Goal: Task Accomplishment & Management: Use online tool/utility

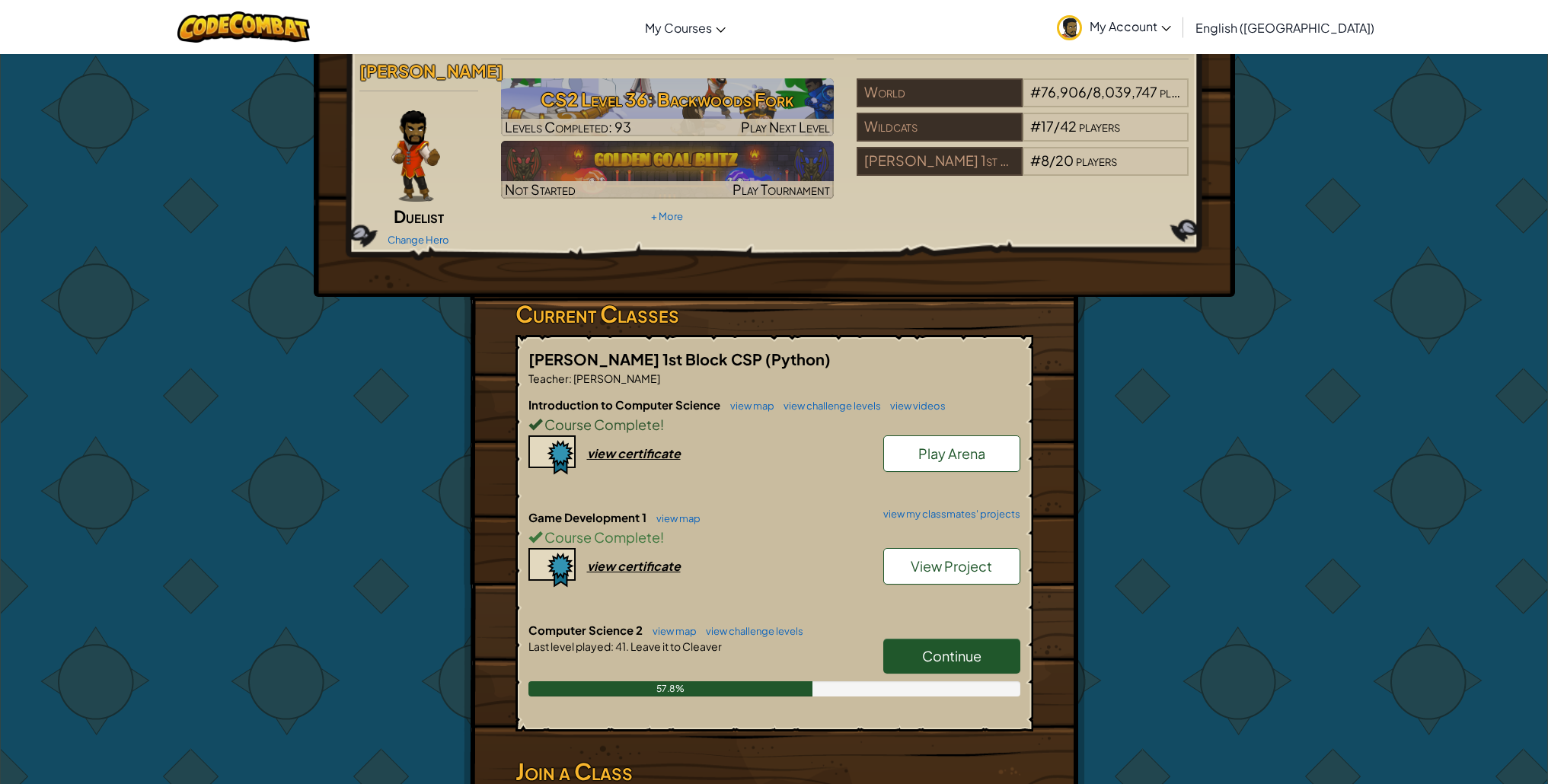
scroll to position [40, 0]
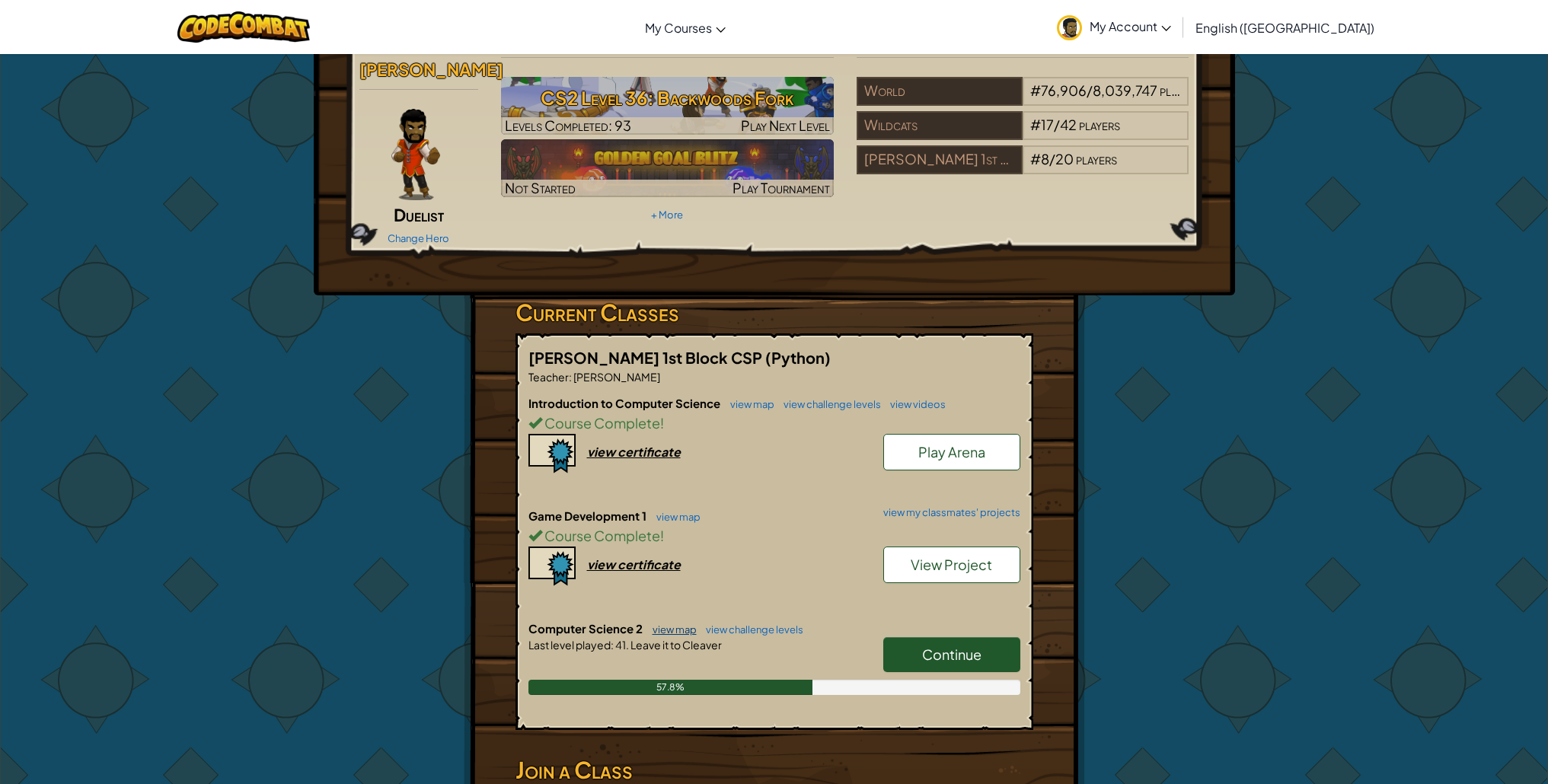
click at [683, 633] on link "view map" at bounding box center [671, 629] width 52 height 12
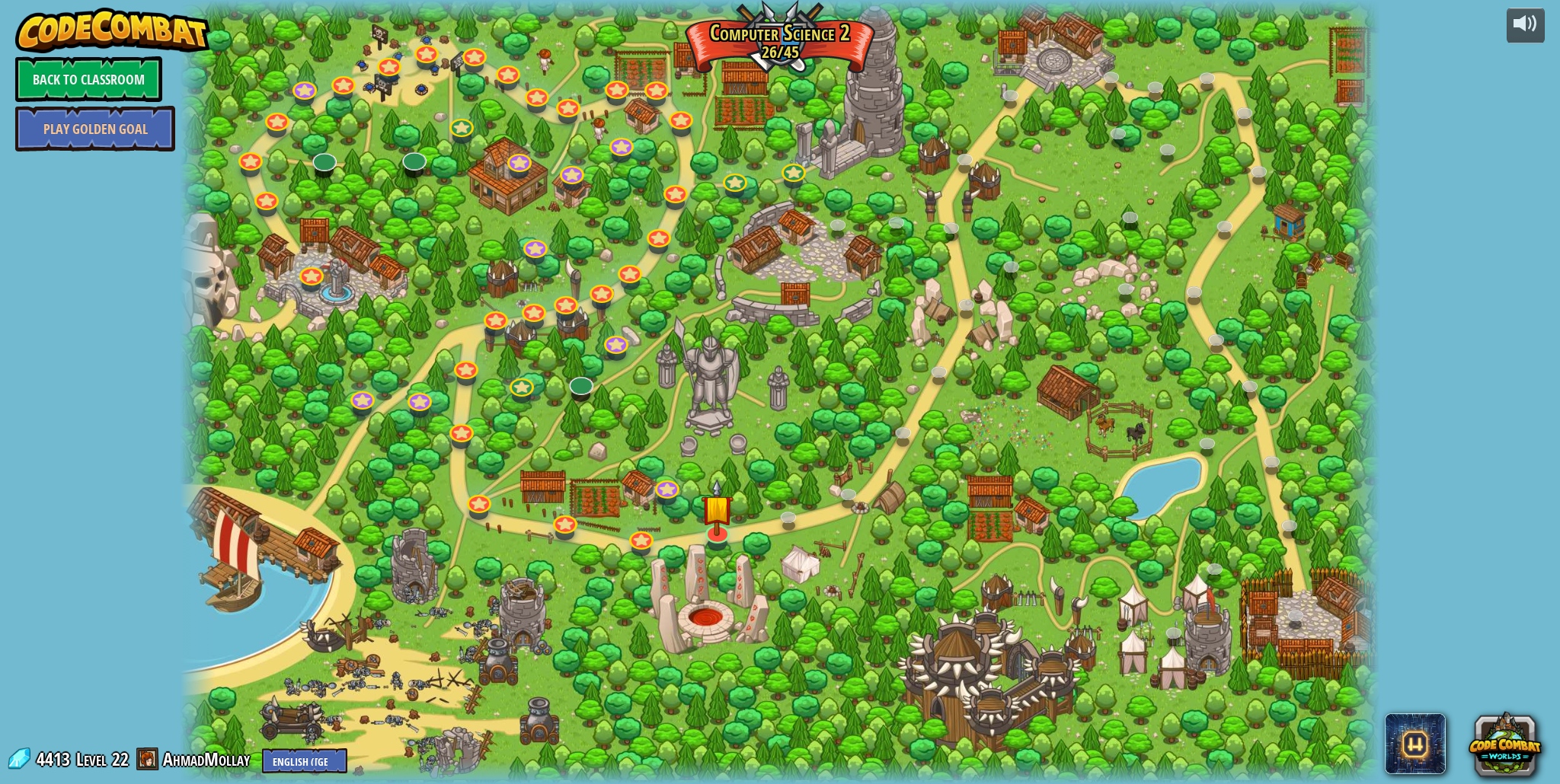
click at [669, 211] on div at bounding box center [780, 392] width 1200 height 784
click at [670, 82] on div at bounding box center [780, 392] width 1200 height 784
click at [653, 86] on link at bounding box center [654, 83] width 31 height 31
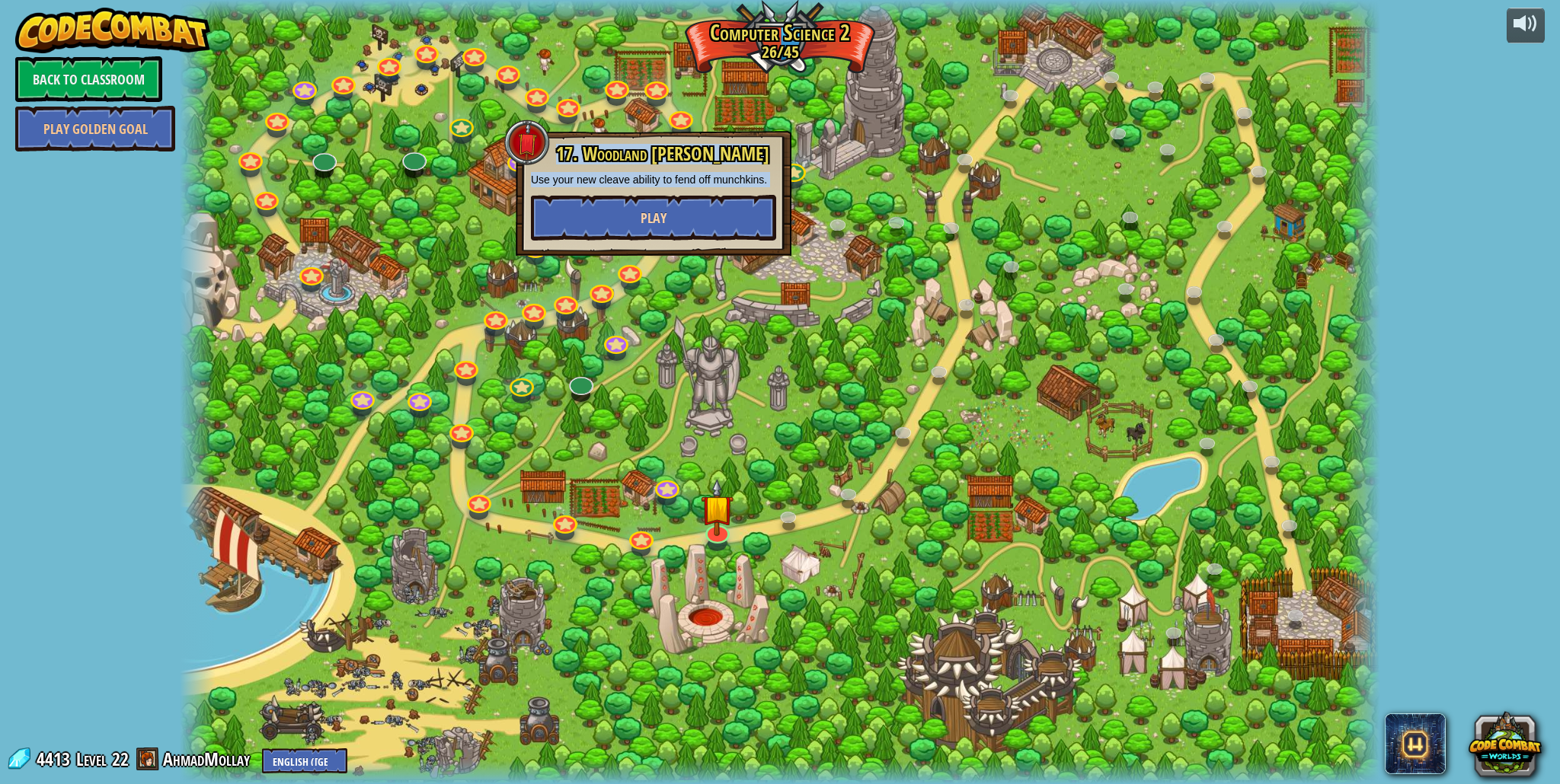
drag, startPoint x: 659, startPoint y: 157, endPoint x: 659, endPoint y: 194, distance: 37.0
click at [659, 197] on div "17. Woodland [PERSON_NAME] Use your new cleave ability to fend off munchkins. P…" at bounding box center [653, 193] width 276 height 125
click at [694, 224] on button "Play" at bounding box center [653, 217] width 245 height 45
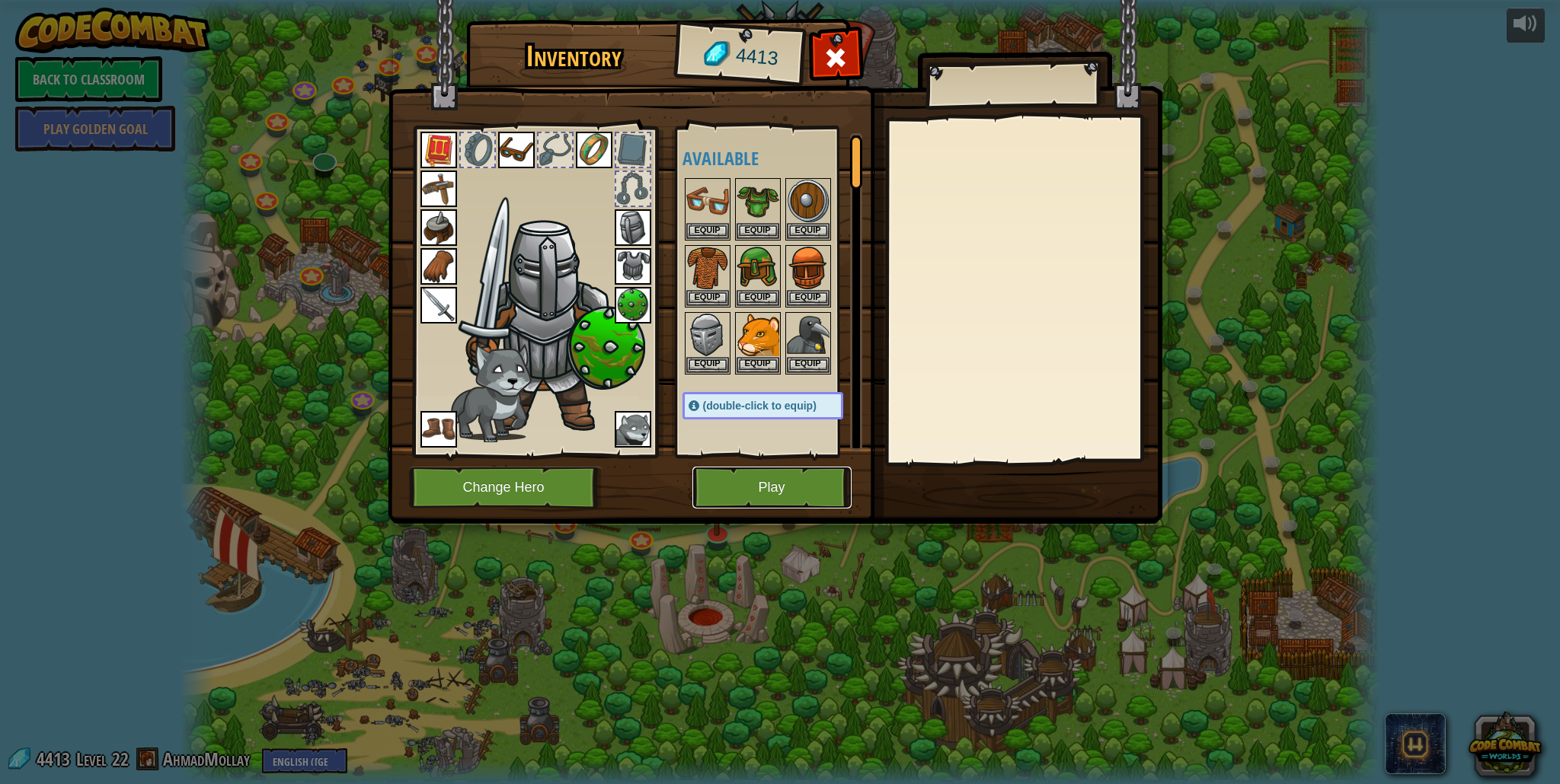
click at [789, 485] on button "Play" at bounding box center [772, 488] width 159 height 42
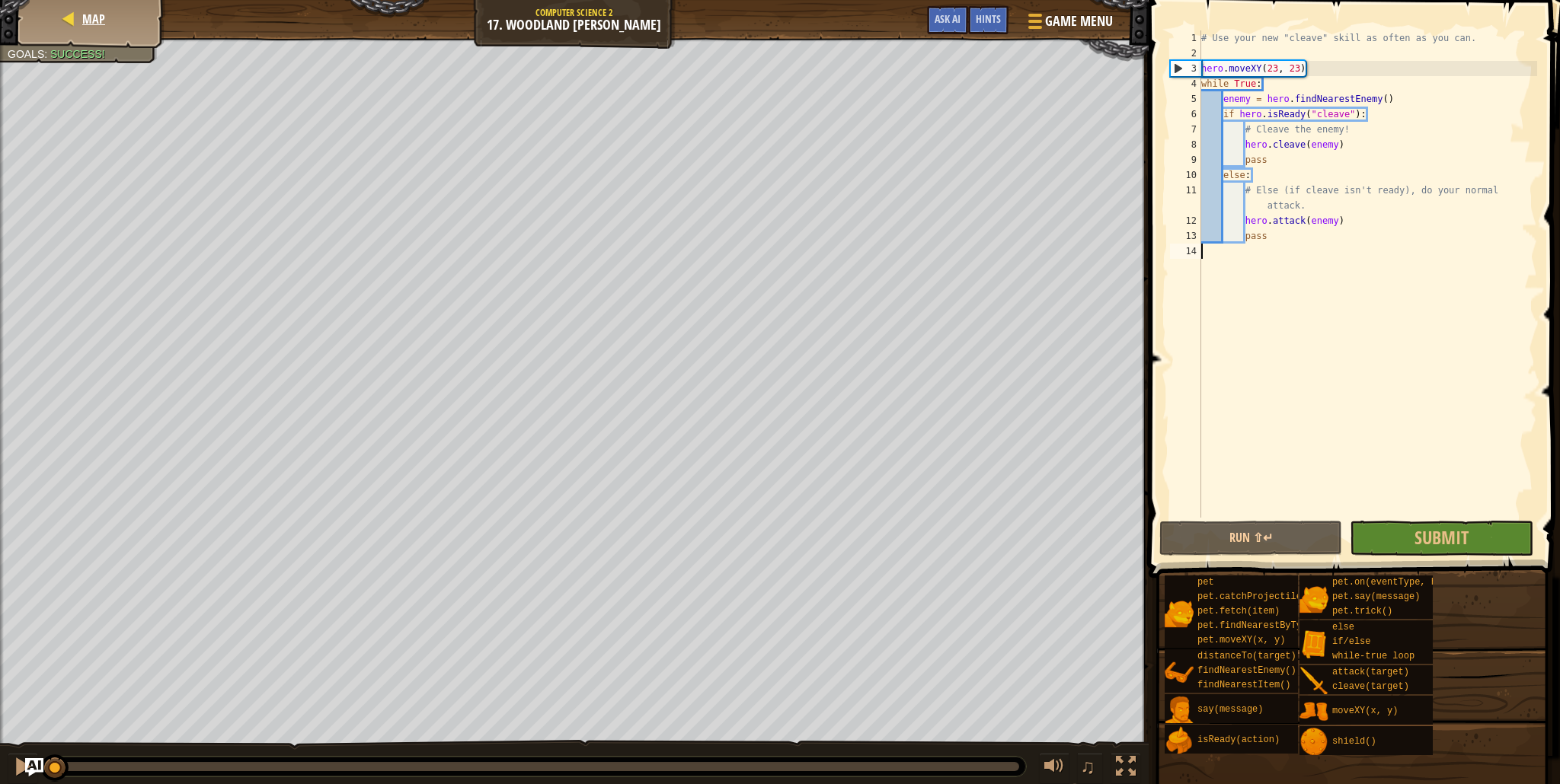
click at [96, 4] on div "Map" at bounding box center [92, 19] width 122 height 38
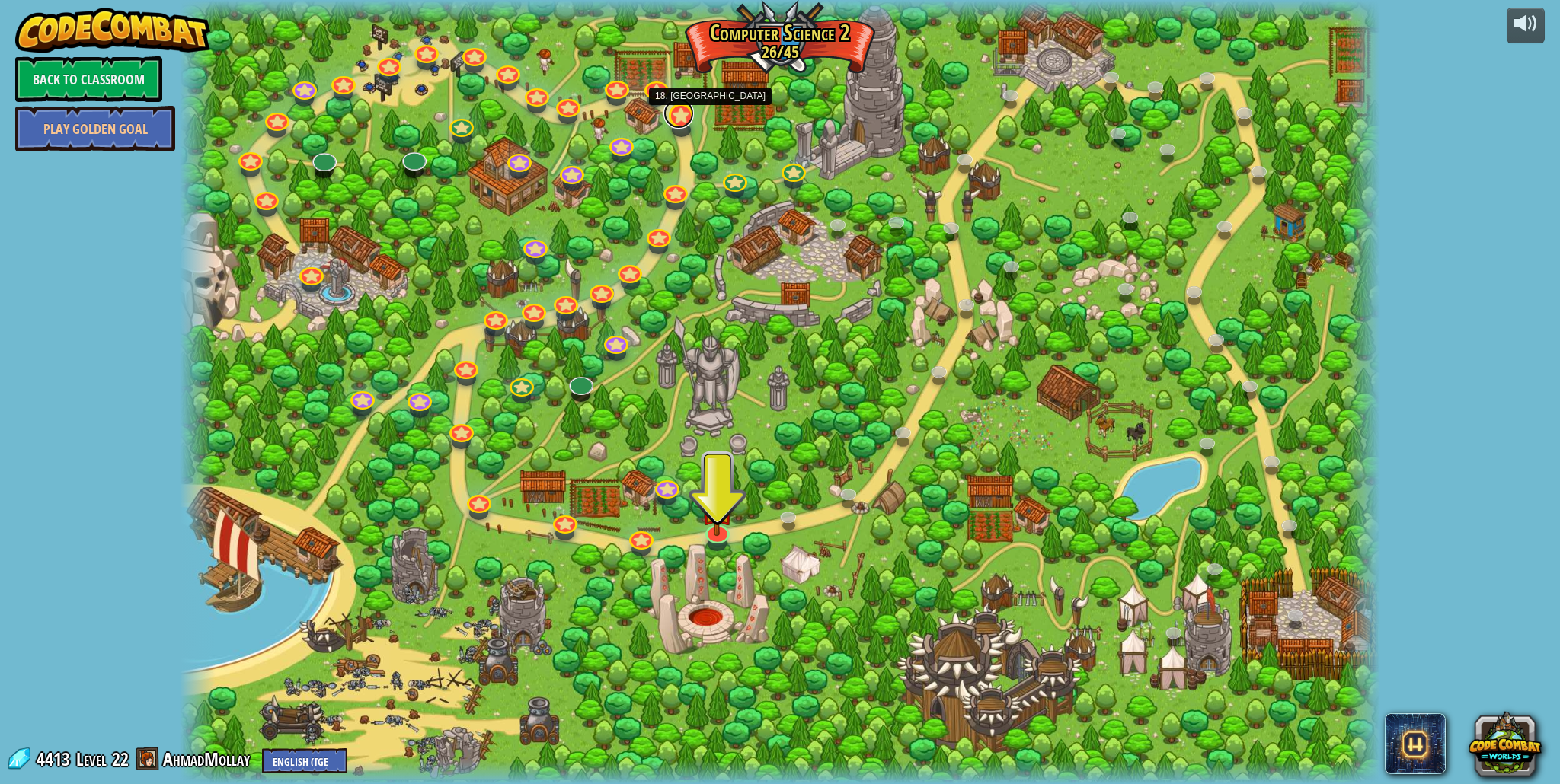
click at [681, 120] on link at bounding box center [679, 113] width 31 height 31
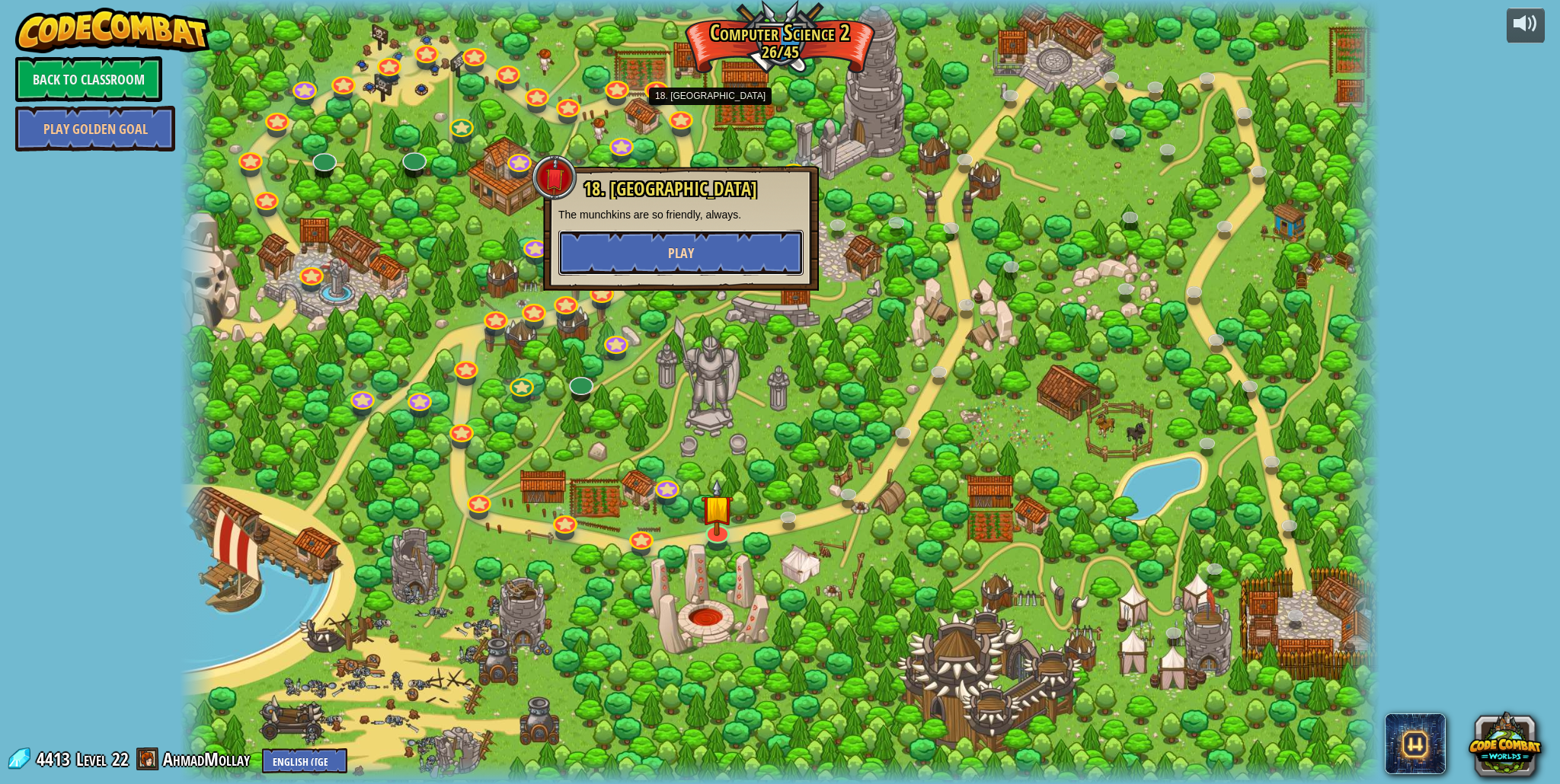
click at [671, 259] on span "Play" at bounding box center [681, 253] width 26 height 19
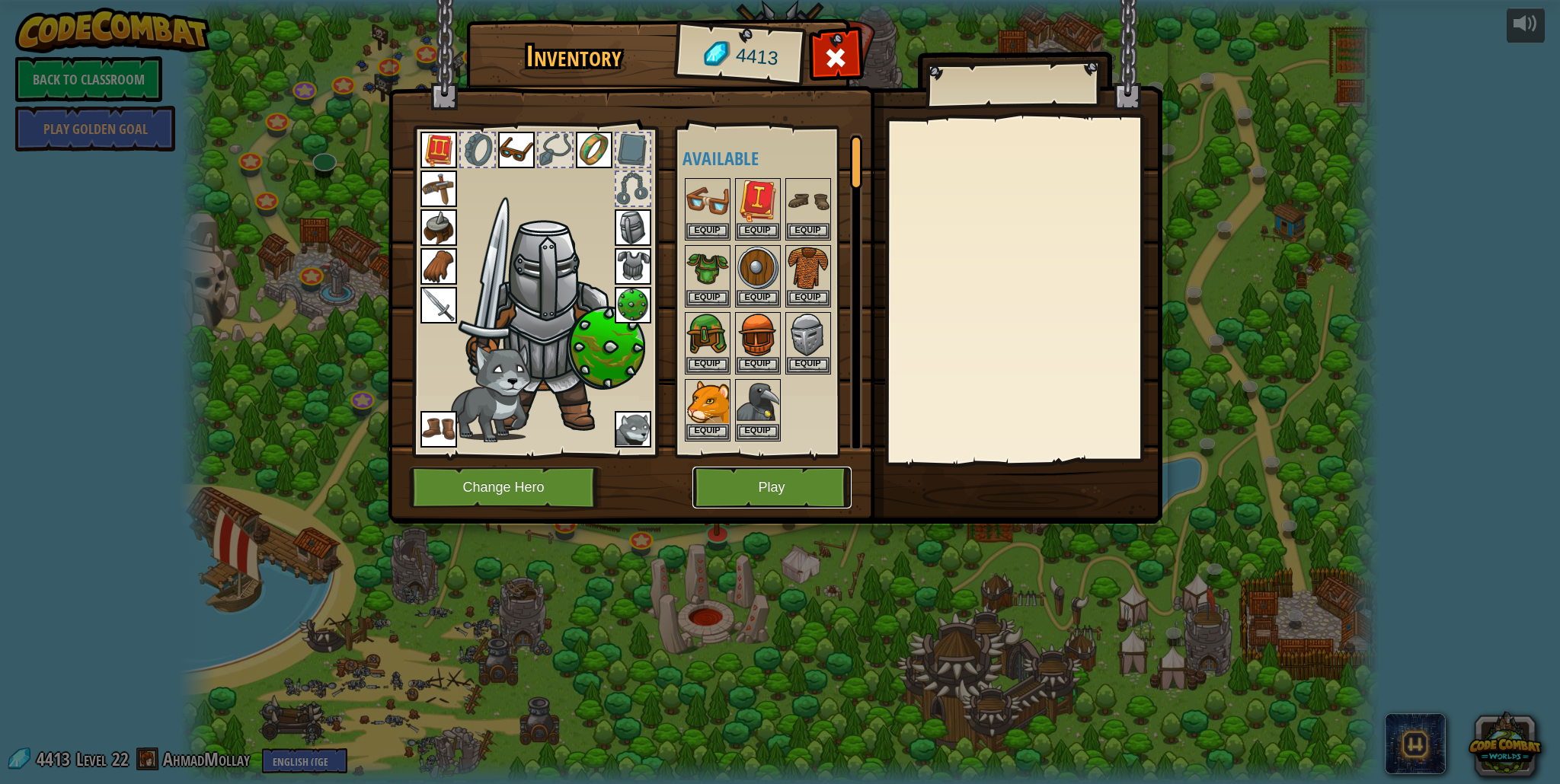
click at [738, 494] on button "Play" at bounding box center [772, 488] width 159 height 42
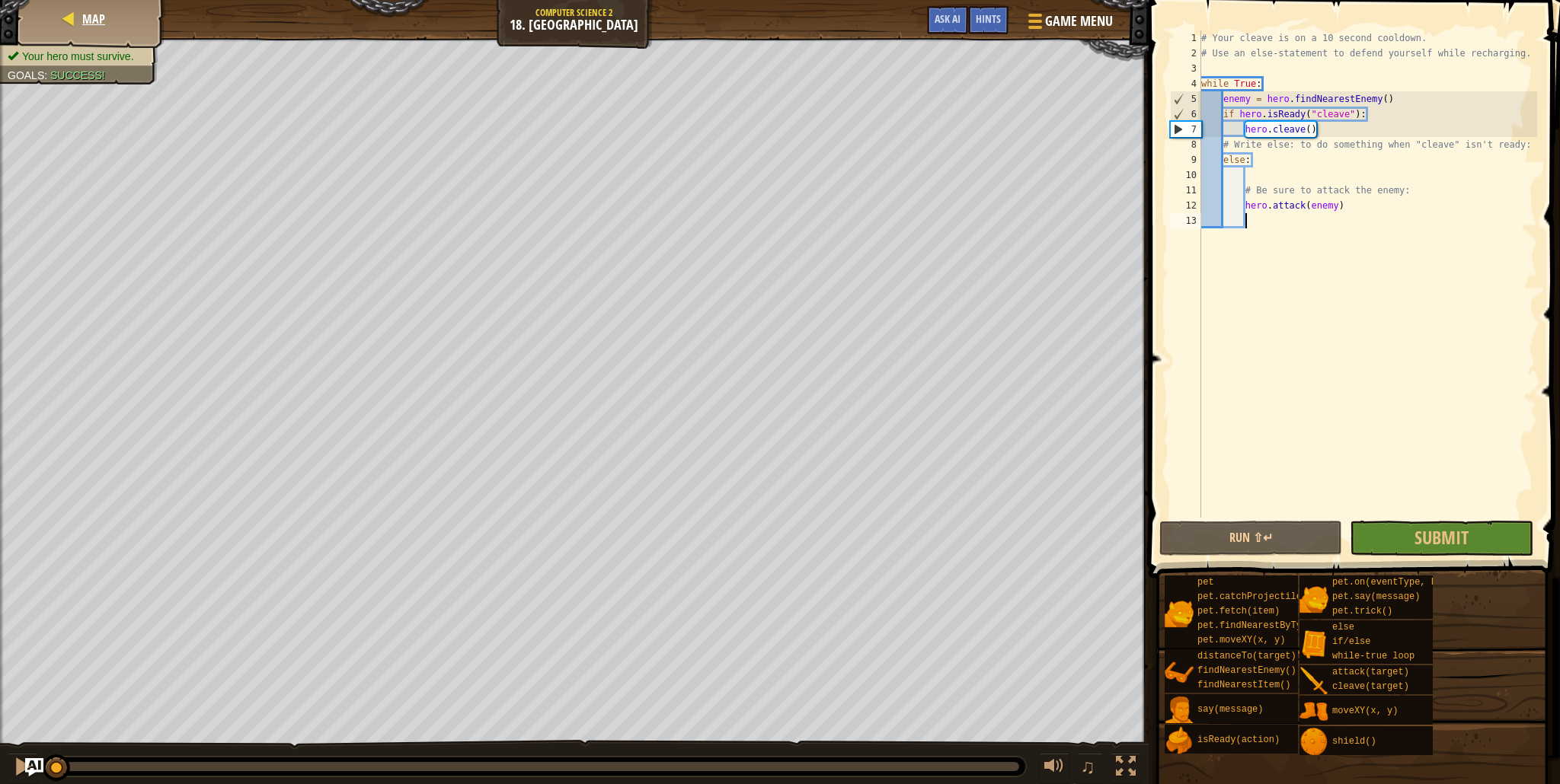
click at [94, 32] on div "Map" at bounding box center [92, 19] width 122 height 38
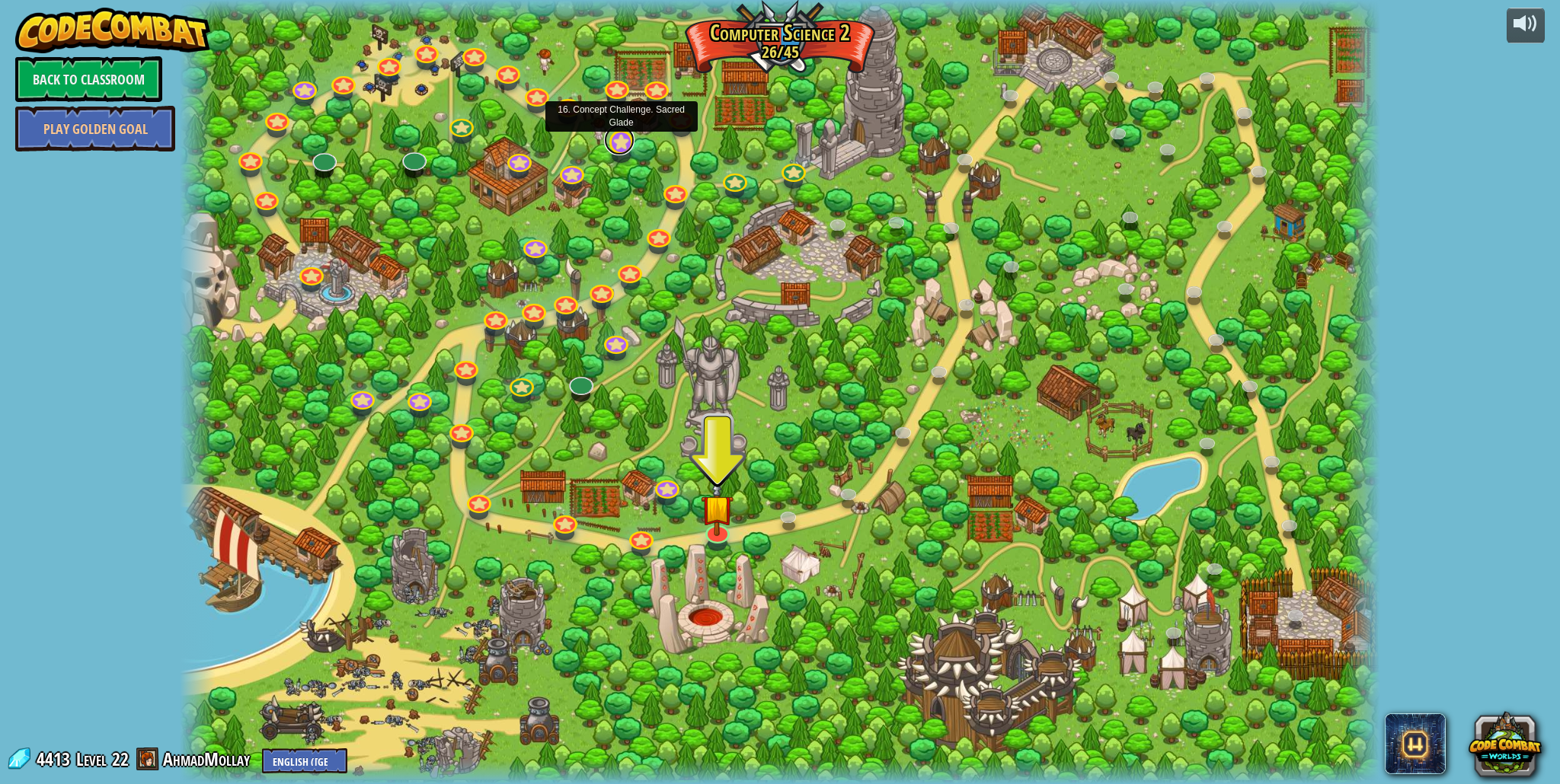
click at [614, 143] on link at bounding box center [619, 140] width 31 height 31
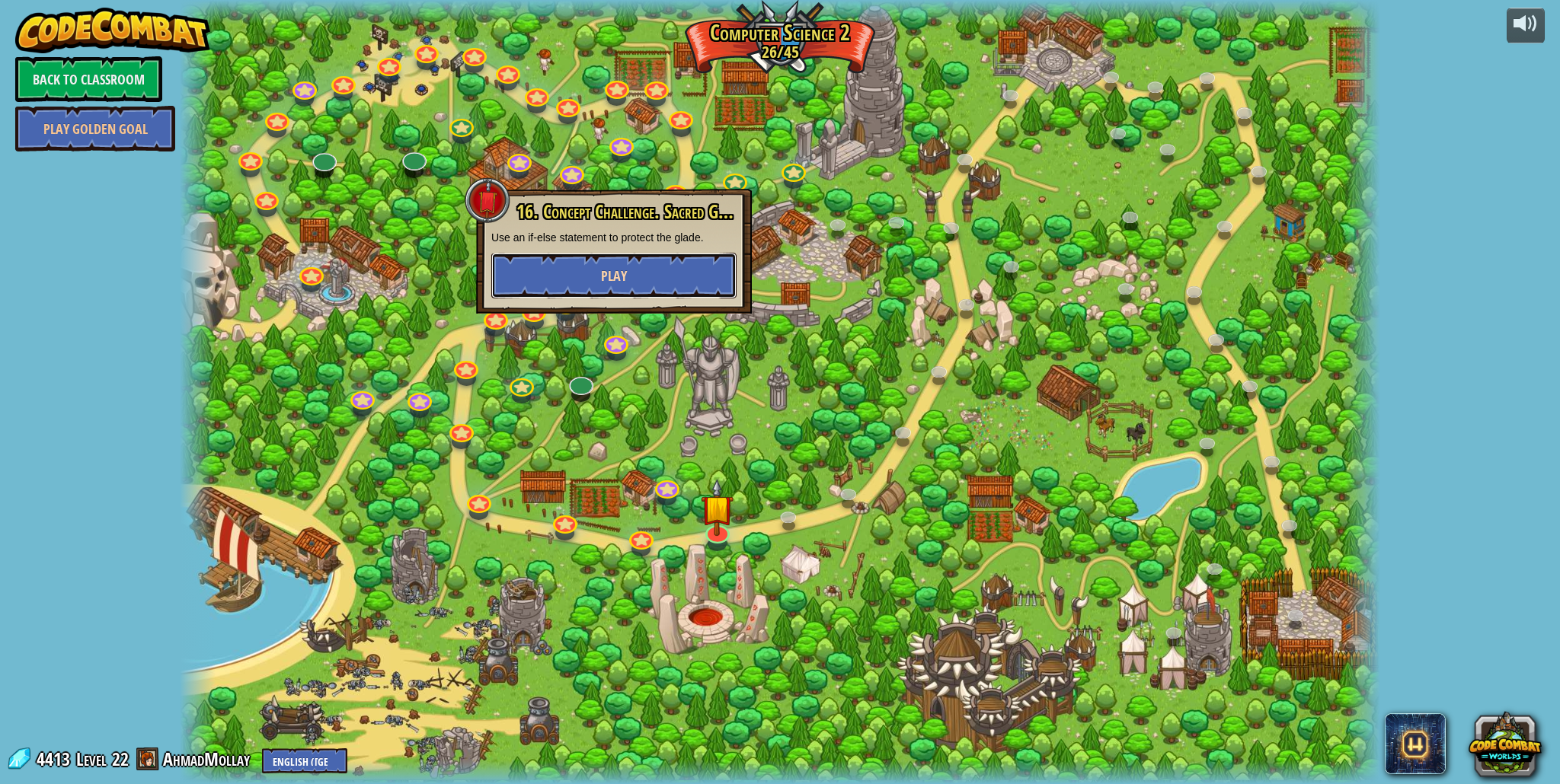
click at [614, 273] on span "Play" at bounding box center [614, 276] width 26 height 19
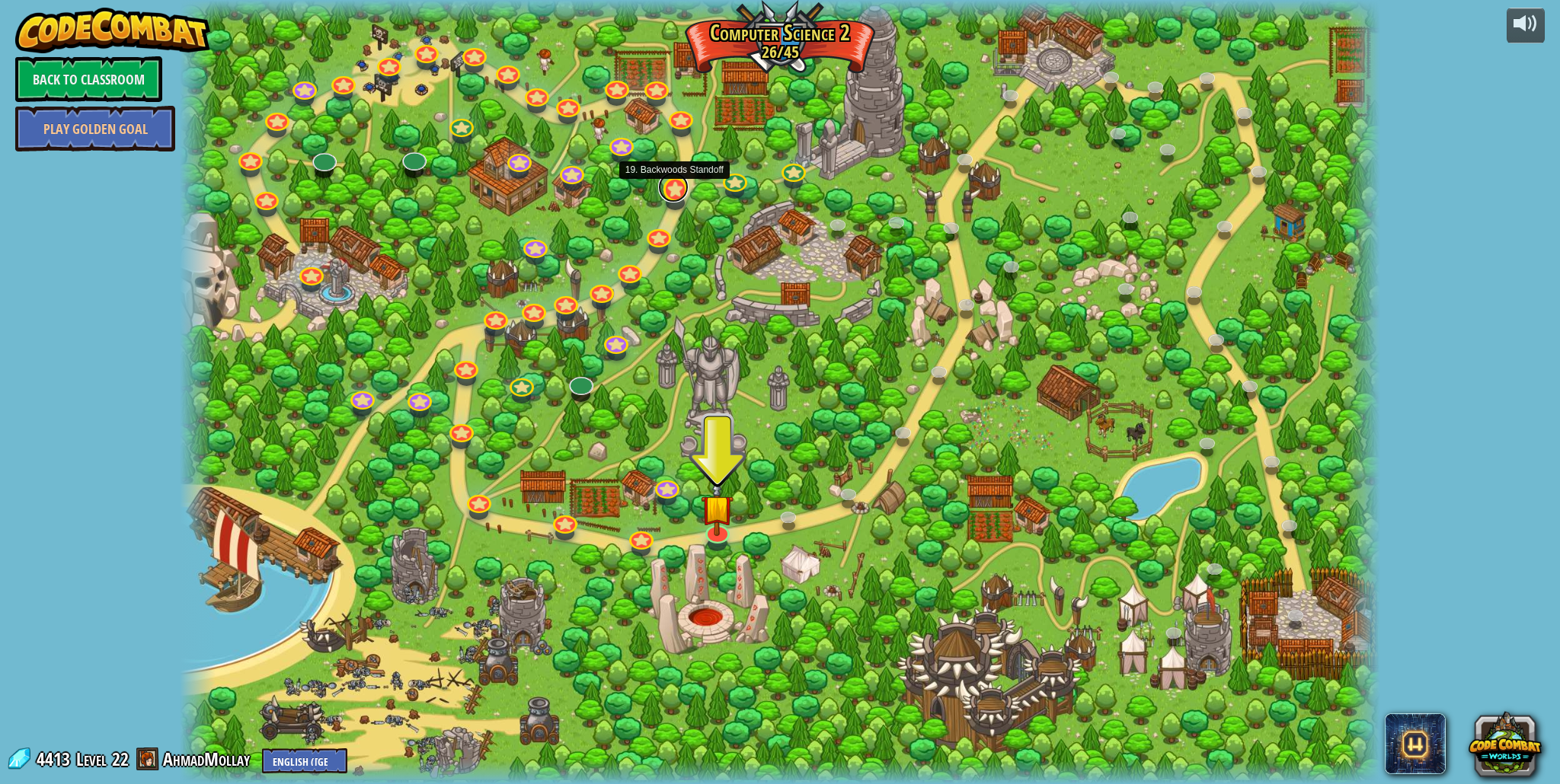
click at [664, 192] on link at bounding box center [673, 187] width 31 height 31
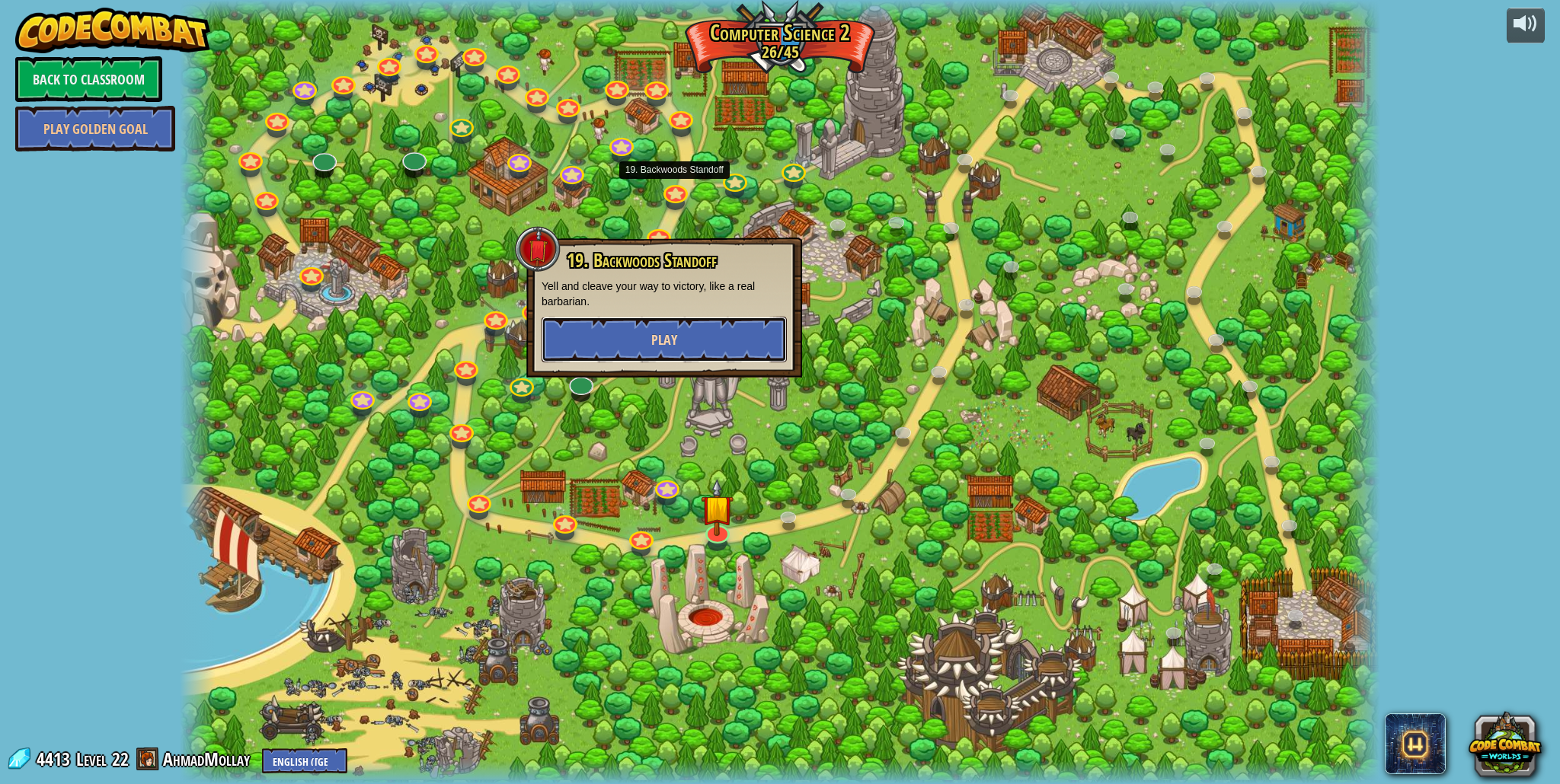
click at [694, 327] on button "Play" at bounding box center [664, 340] width 245 height 45
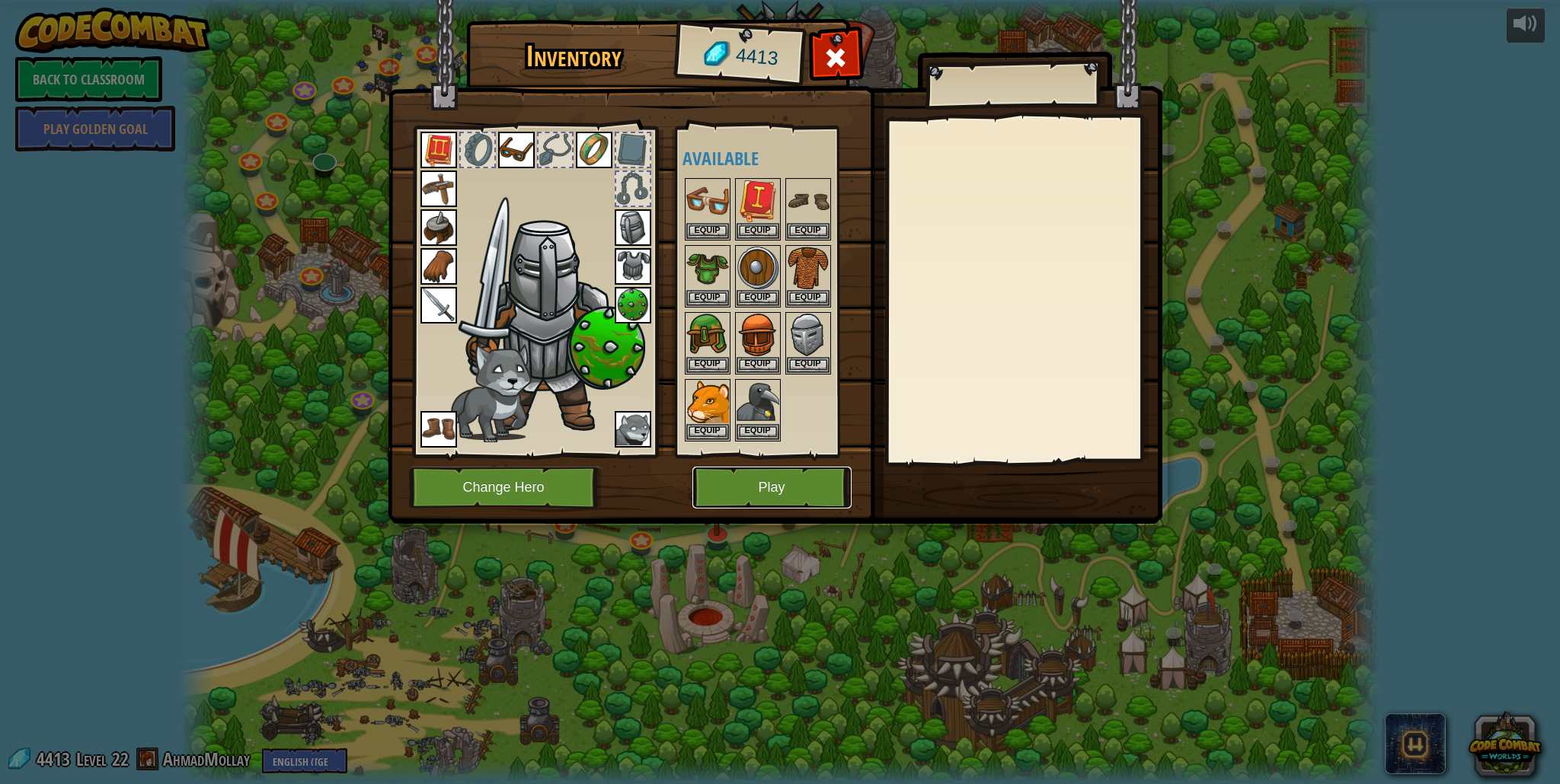
click at [796, 492] on button "Play" at bounding box center [772, 488] width 159 height 42
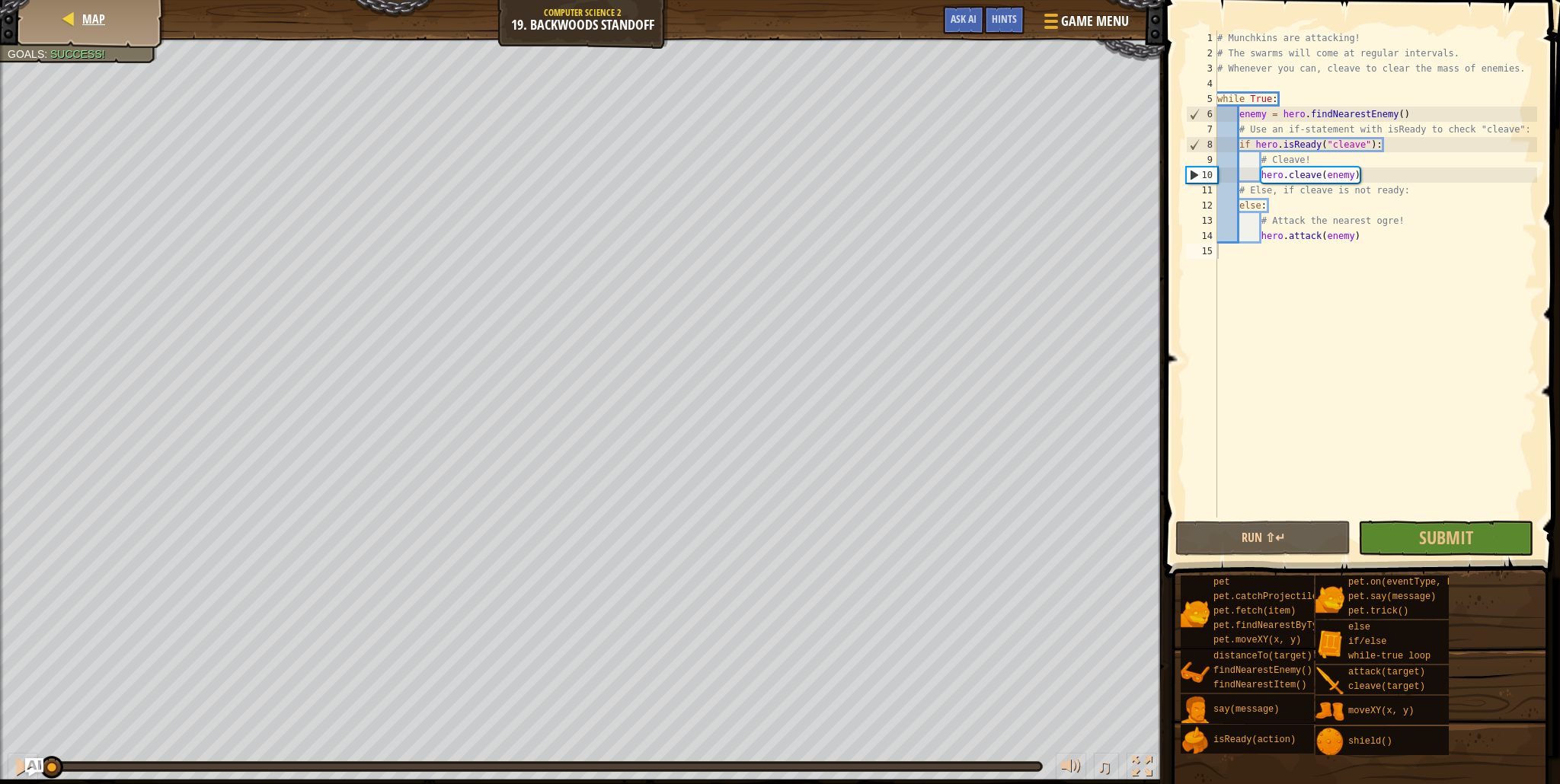
click at [103, 31] on div "Map" at bounding box center [92, 19] width 122 height 38
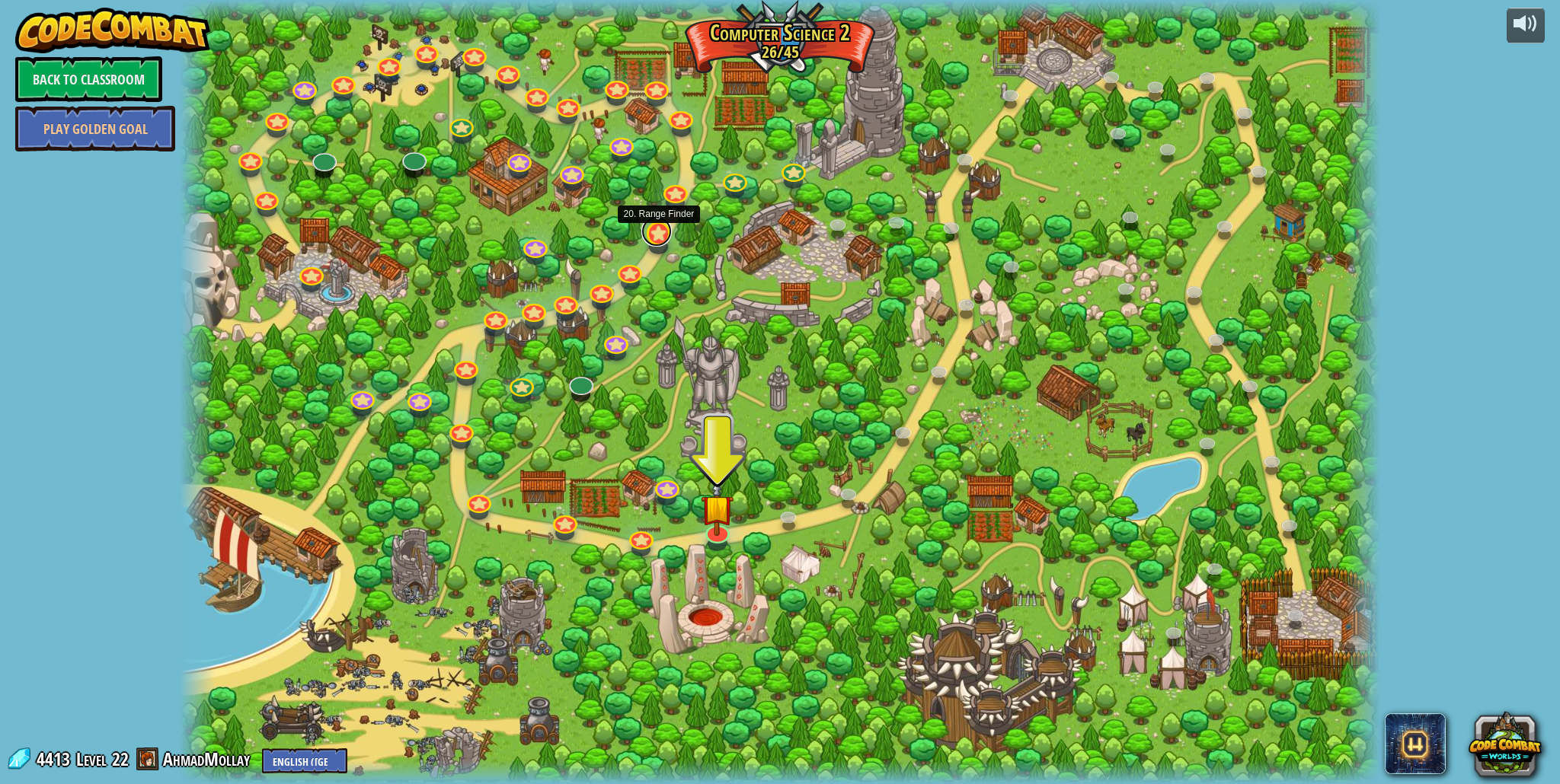
click at [659, 233] on link at bounding box center [656, 231] width 31 height 31
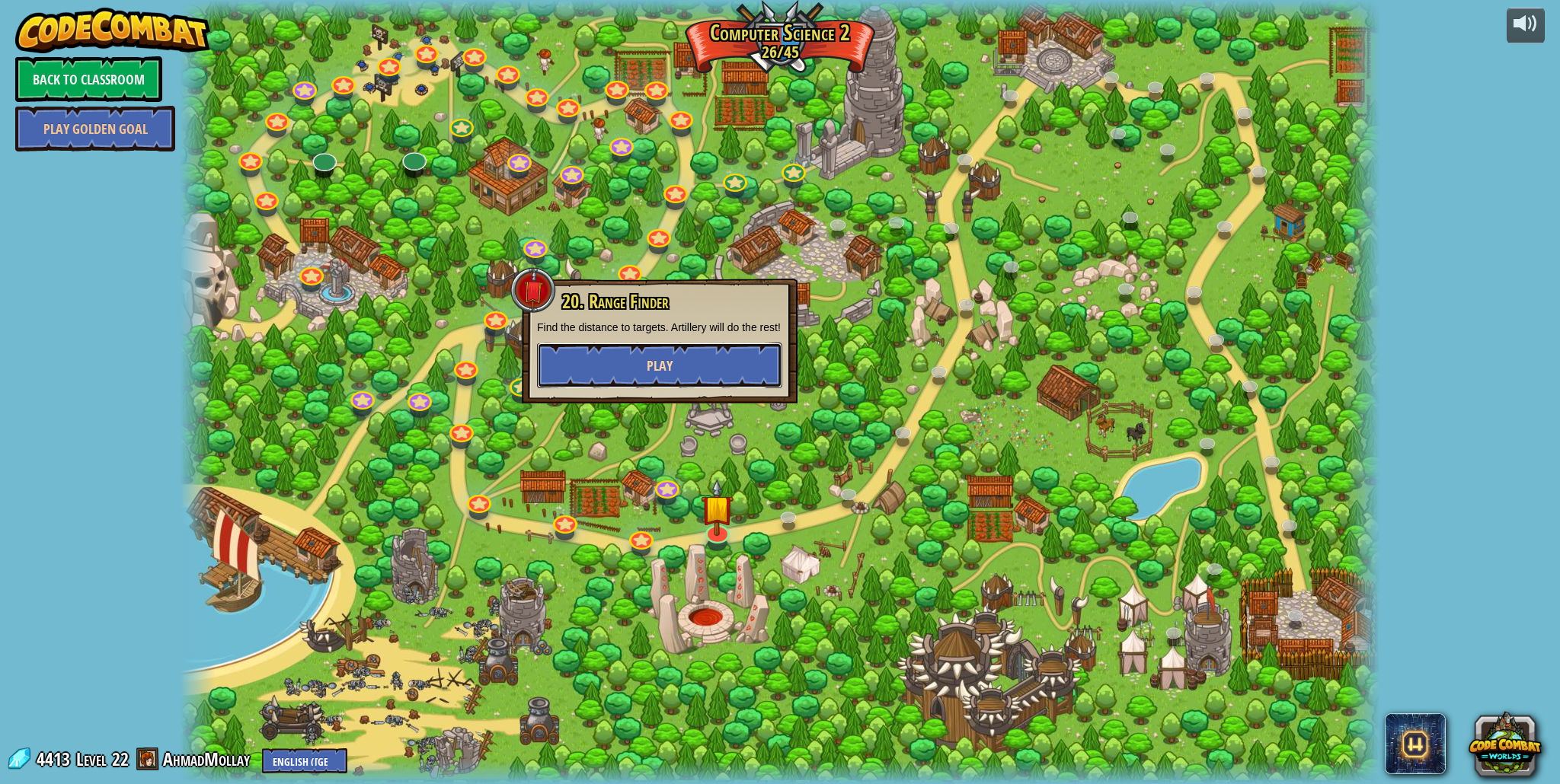
click at [687, 389] on button "Play" at bounding box center [659, 365] width 245 height 45
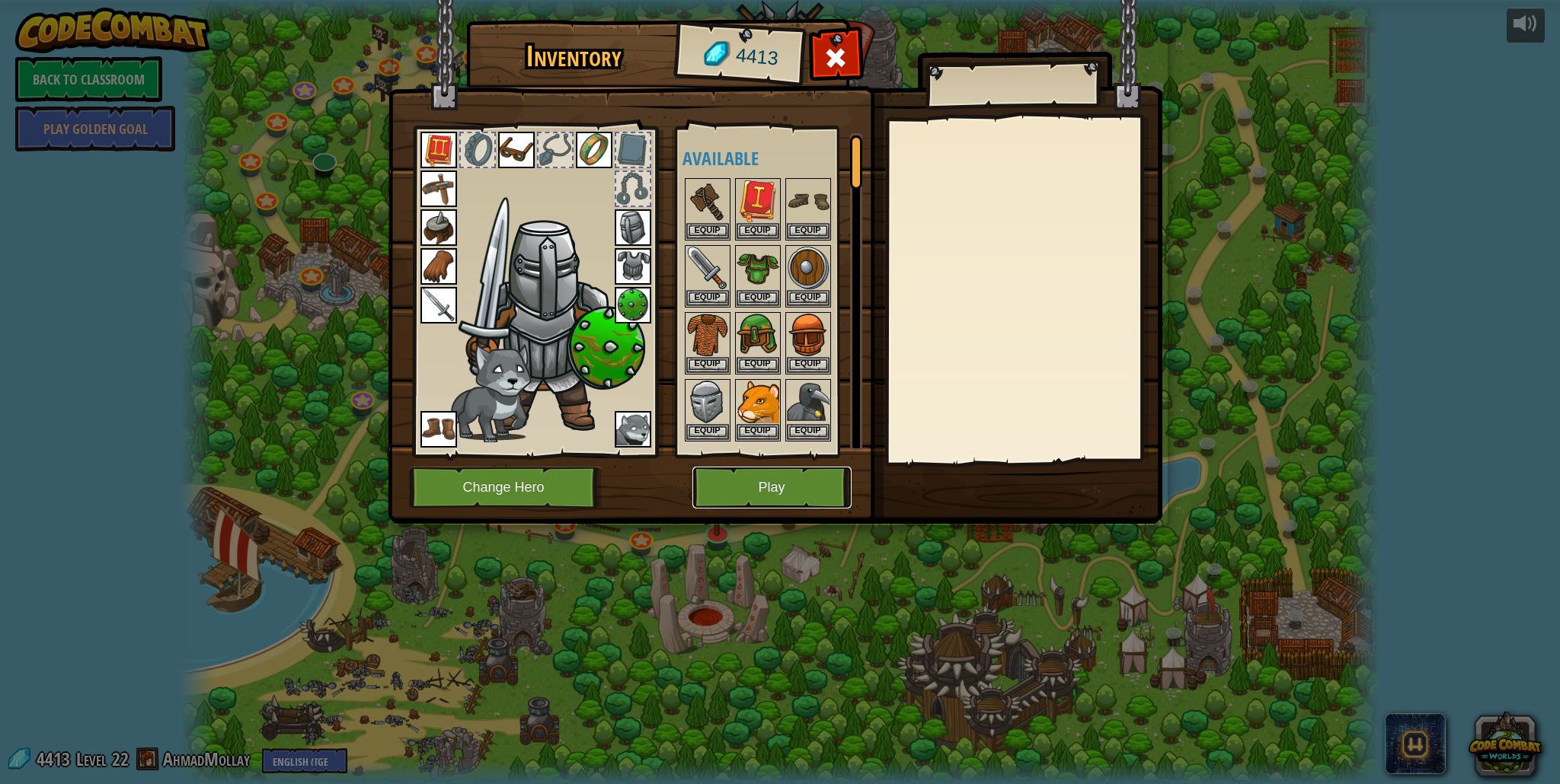
click at [747, 499] on button "Play" at bounding box center [772, 488] width 159 height 42
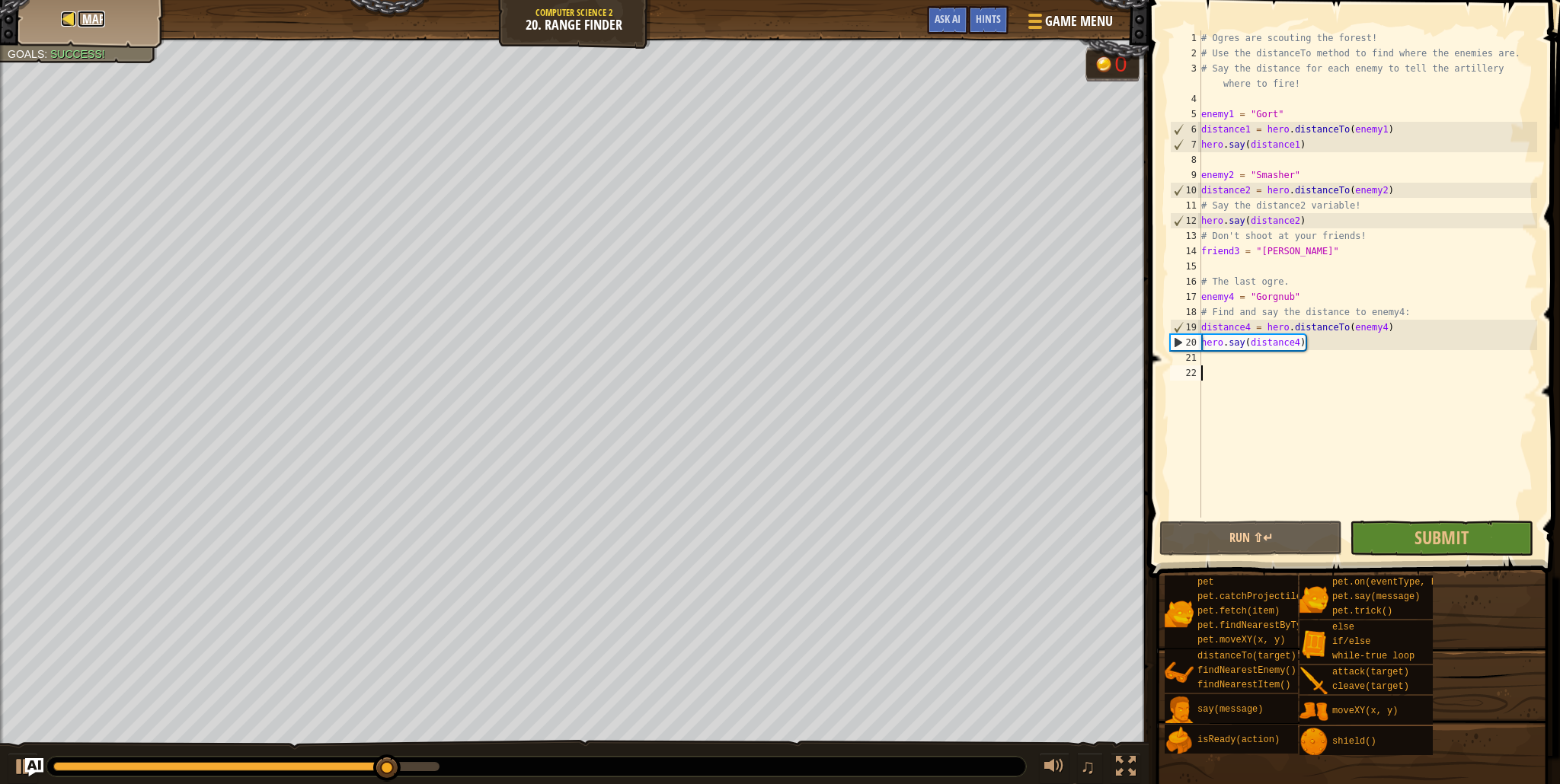
click at [96, 23] on span "Map" at bounding box center [93, 18] width 23 height 17
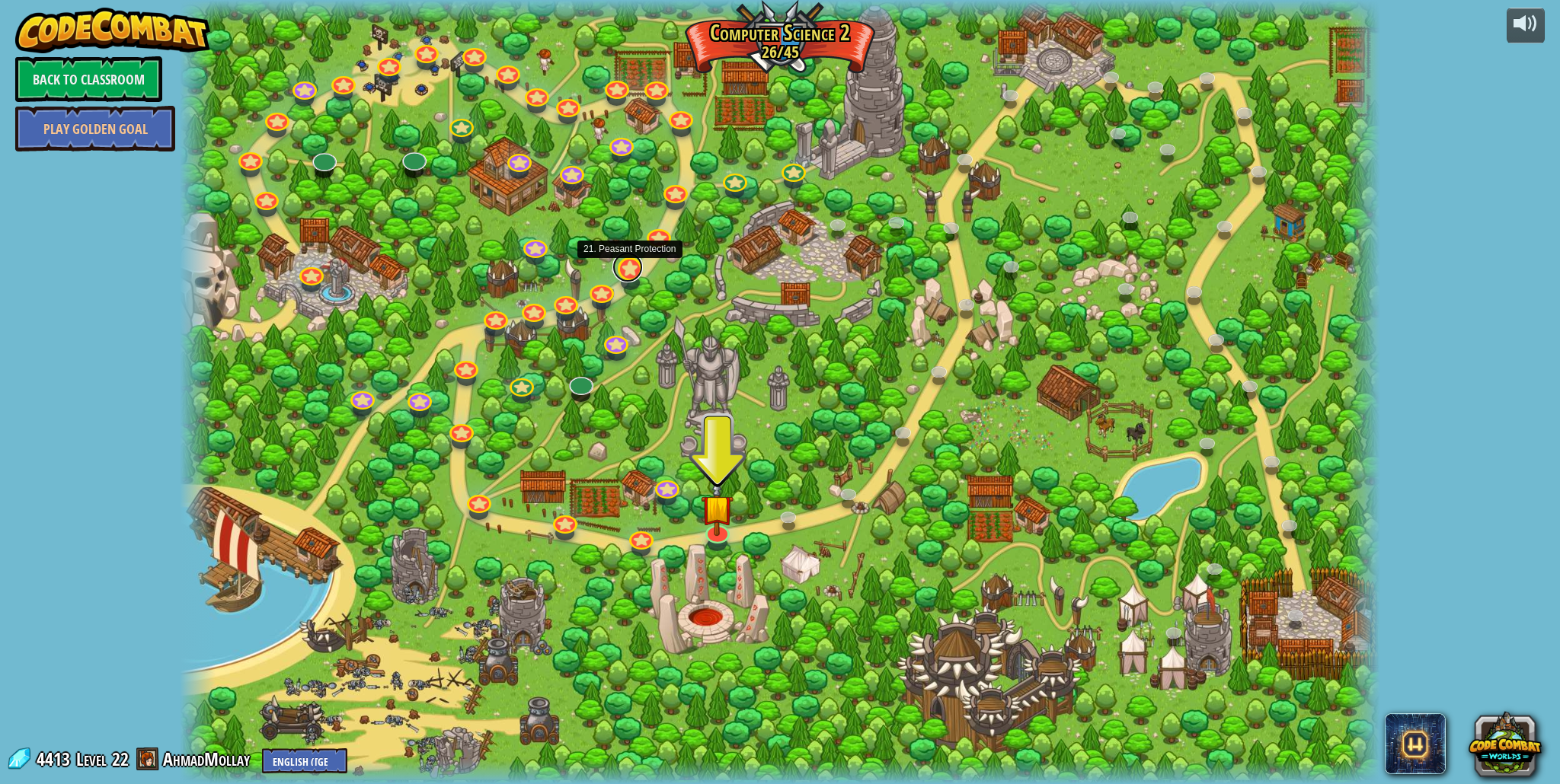
click at [633, 265] on link at bounding box center [627, 267] width 31 height 31
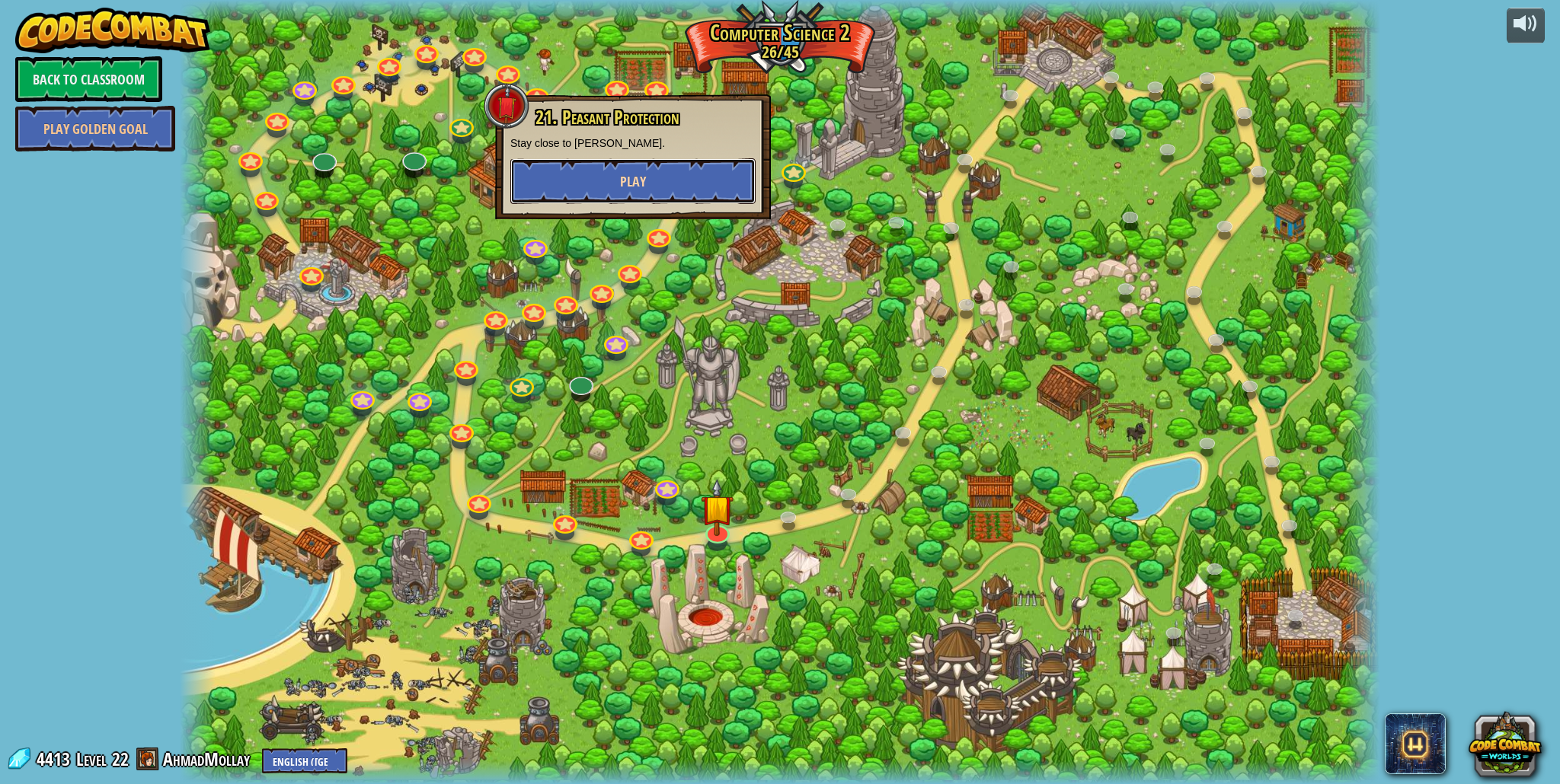
click at [652, 173] on button "Play" at bounding box center [632, 181] width 245 height 45
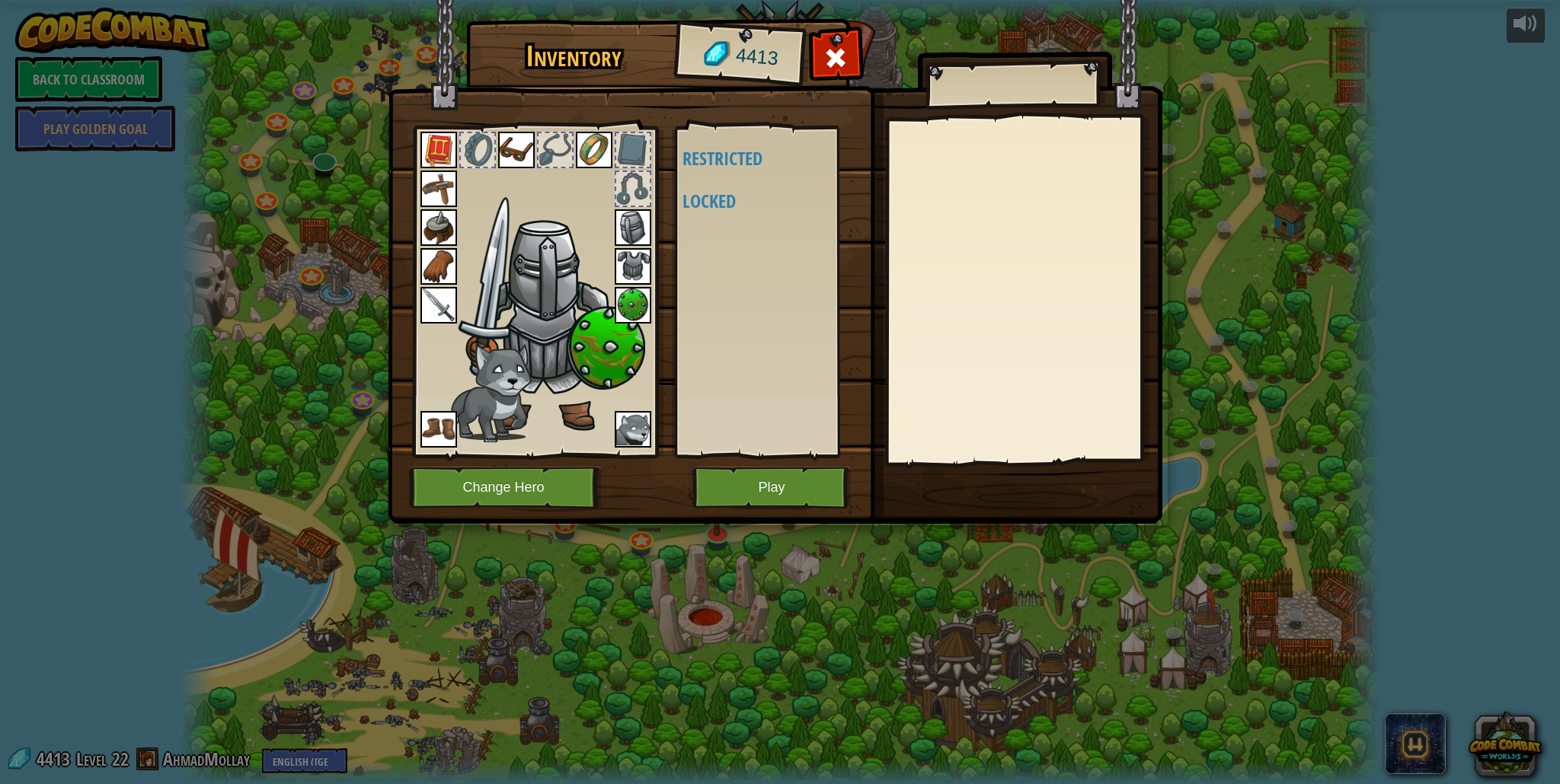
click at [730, 509] on img at bounding box center [775, 247] width 775 height 553
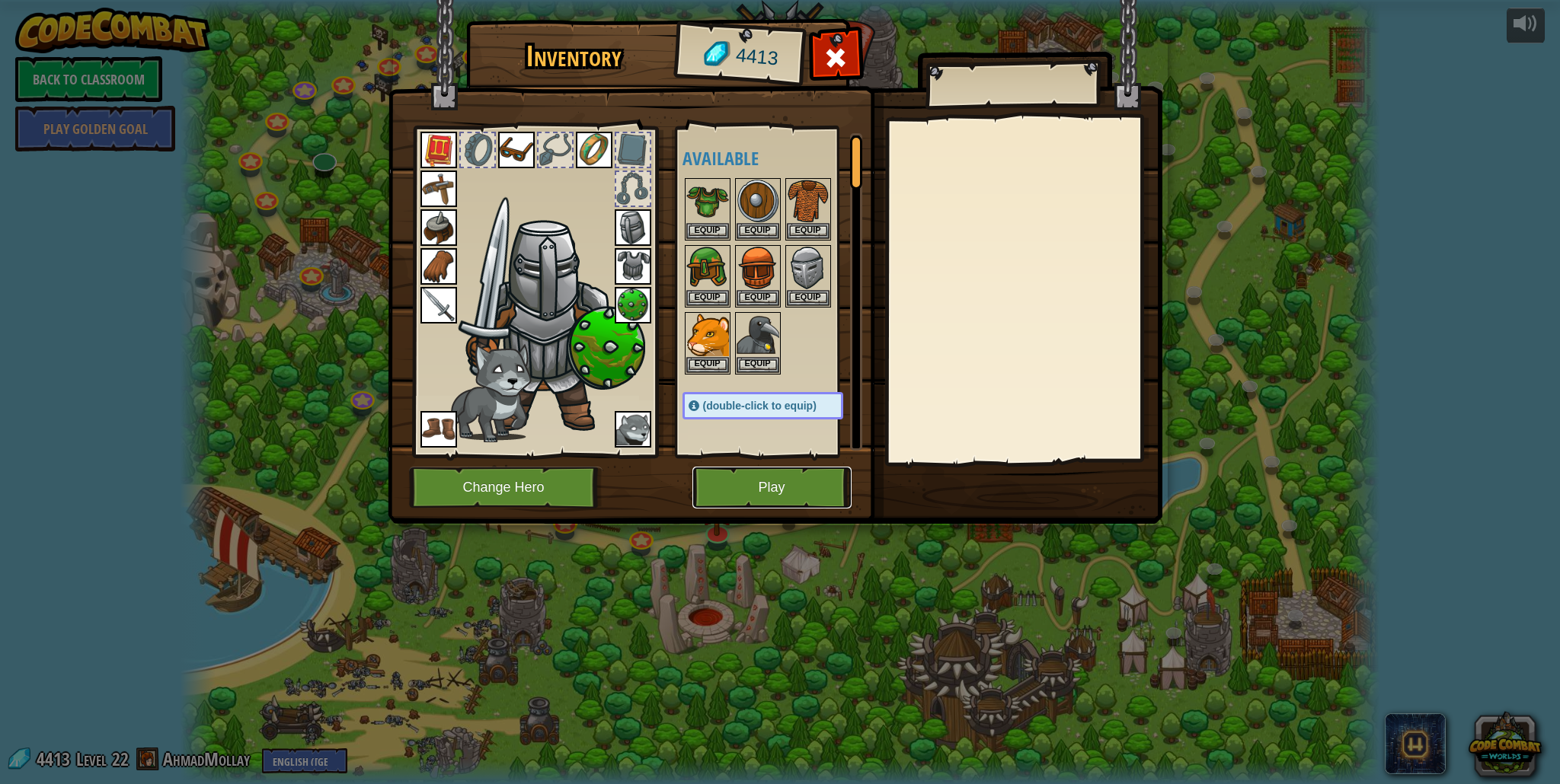
click at [729, 497] on button "Play" at bounding box center [772, 488] width 159 height 42
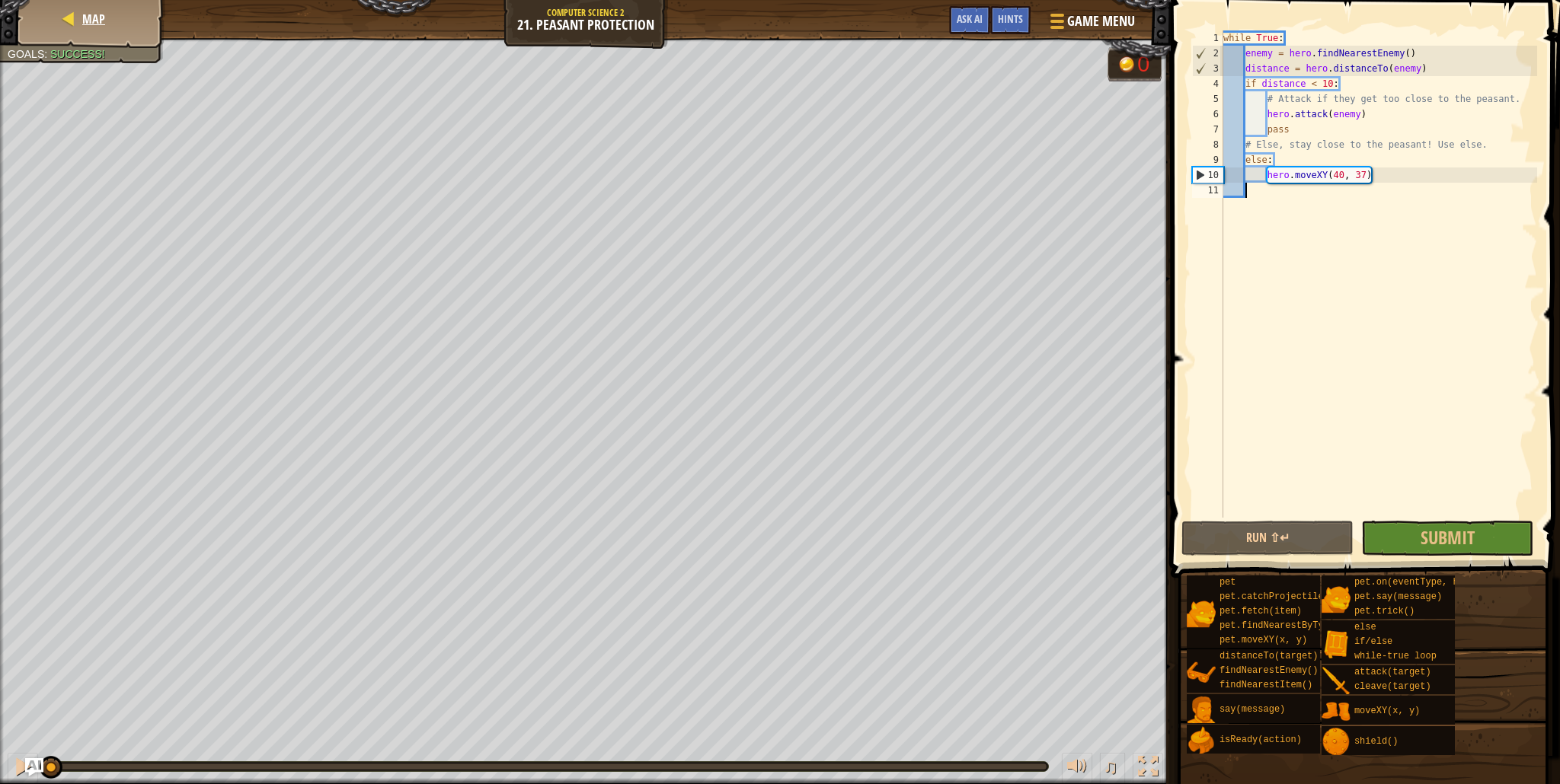
click at [101, 32] on div "Map" at bounding box center [92, 19] width 122 height 38
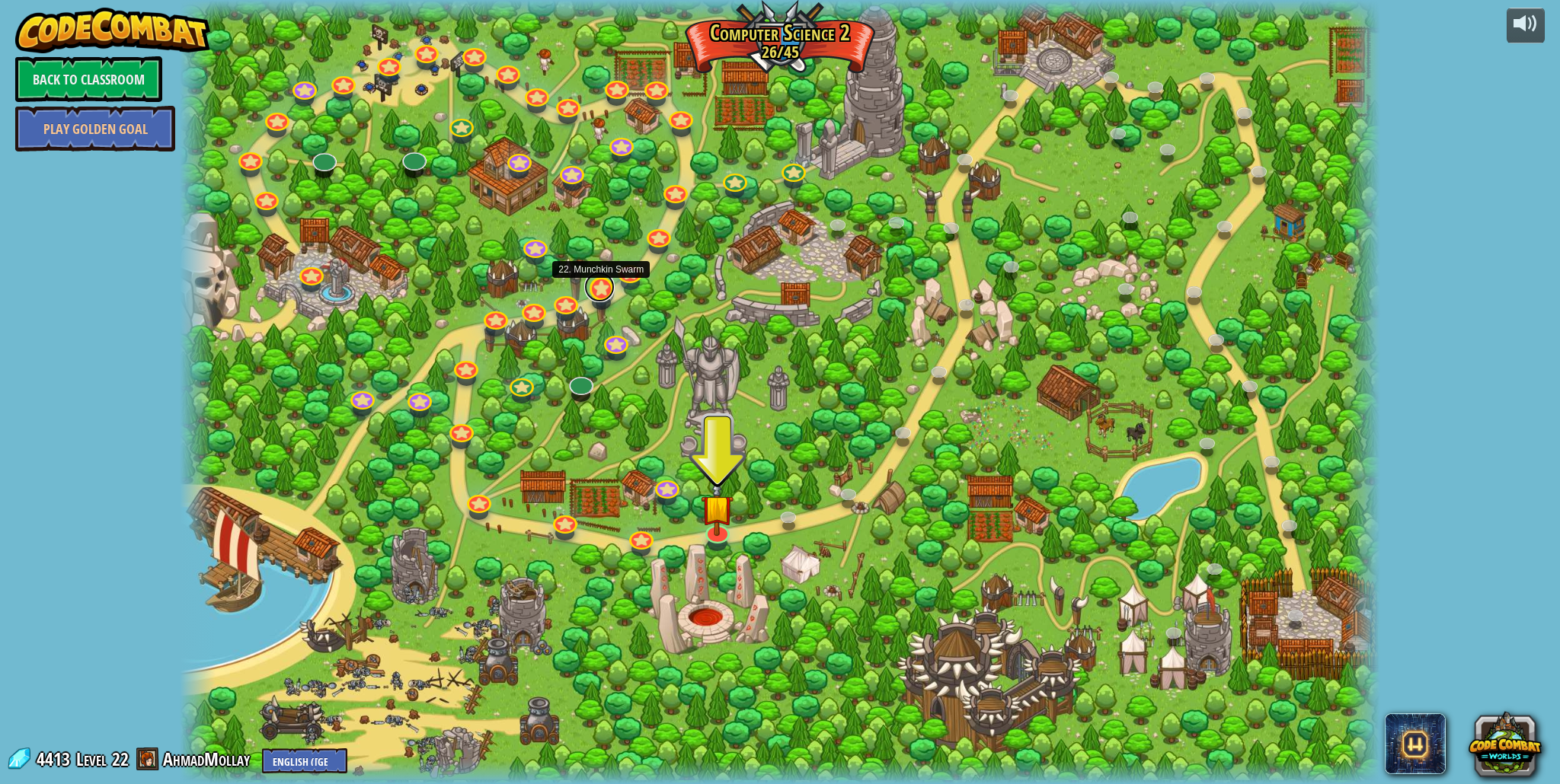
click at [604, 286] on link at bounding box center [599, 286] width 31 height 31
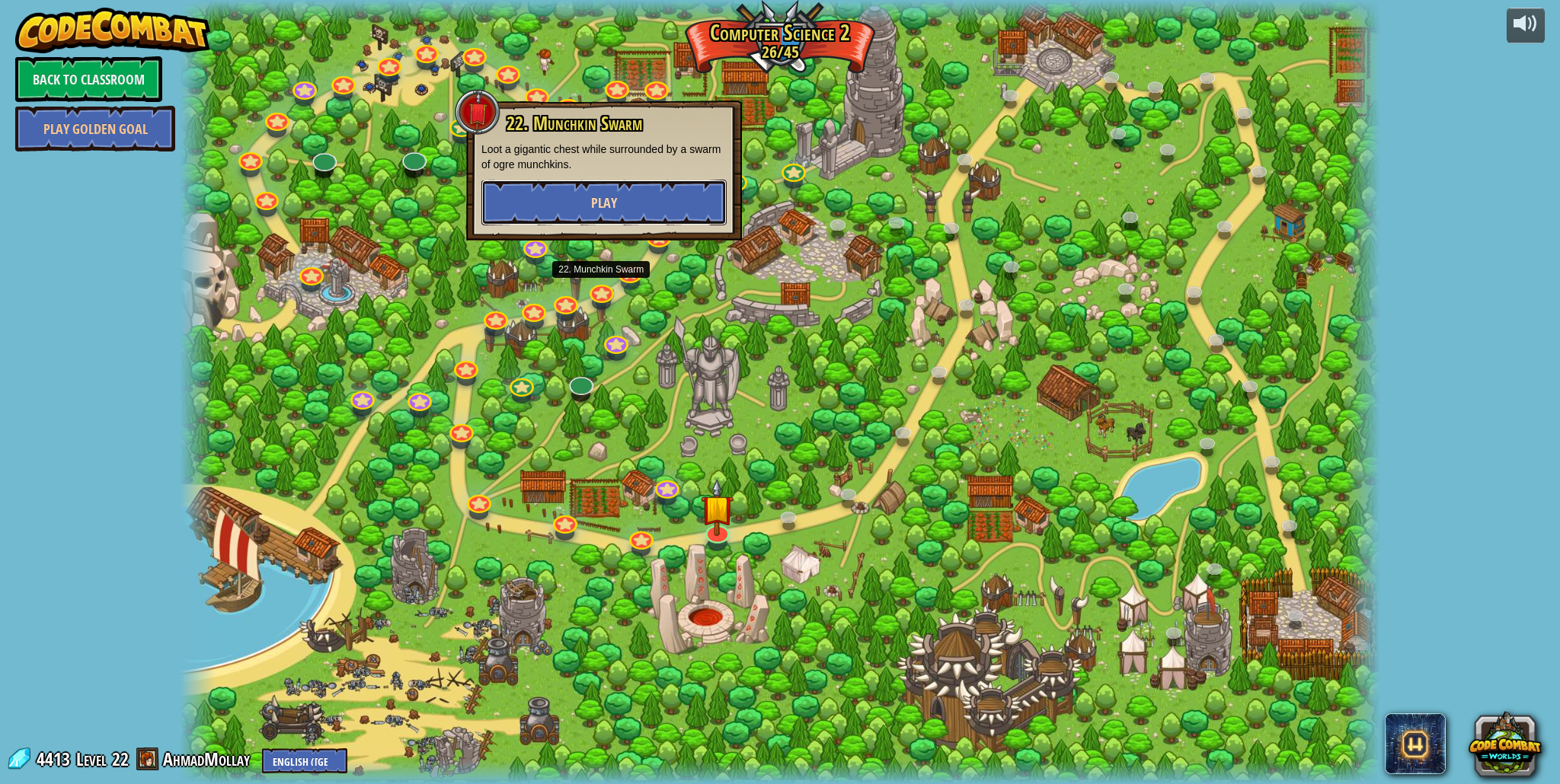
click at [610, 194] on span "Play" at bounding box center [604, 203] width 26 height 19
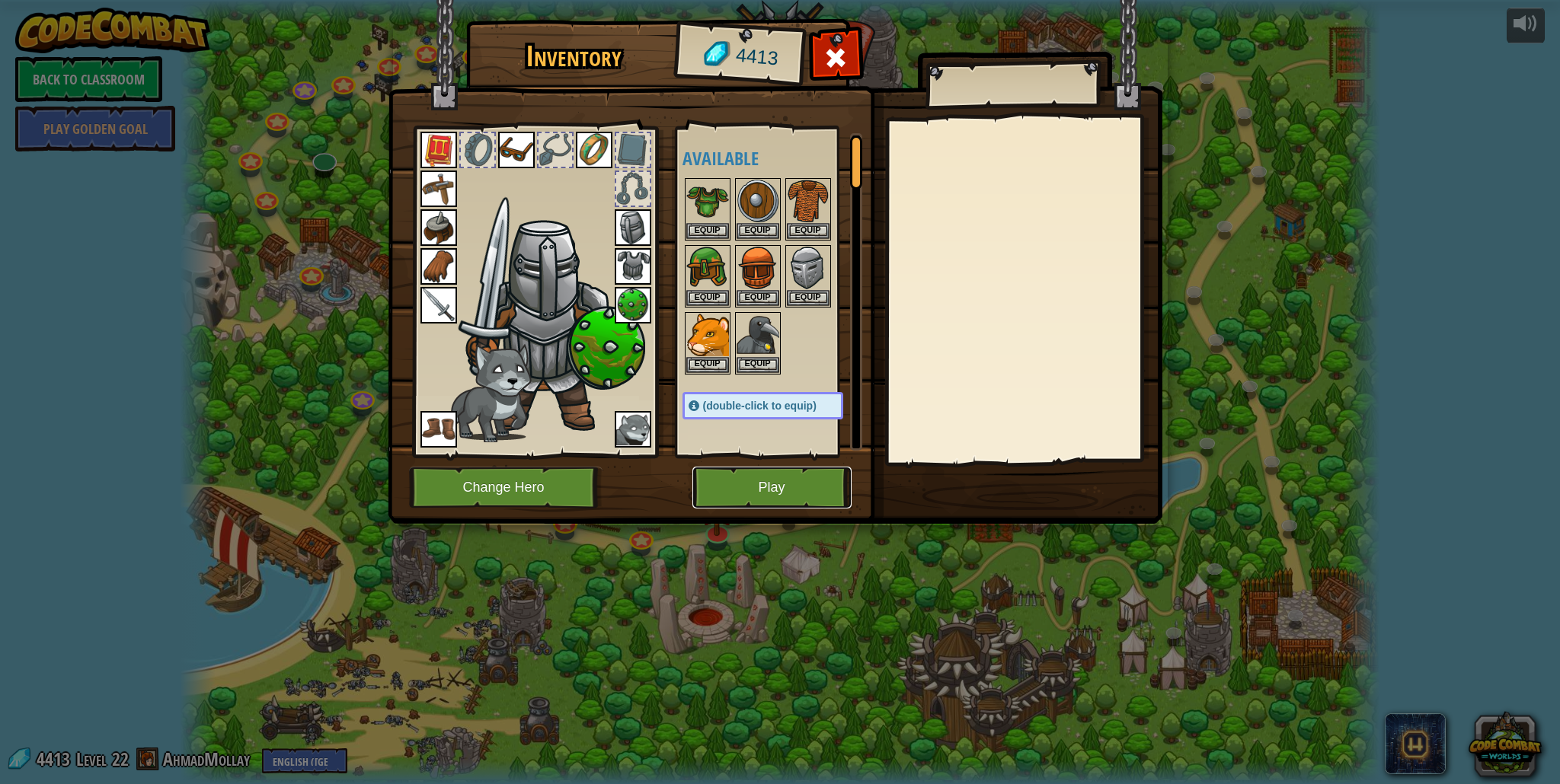
click at [731, 485] on button "Play" at bounding box center [772, 488] width 159 height 42
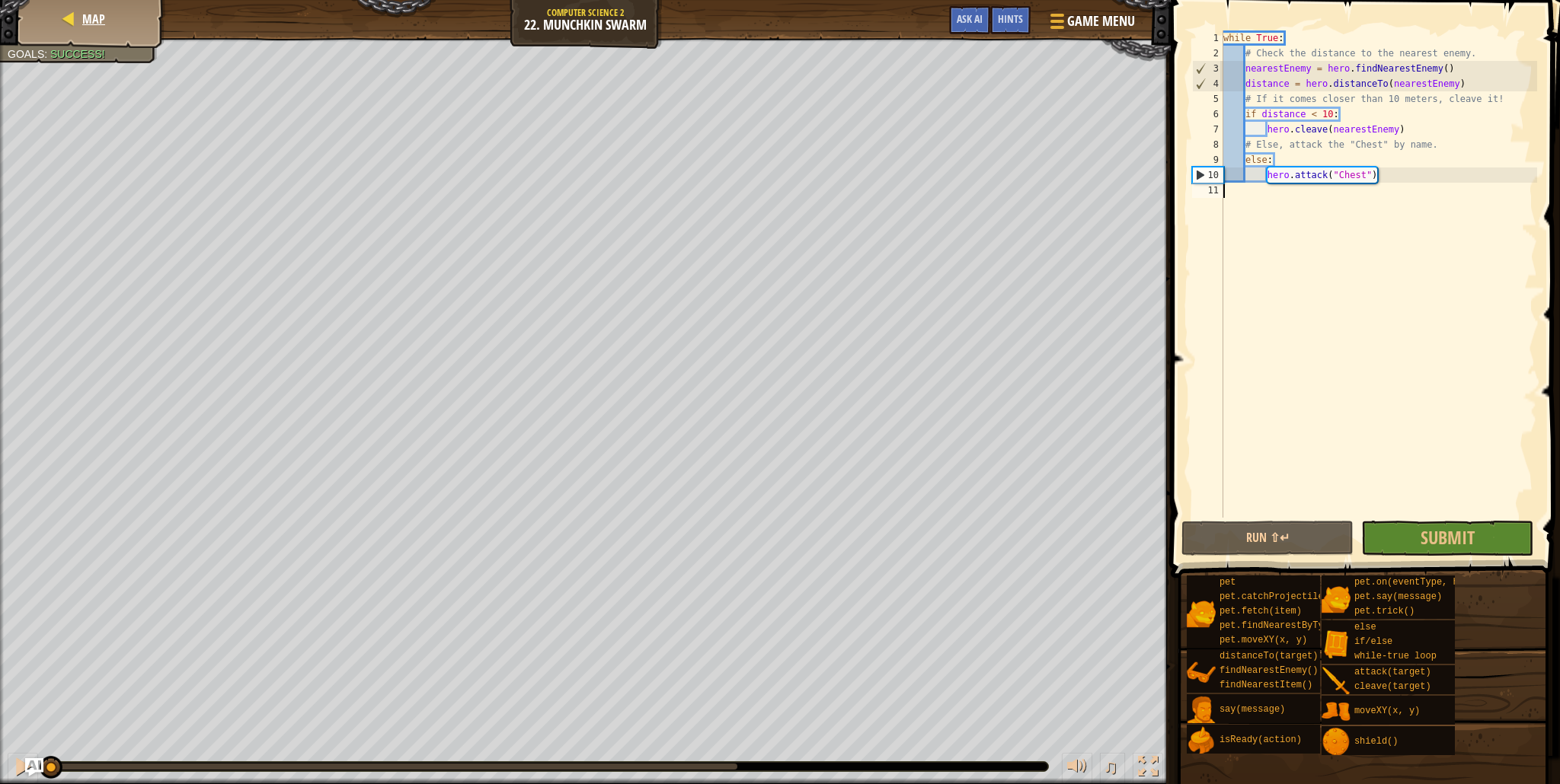
click at [93, 31] on div "Map" at bounding box center [92, 19] width 122 height 38
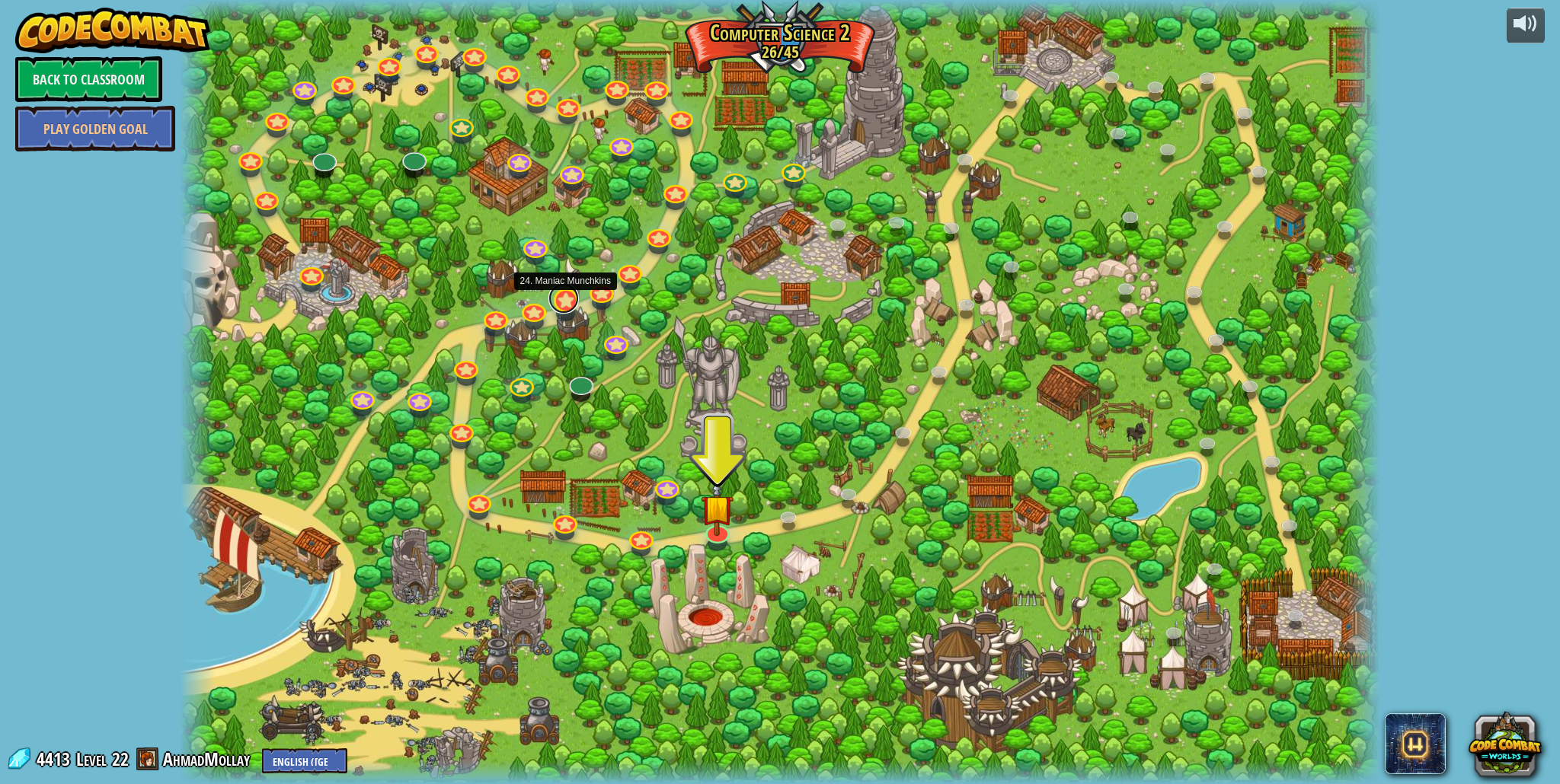
click at [571, 306] on link at bounding box center [563, 298] width 31 height 31
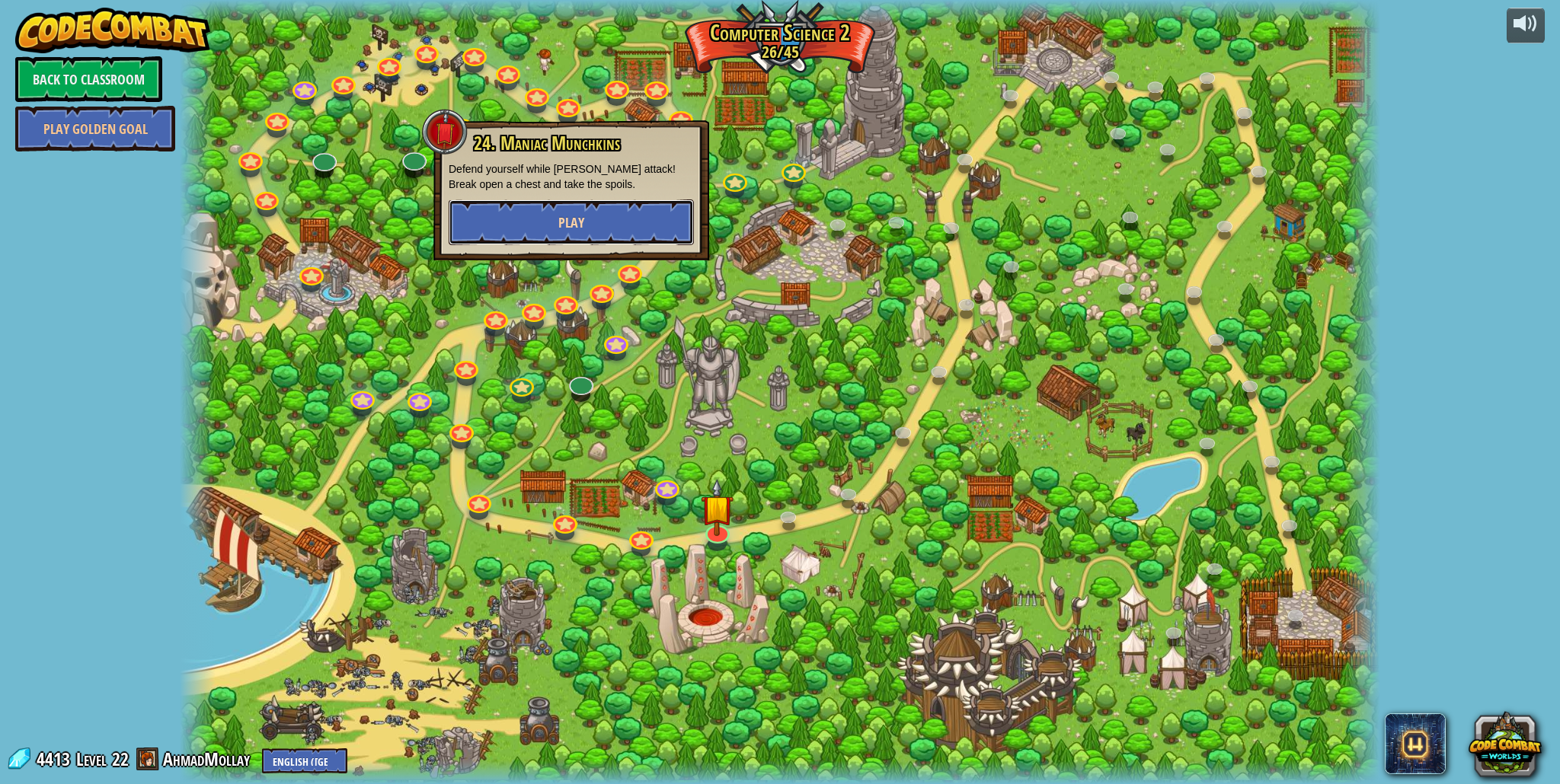
click at [616, 229] on button "Play" at bounding box center [571, 222] width 245 height 45
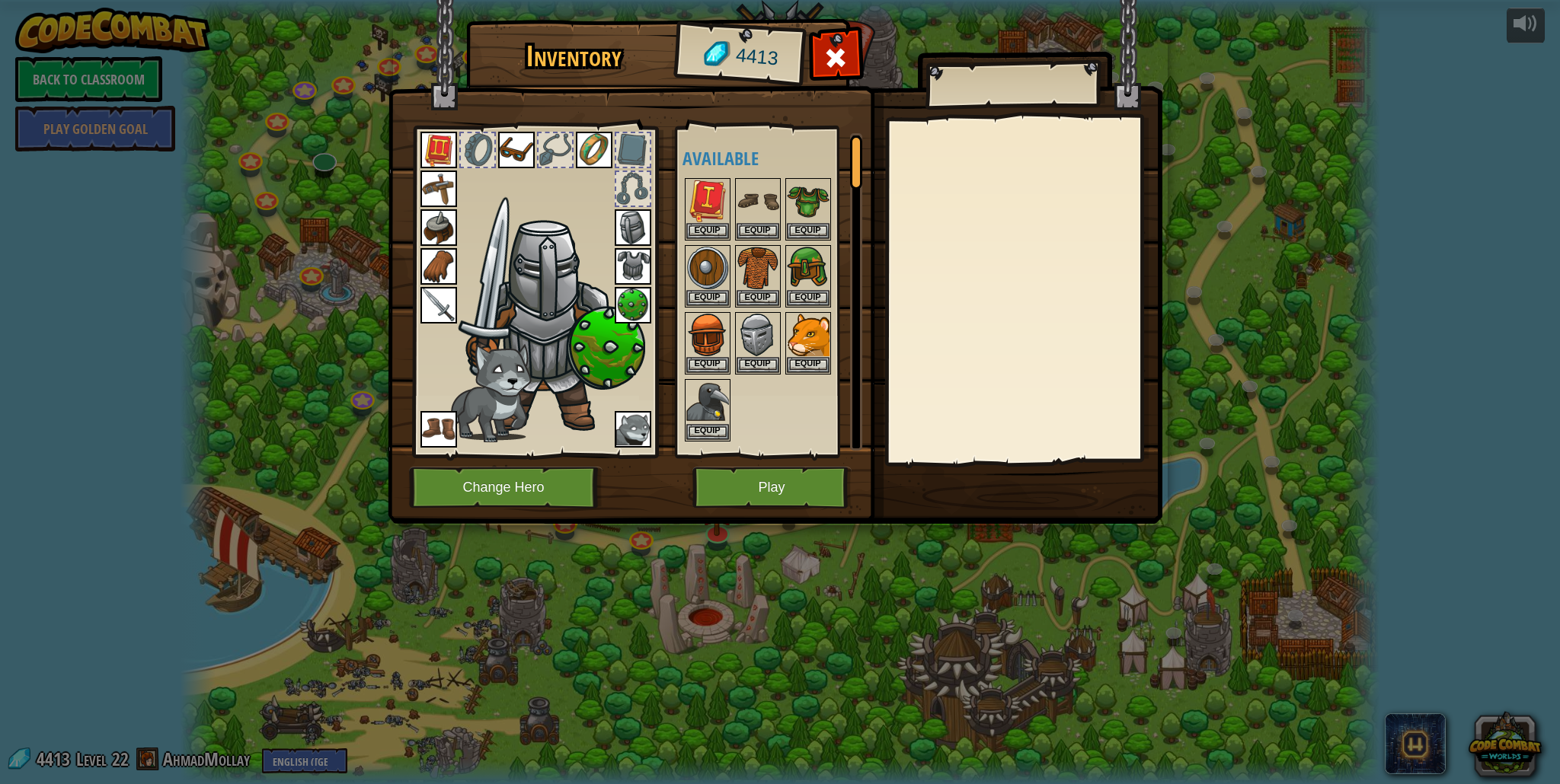
click at [1221, 368] on div "Inventory 4413 Available Equip Equip Equip Equip Equip Equip Equip Equip Equip …" at bounding box center [780, 392] width 1560 height 784
click at [848, 51] on div at bounding box center [836, 62] width 48 height 48
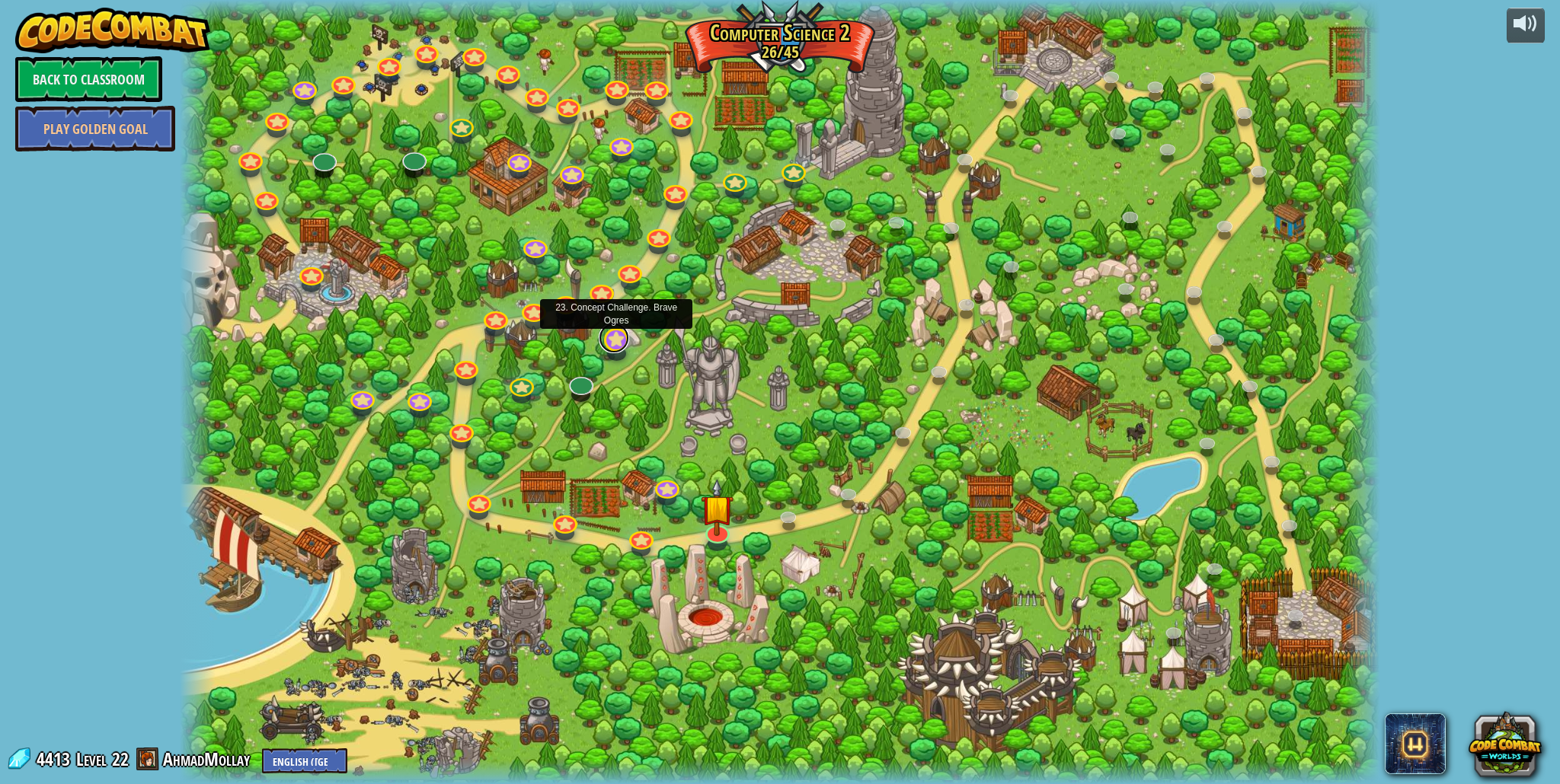
click at [616, 336] on link at bounding box center [613, 338] width 31 height 31
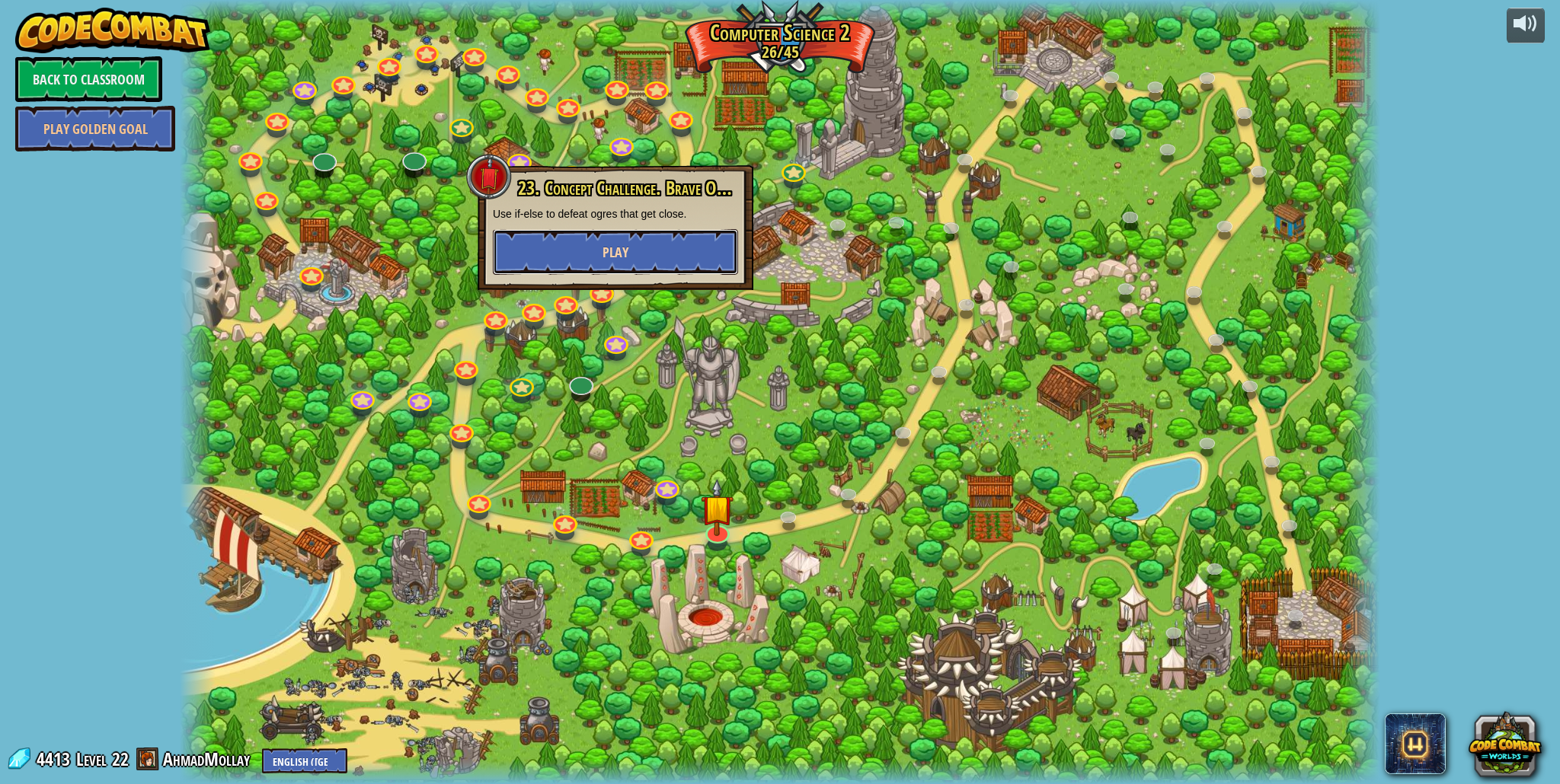
click at [627, 236] on button "Play" at bounding box center [615, 251] width 245 height 45
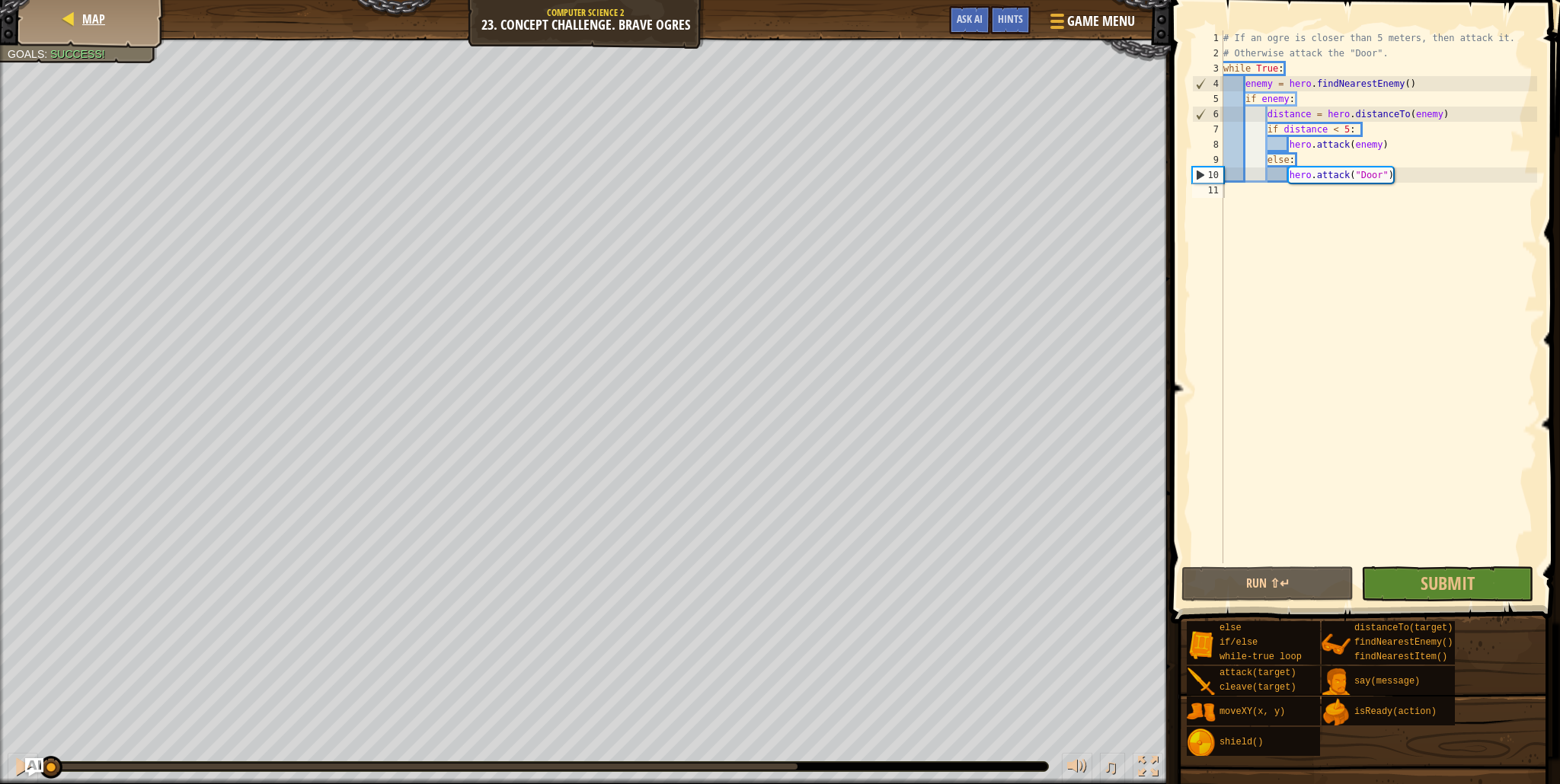
click at [86, 28] on div "Map" at bounding box center [92, 19] width 122 height 38
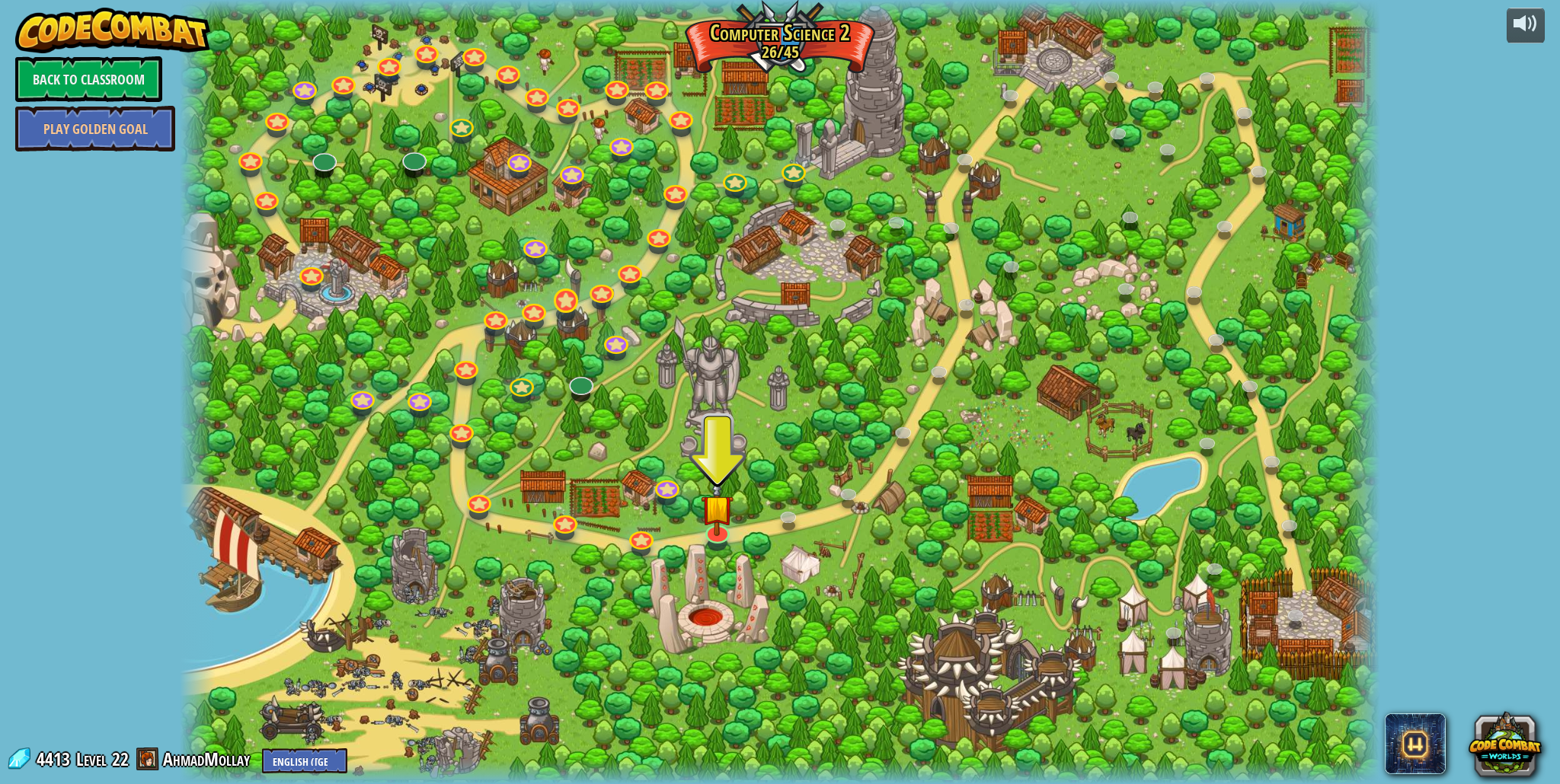
click at [563, 310] on div "8. Picnic Buster Protect the picnickers from patrolling ogres. Play 9. If-strav…" at bounding box center [780, 392] width 1200 height 784
click at [563, 310] on link at bounding box center [563, 298] width 31 height 31
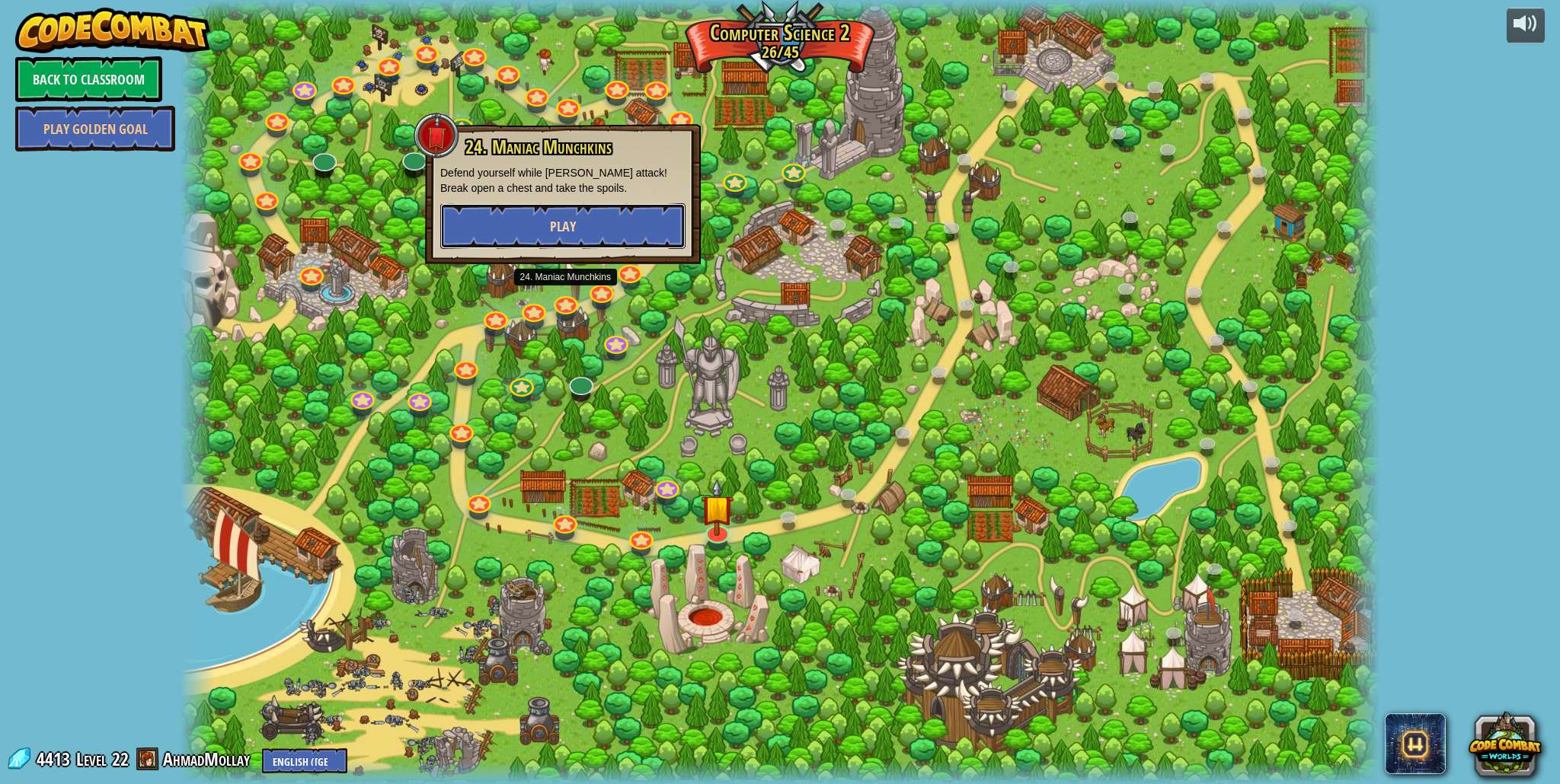
click at [584, 226] on button "Play" at bounding box center [563, 226] width 245 height 45
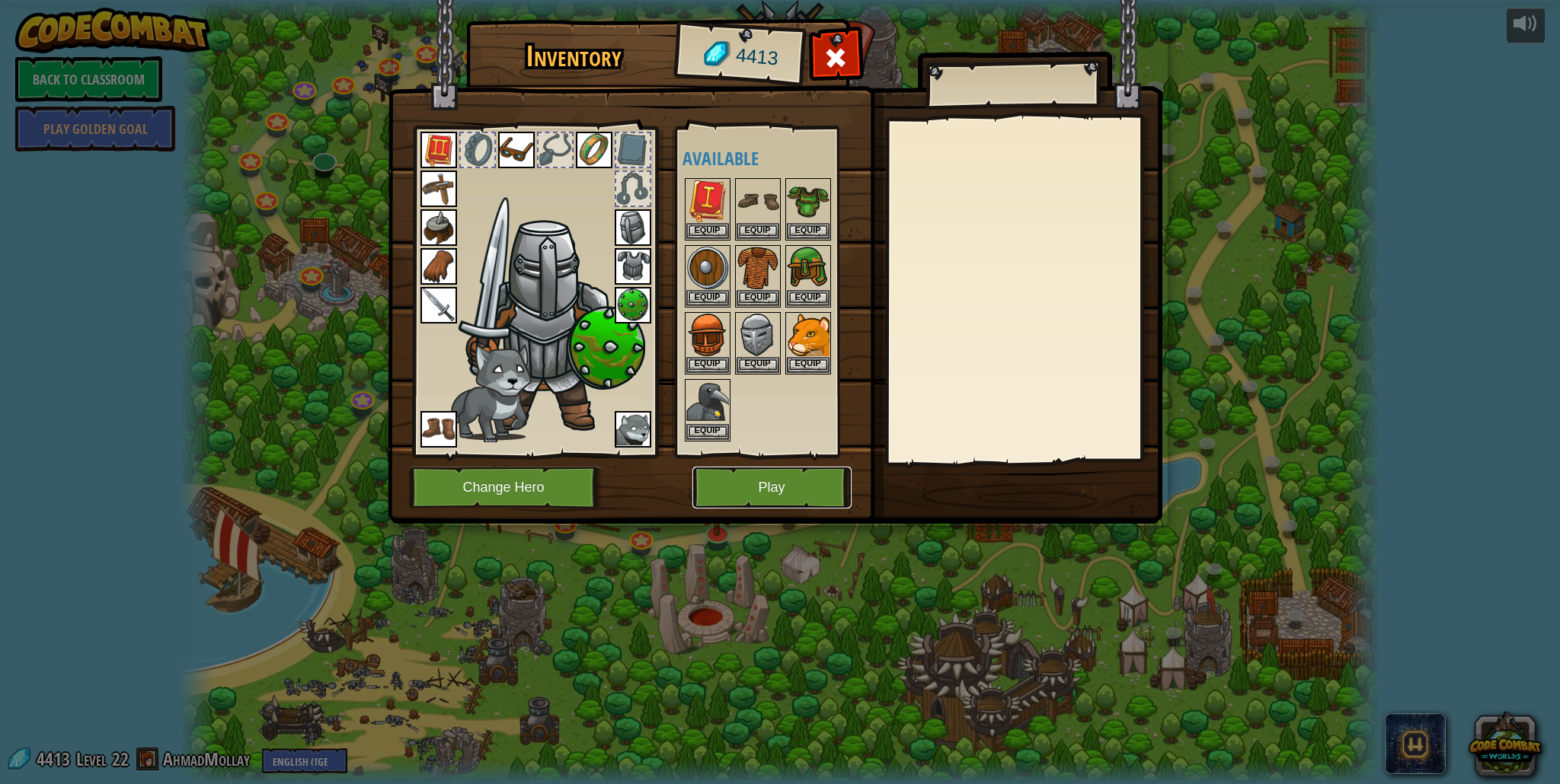
click at [753, 484] on button "Play" at bounding box center [772, 488] width 159 height 42
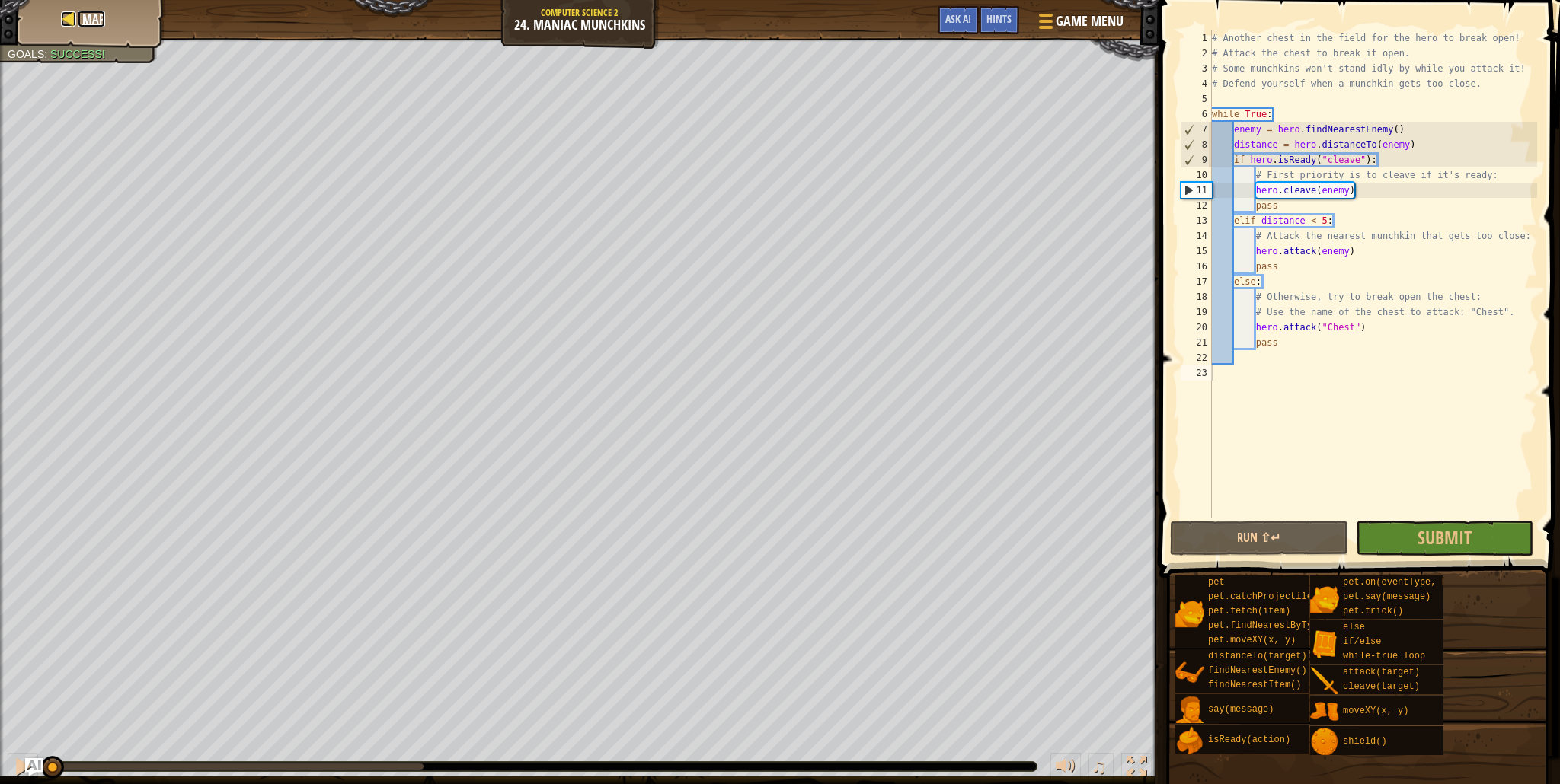
click at [81, 18] on link "Map" at bounding box center [91, 18] width 27 height 17
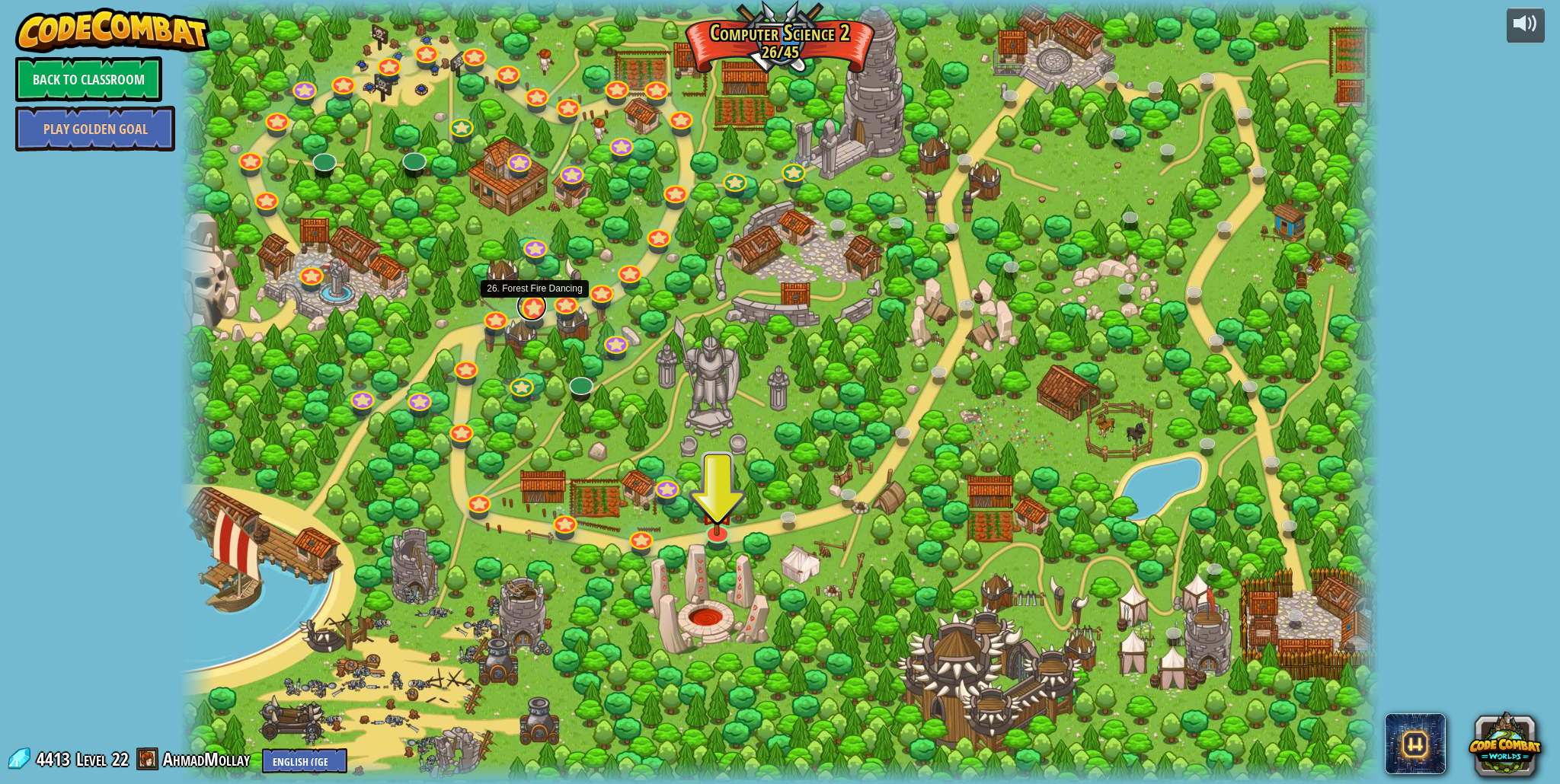
click at [533, 312] on link at bounding box center [531, 306] width 31 height 31
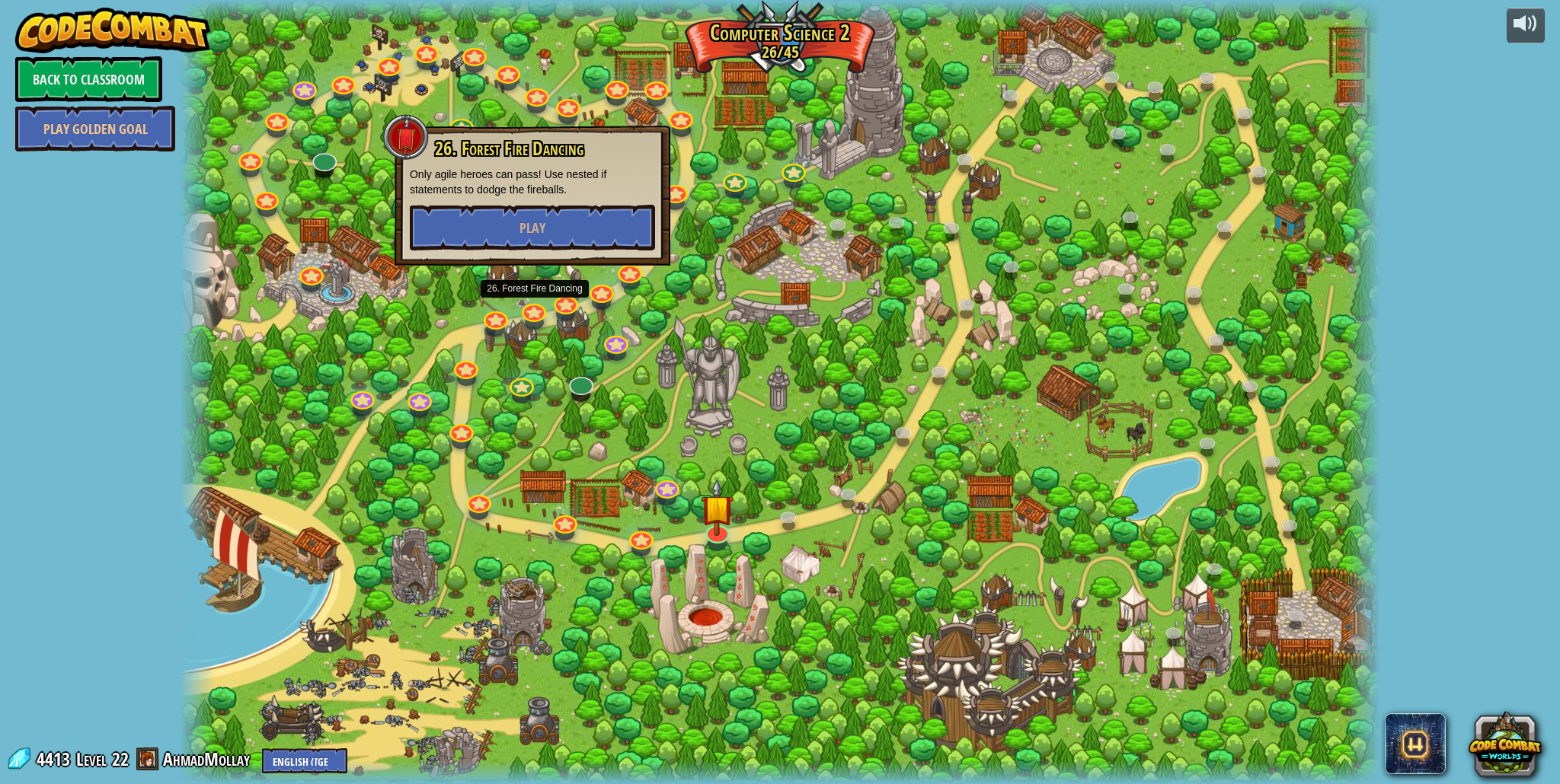
click at [715, 121] on div at bounding box center [780, 392] width 1200 height 784
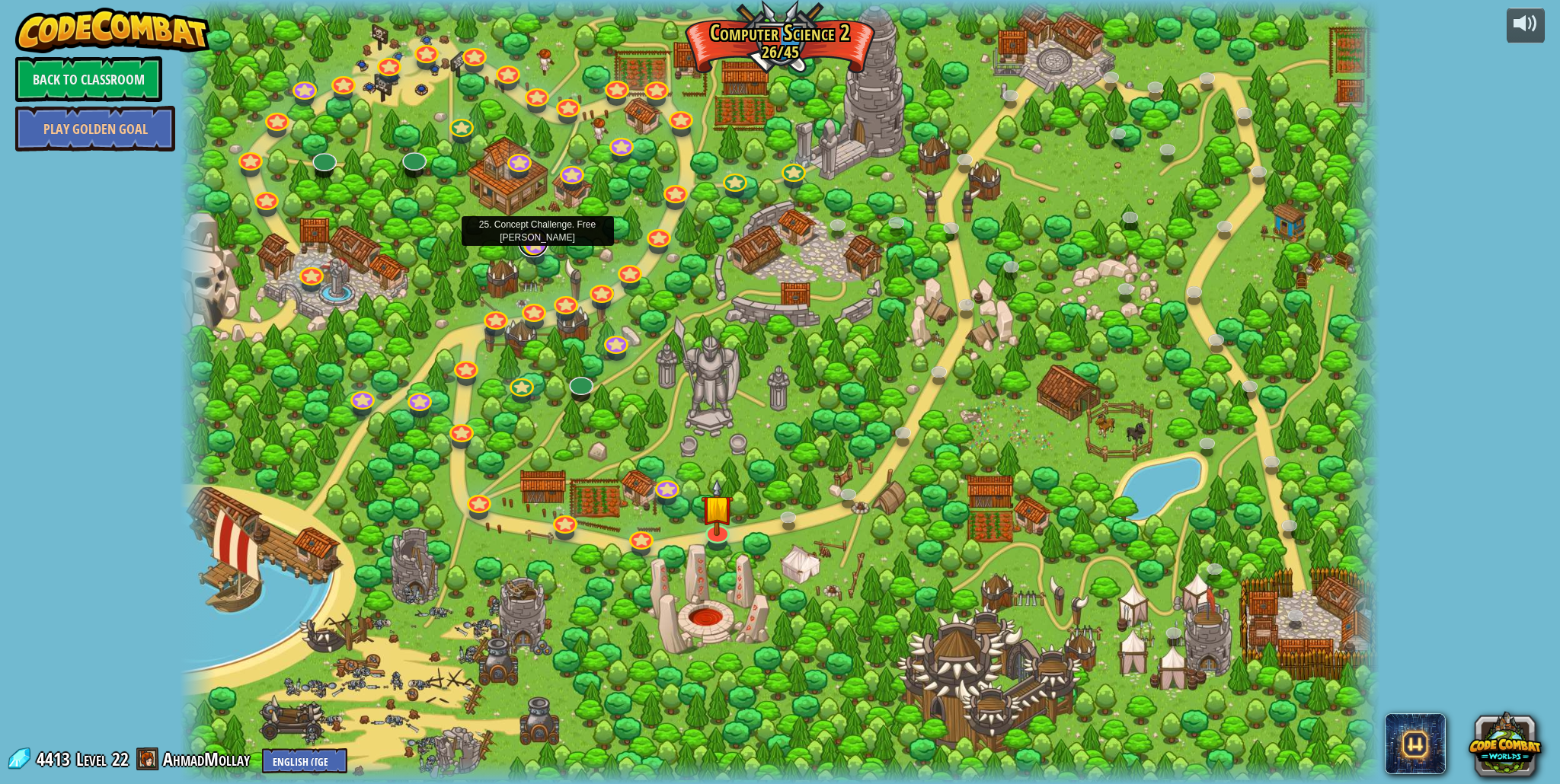
click at [534, 250] on link at bounding box center [533, 242] width 31 height 31
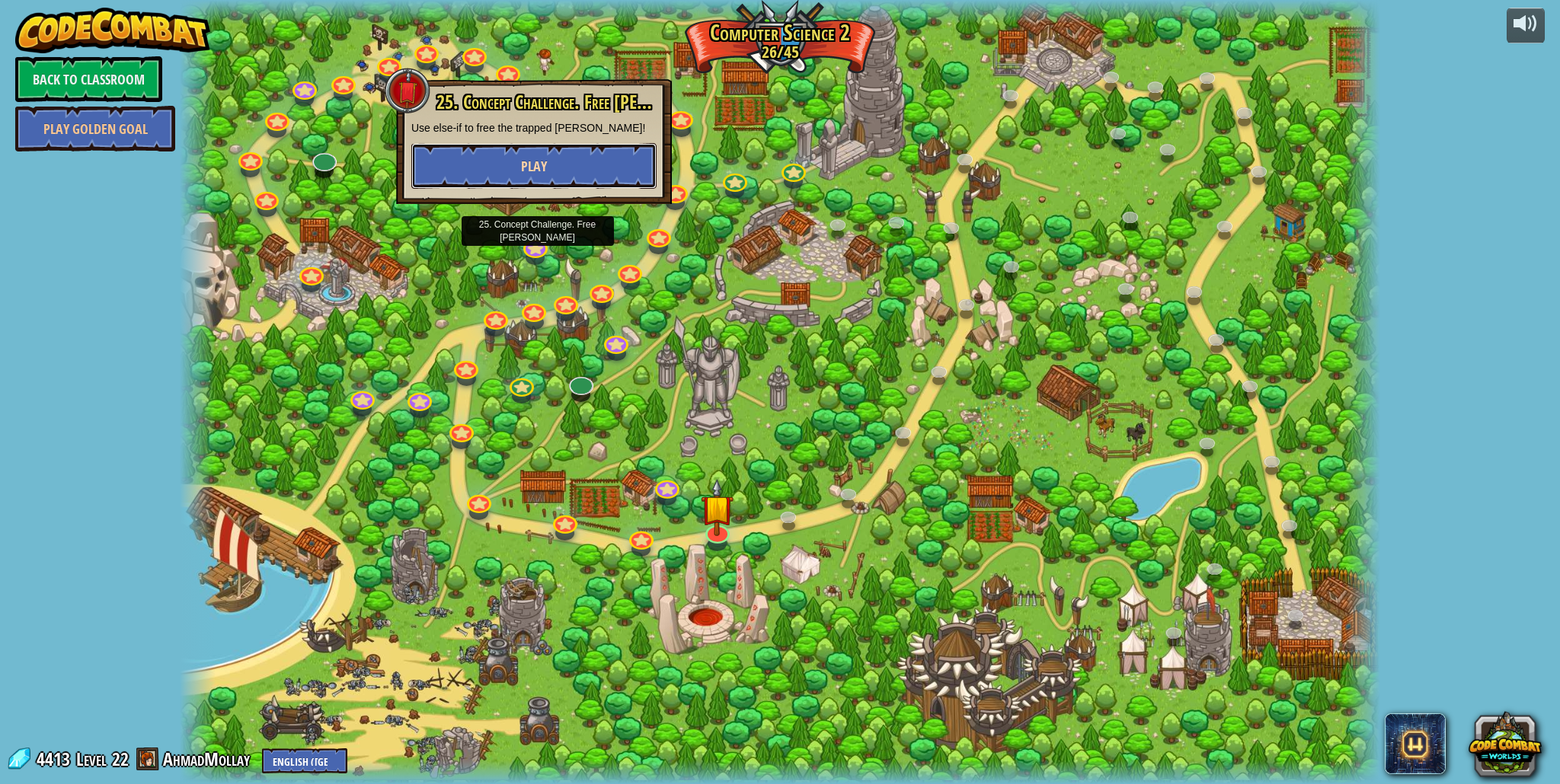
click at [604, 178] on button "Play" at bounding box center [534, 166] width 245 height 45
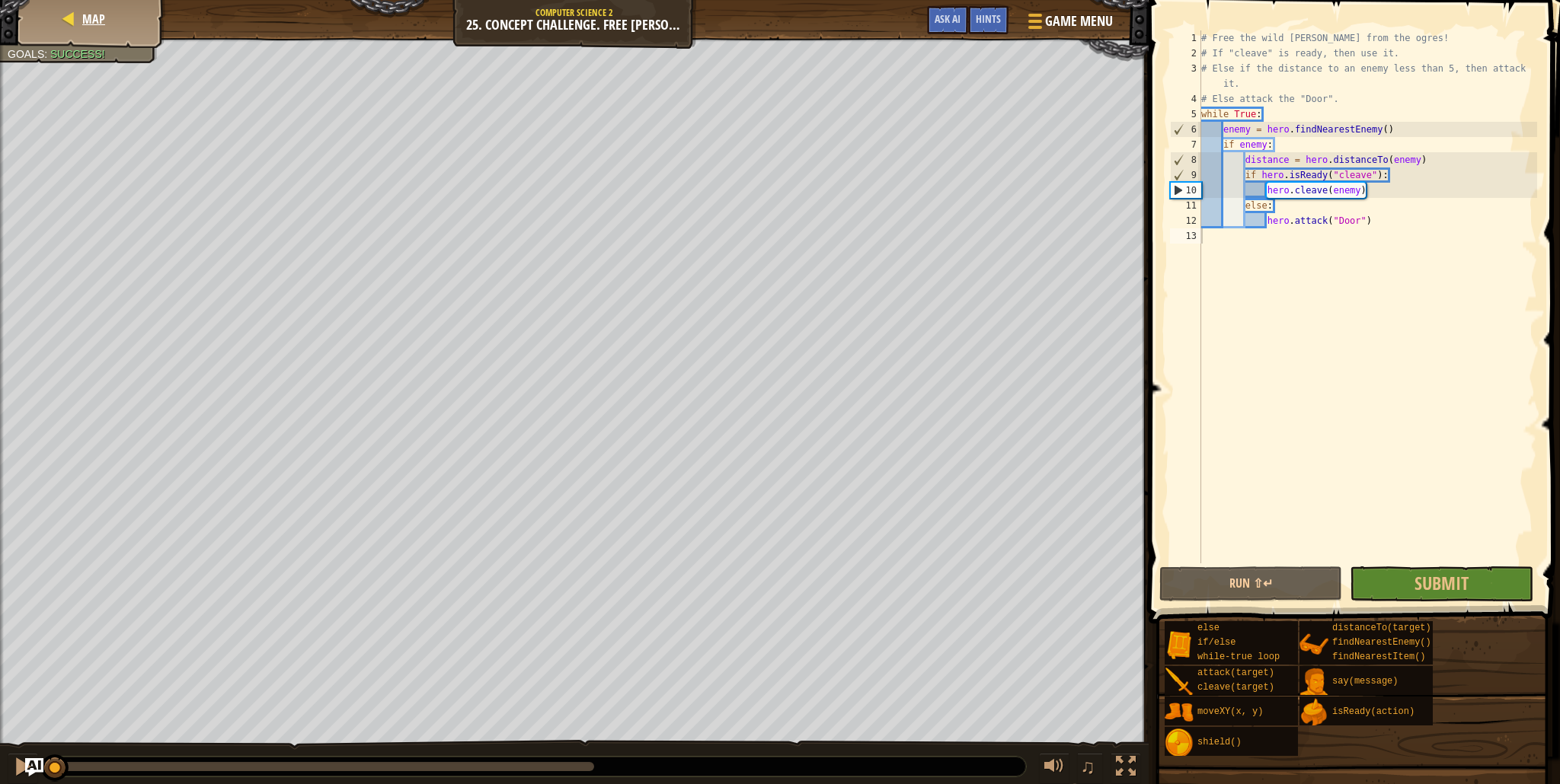
click at [101, 32] on div "Map" at bounding box center [92, 19] width 122 height 38
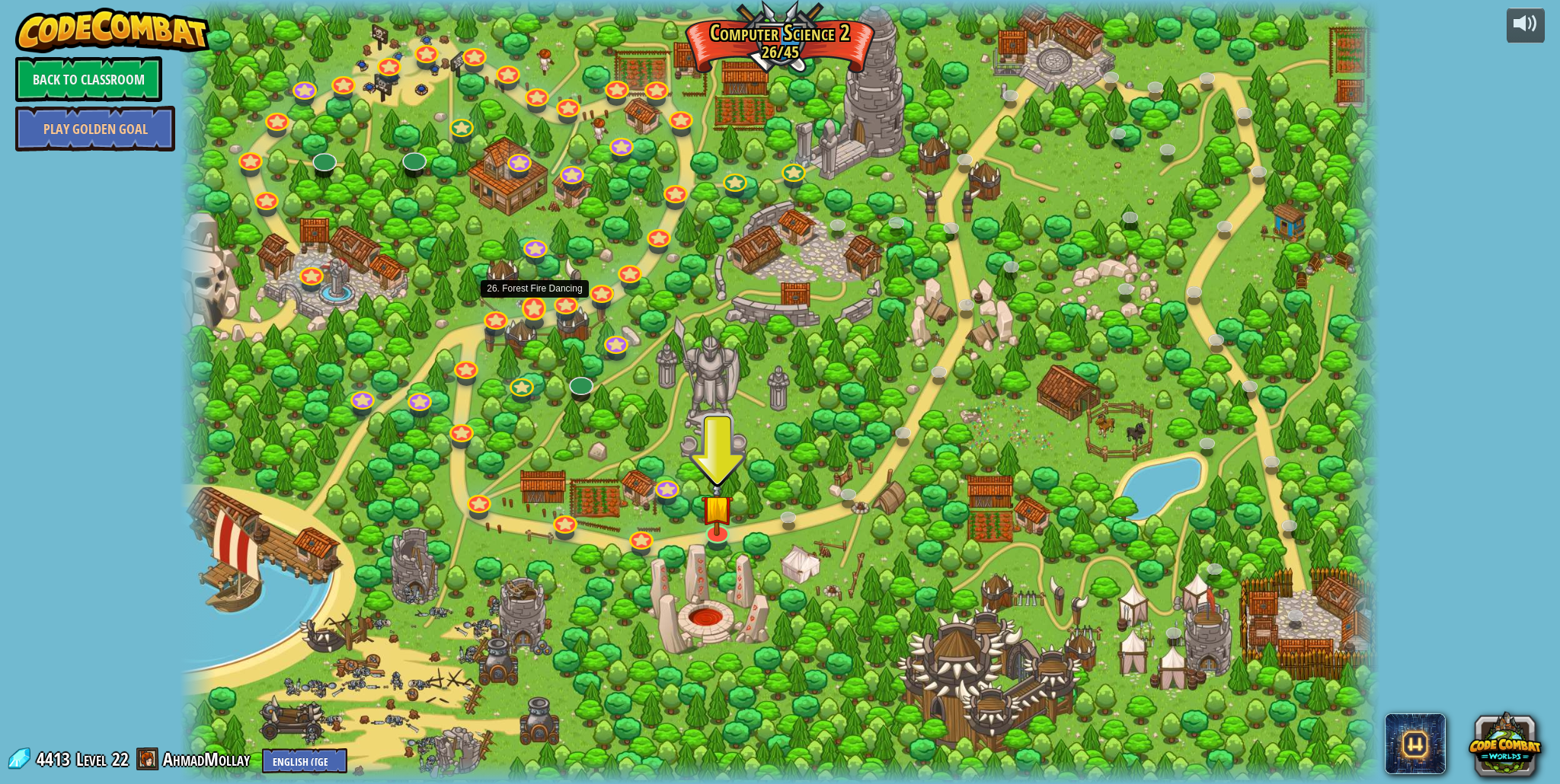
click at [546, 317] on div at bounding box center [780, 392] width 1200 height 784
click at [542, 313] on link at bounding box center [531, 306] width 31 height 31
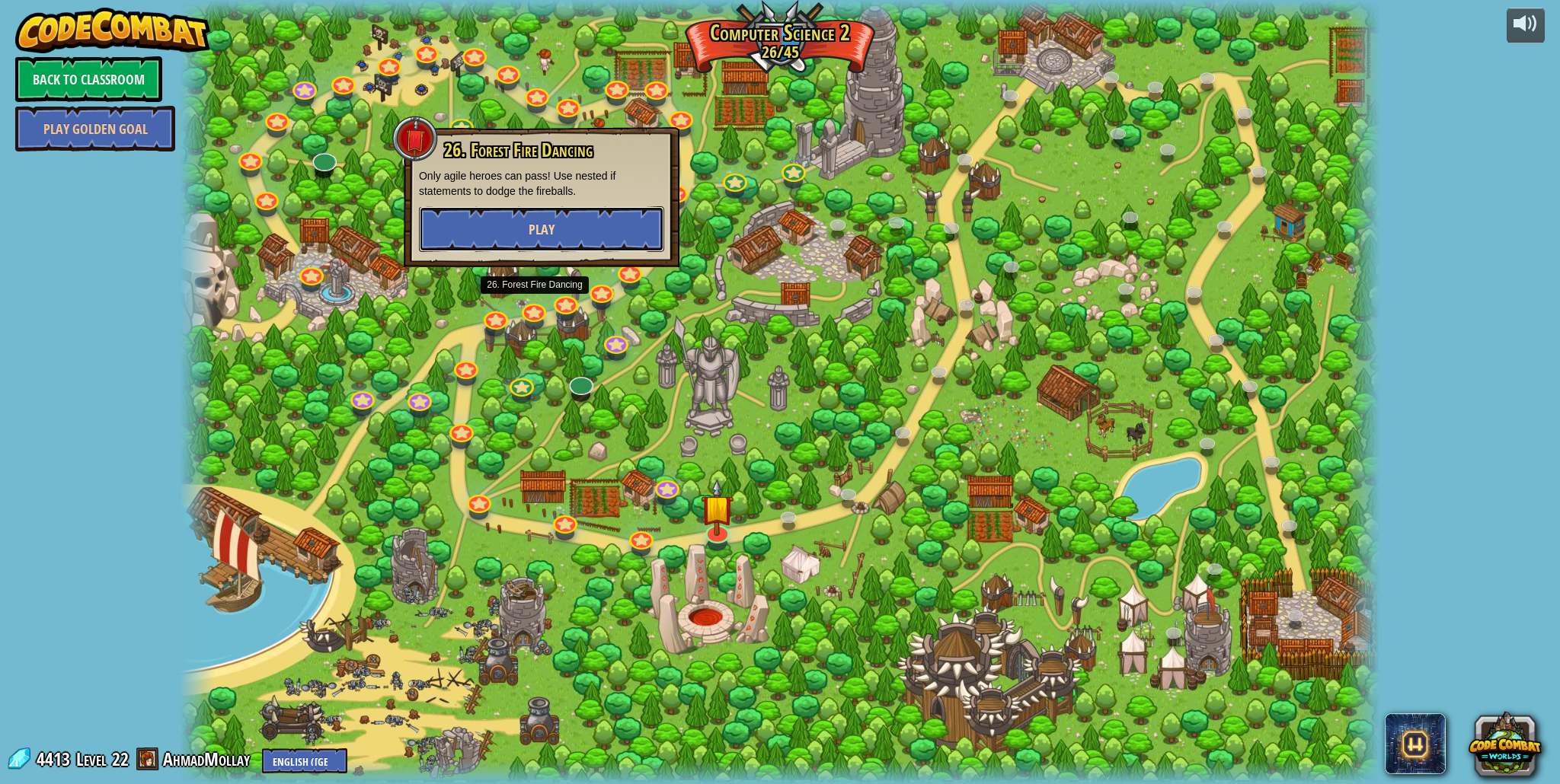
click at [577, 222] on button "Play" at bounding box center [542, 229] width 245 height 45
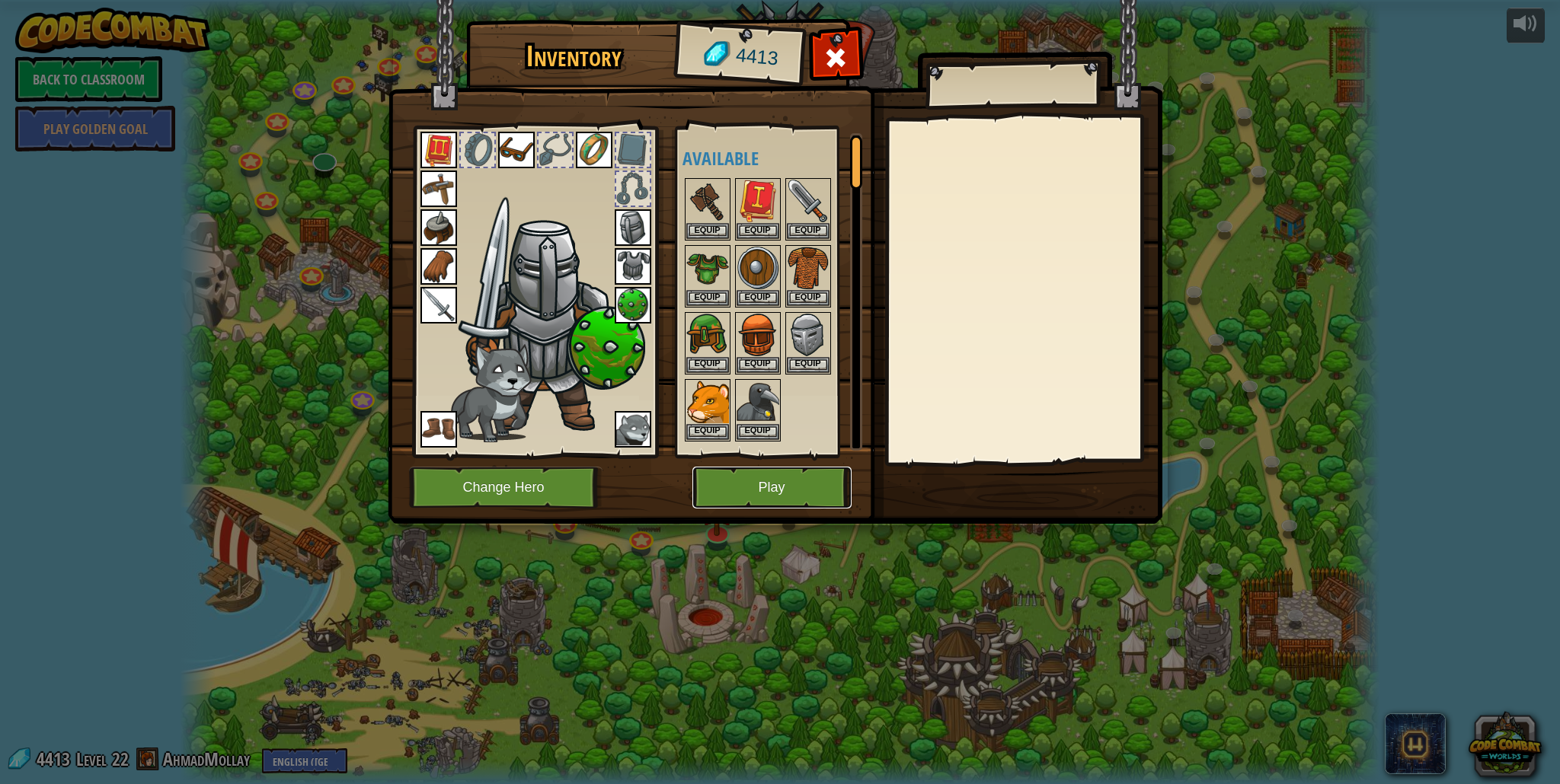
click at [729, 499] on button "Play" at bounding box center [772, 488] width 159 height 42
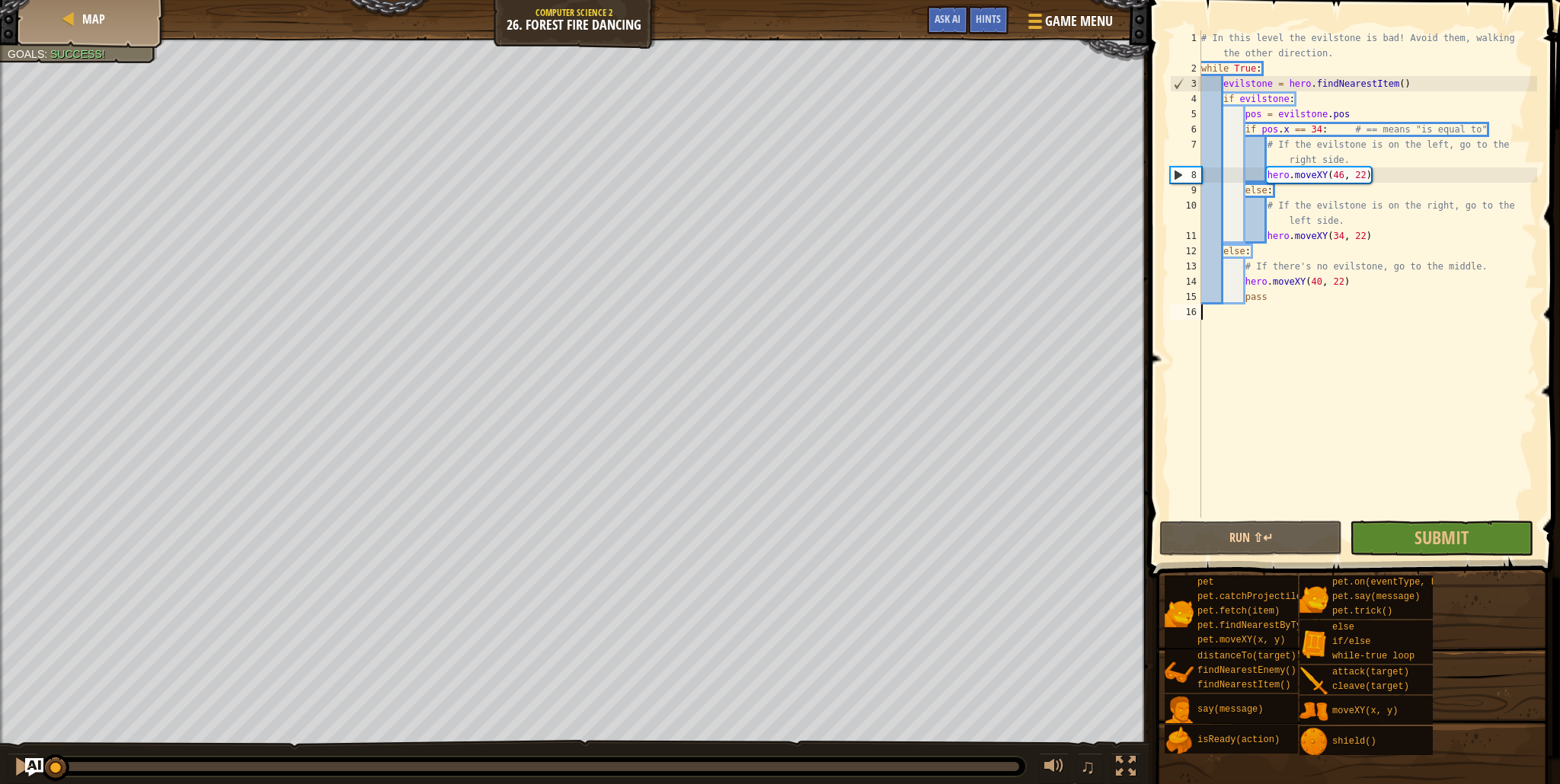
click at [94, 40] on div at bounding box center [574, 40] width 1149 height 3
click at [93, 38] on div "Map" at bounding box center [92, 19] width 122 height 38
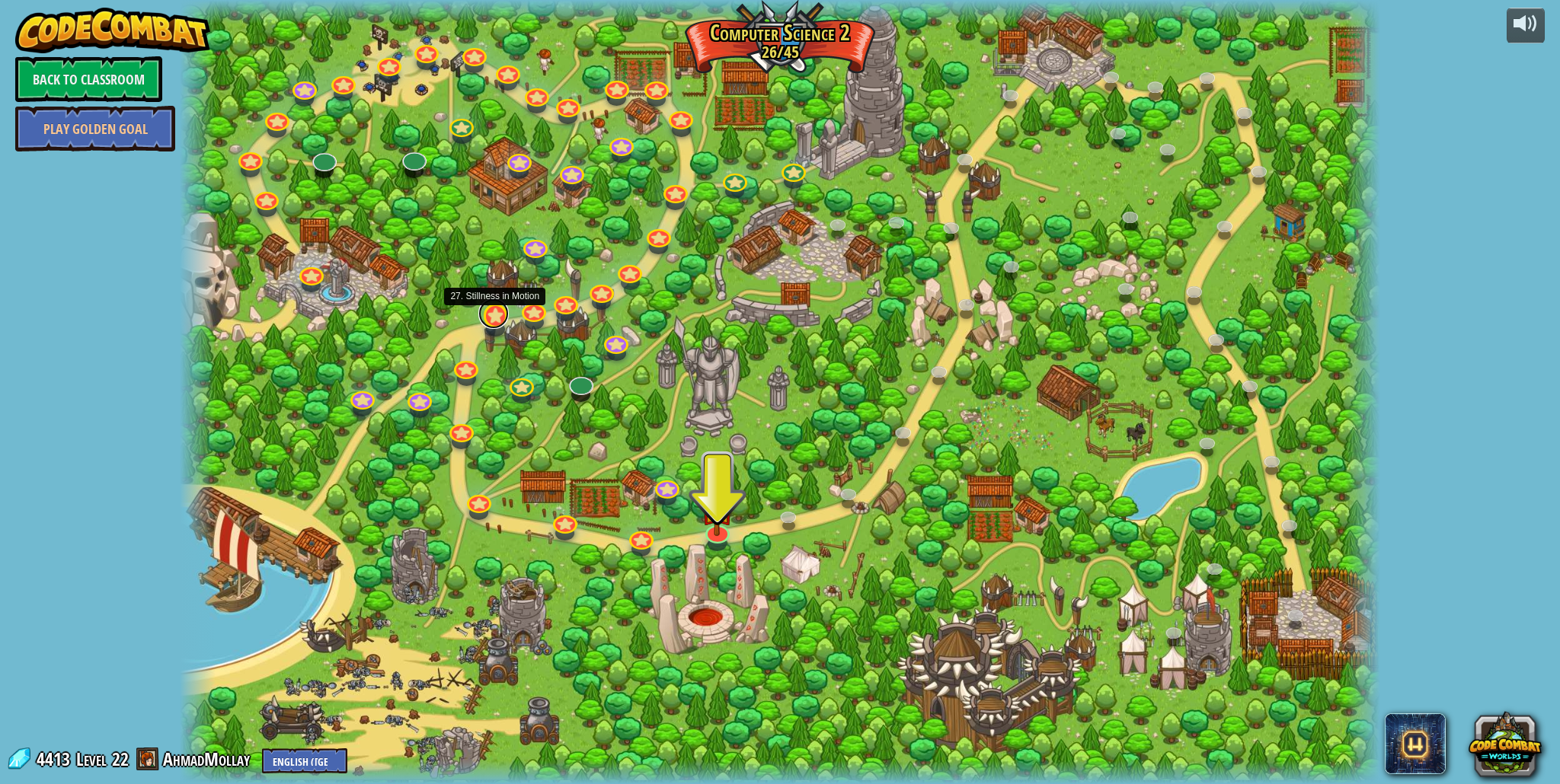
click at [502, 320] on link at bounding box center [494, 313] width 31 height 31
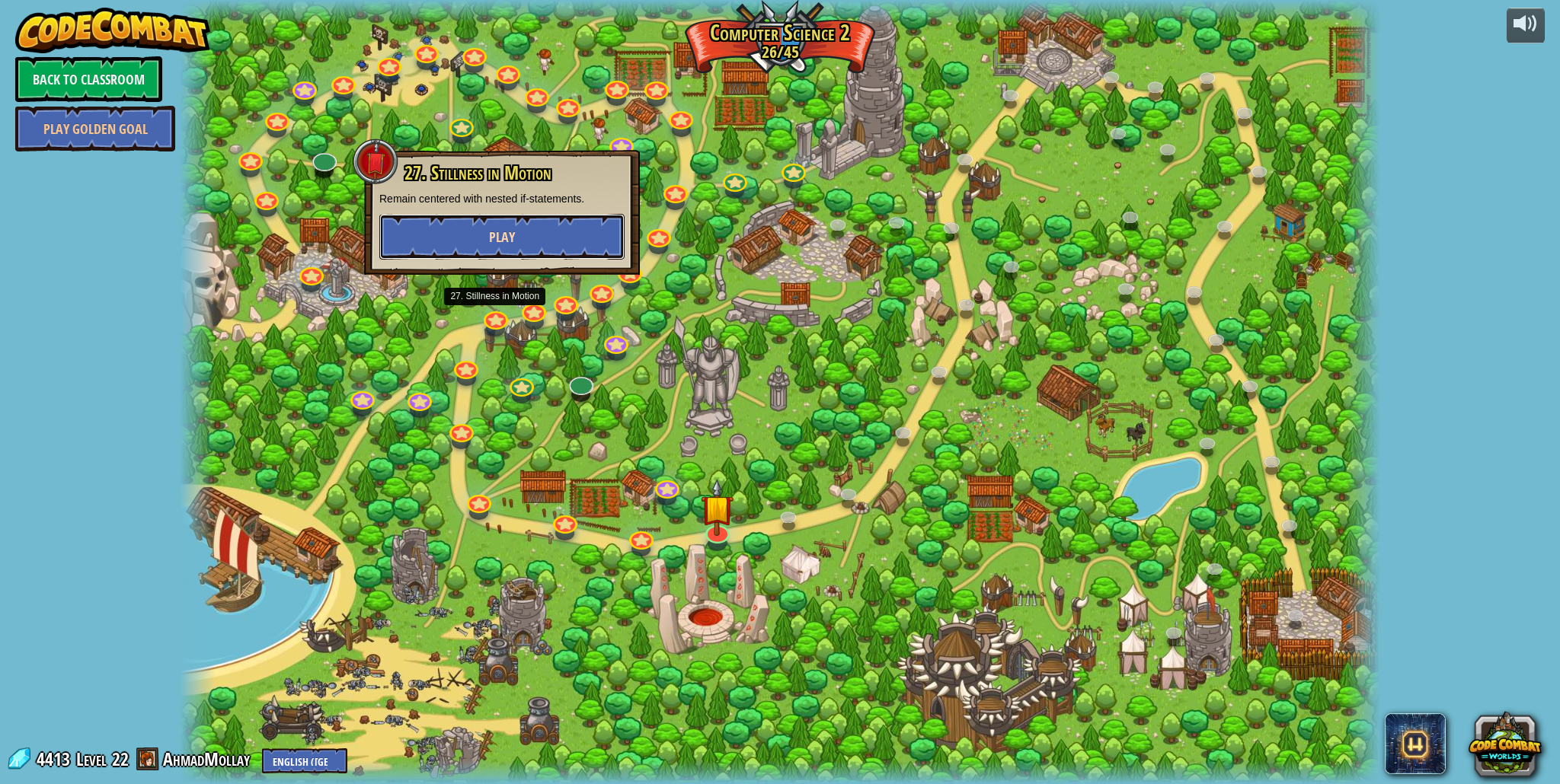
click at [505, 245] on span "Play" at bounding box center [502, 237] width 26 height 19
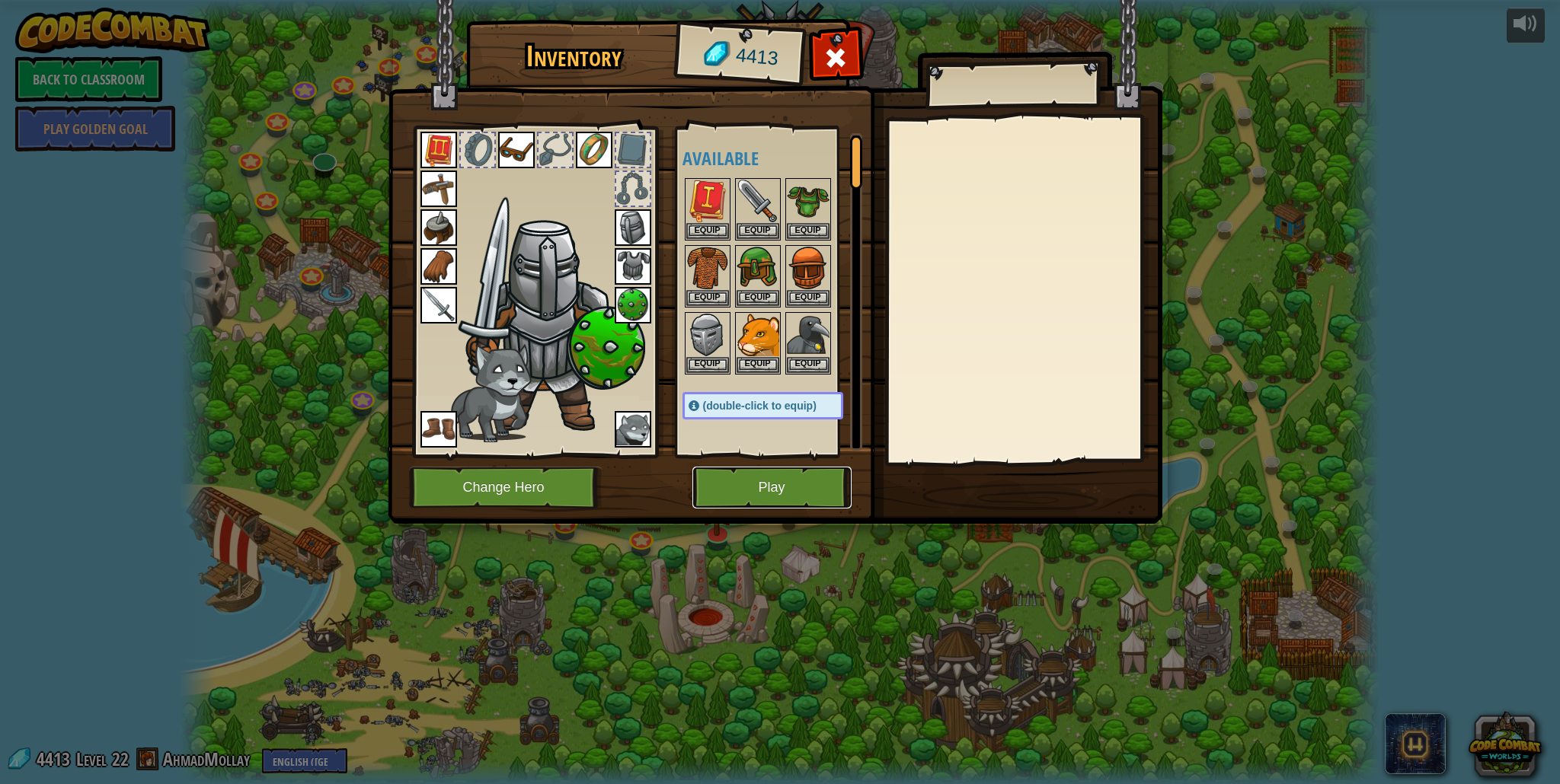
click at [832, 492] on button "Play" at bounding box center [772, 488] width 159 height 42
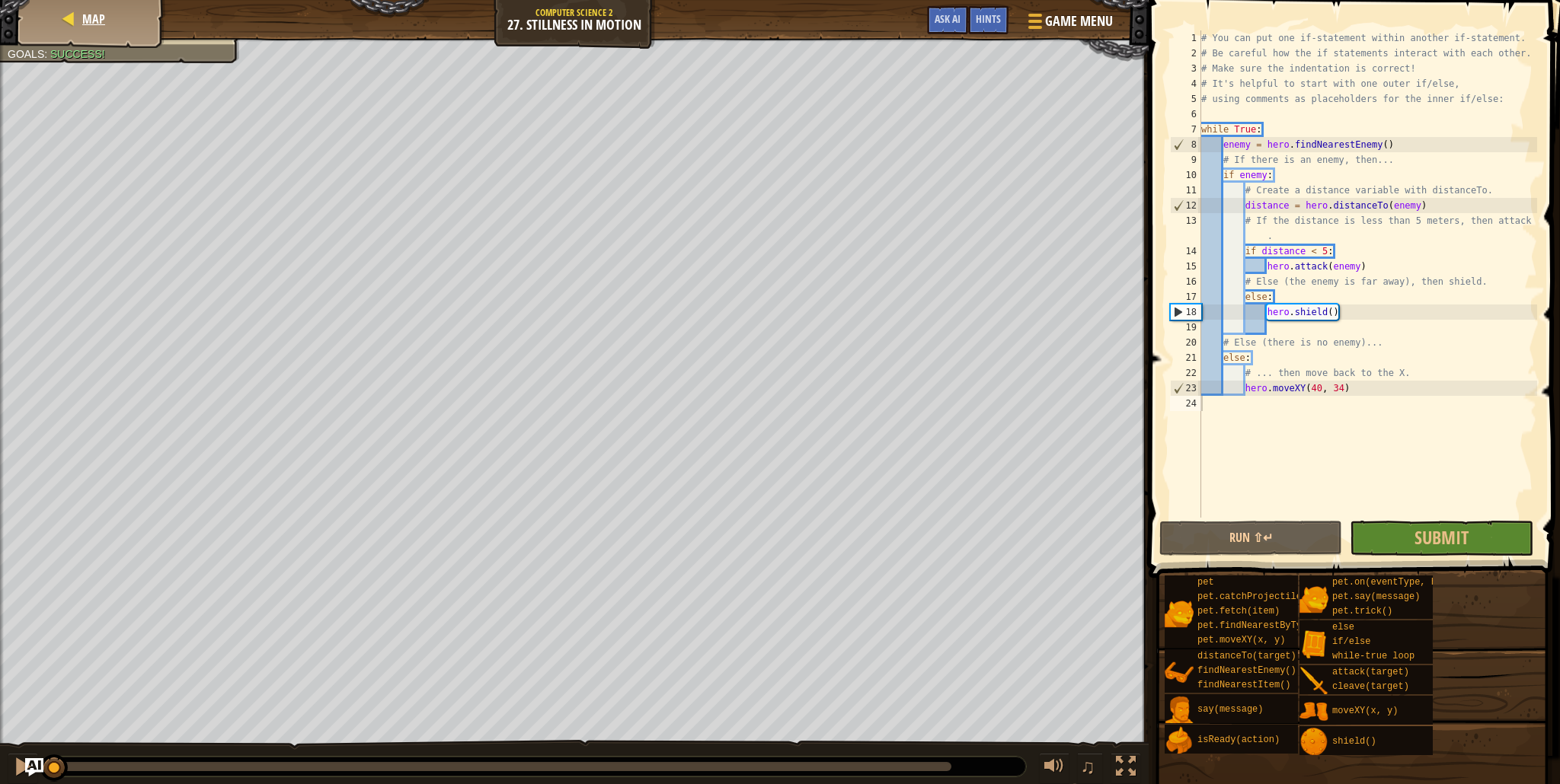
click at [125, 26] on div "Map" at bounding box center [92, 19] width 122 height 38
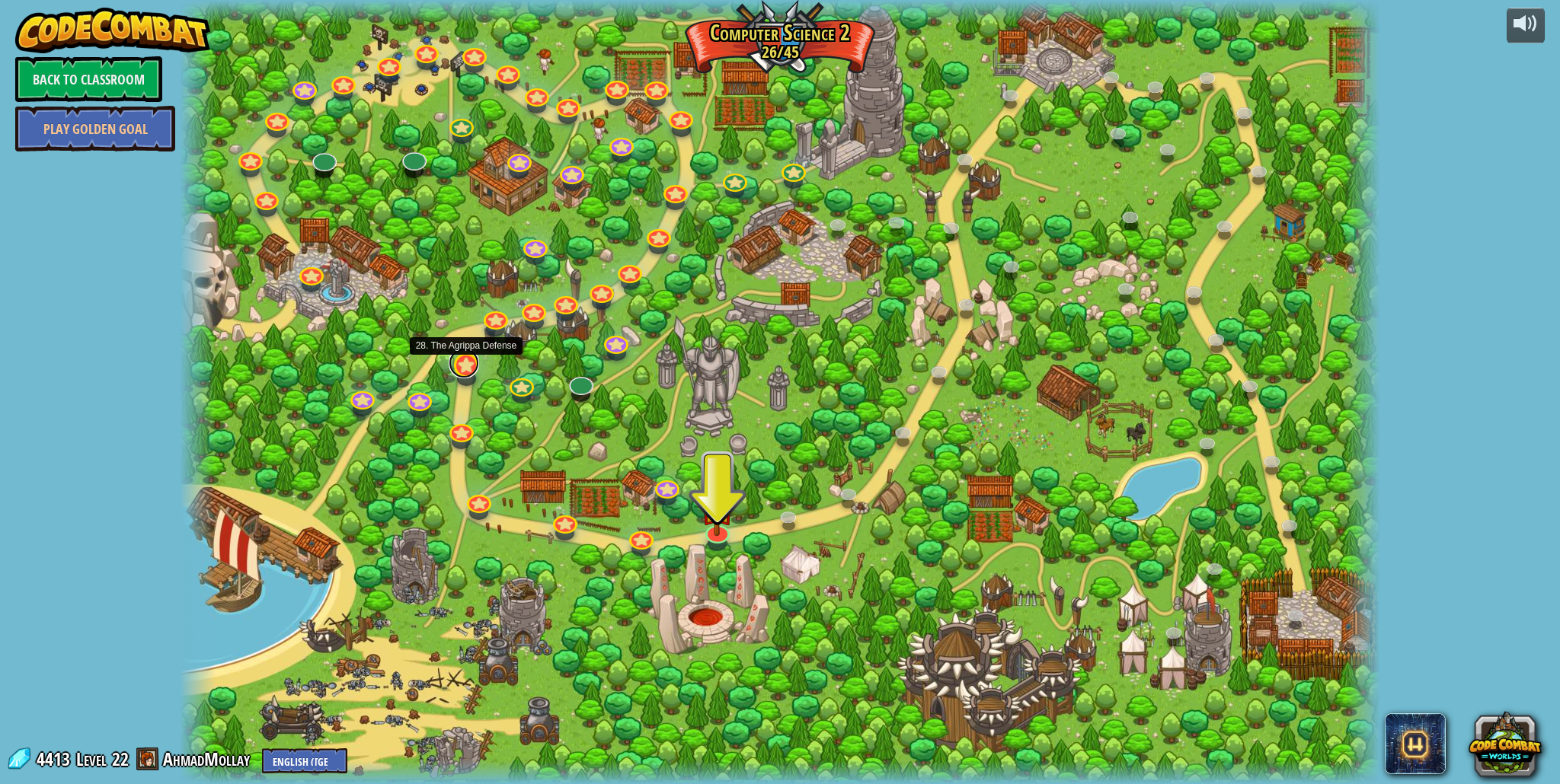
click at [468, 374] on link at bounding box center [464, 363] width 31 height 31
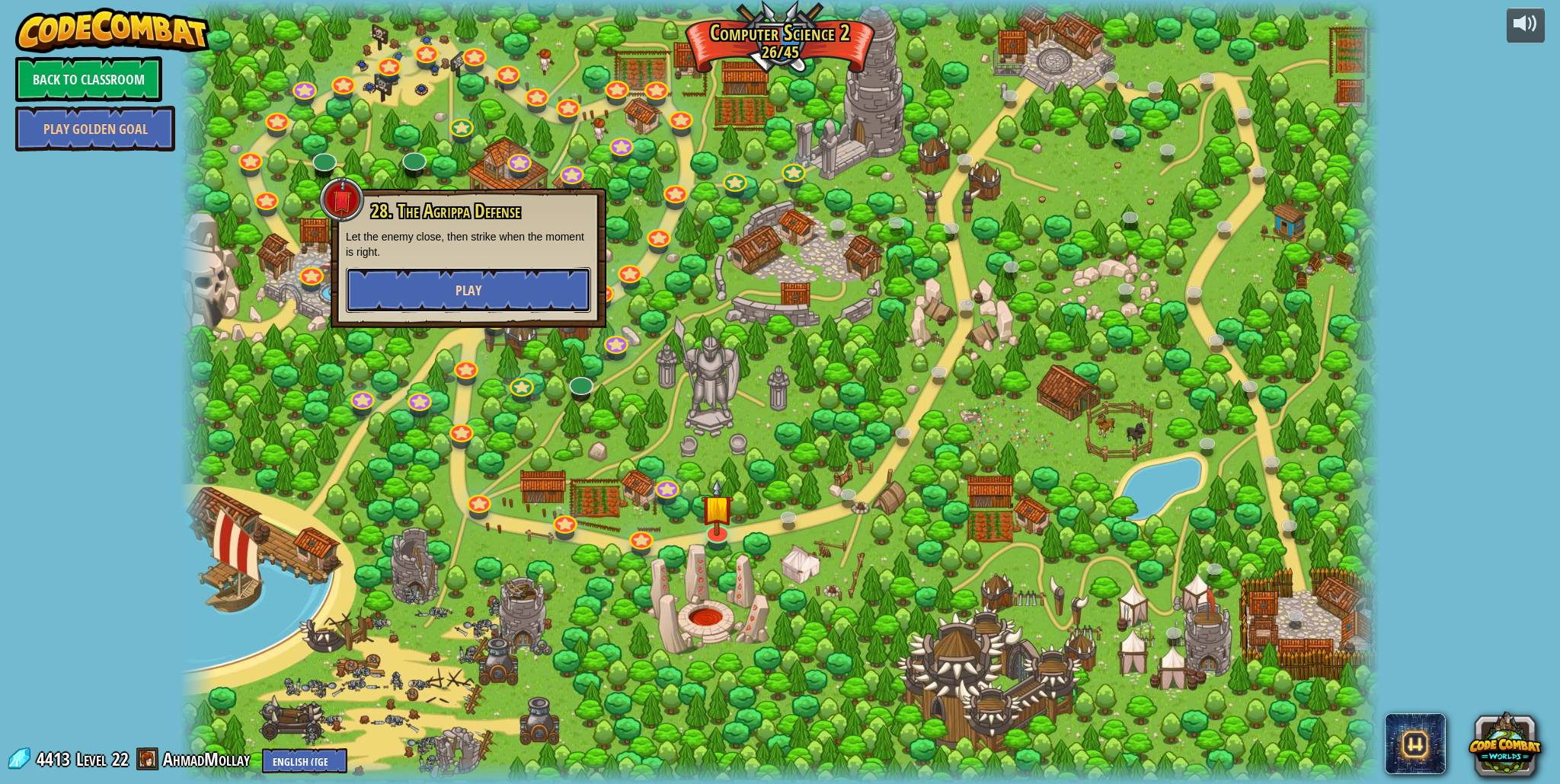
click at [487, 285] on button "Play" at bounding box center [468, 290] width 245 height 45
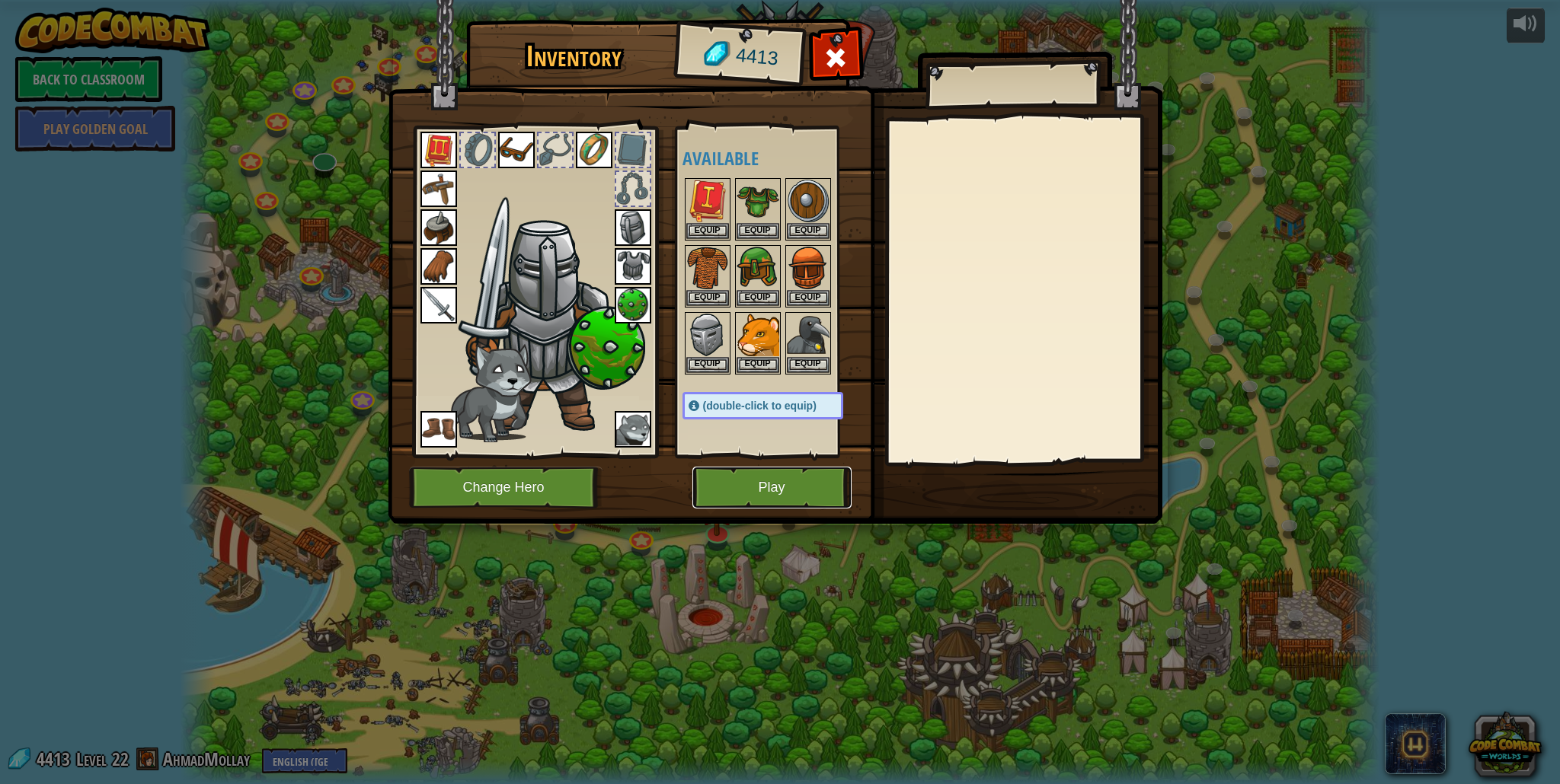
click at [831, 505] on button "Play" at bounding box center [772, 488] width 159 height 42
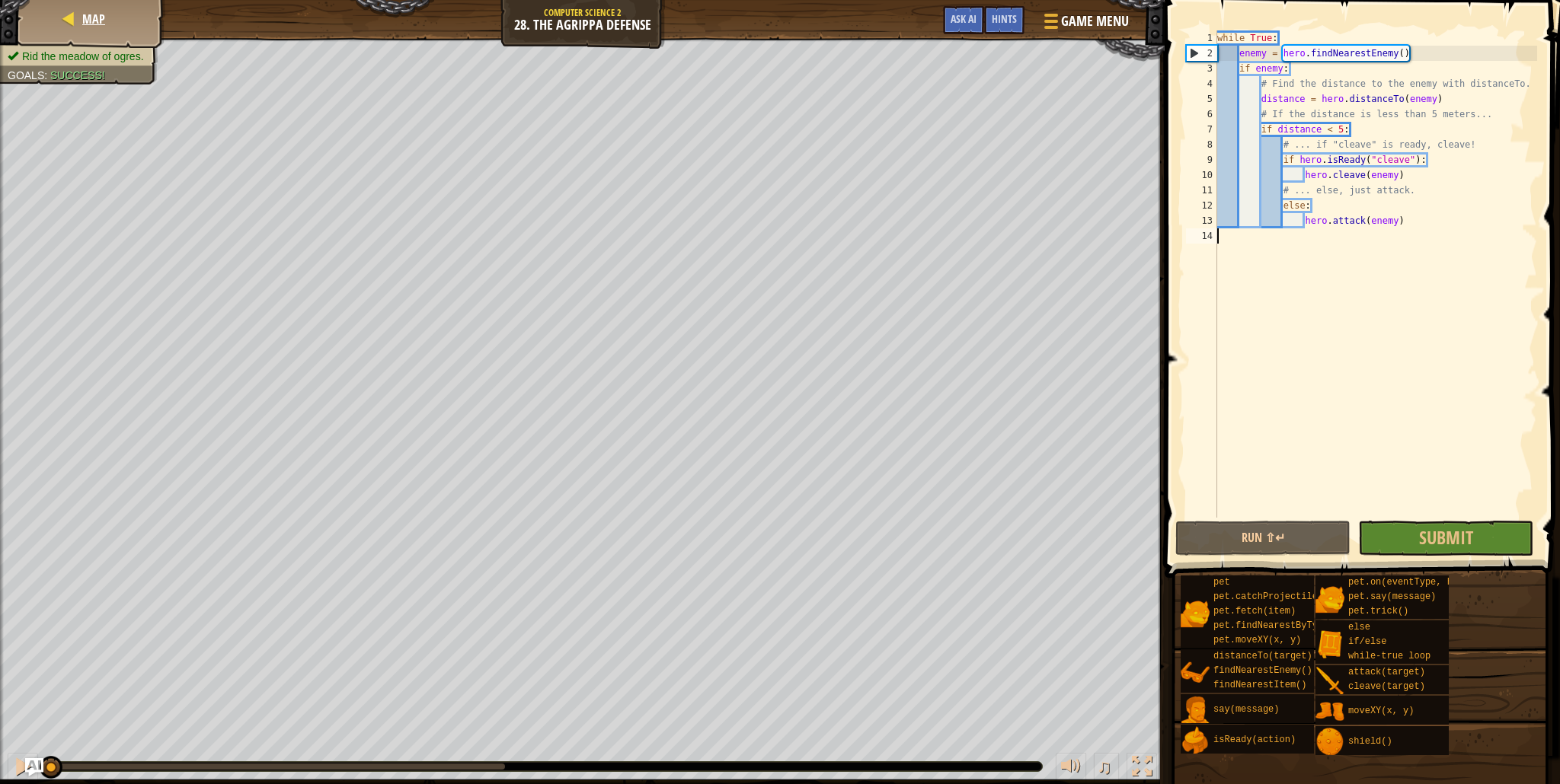
click at [105, 30] on div "Map" at bounding box center [92, 19] width 122 height 38
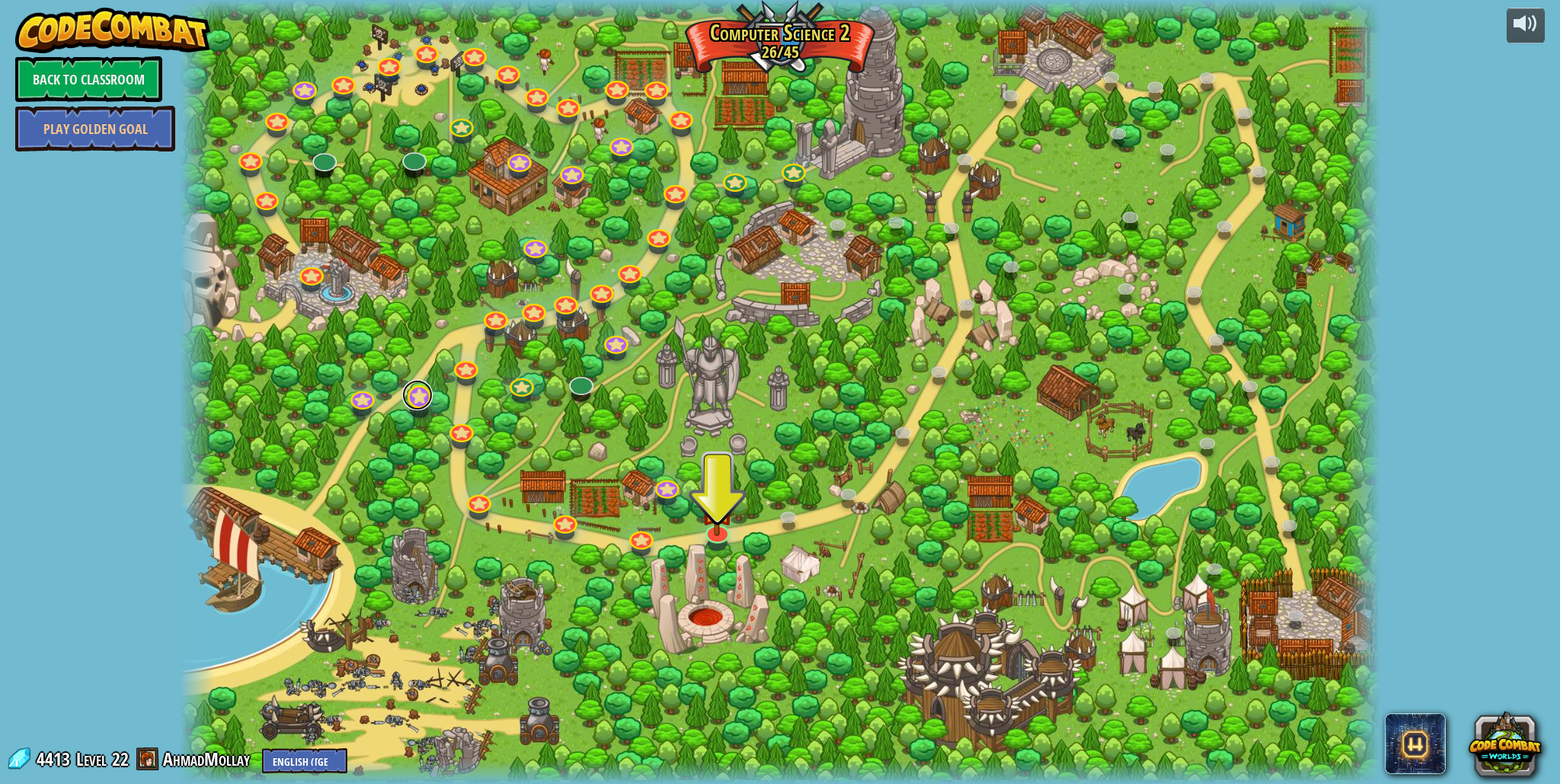
click at [425, 398] on link at bounding box center [417, 395] width 31 height 31
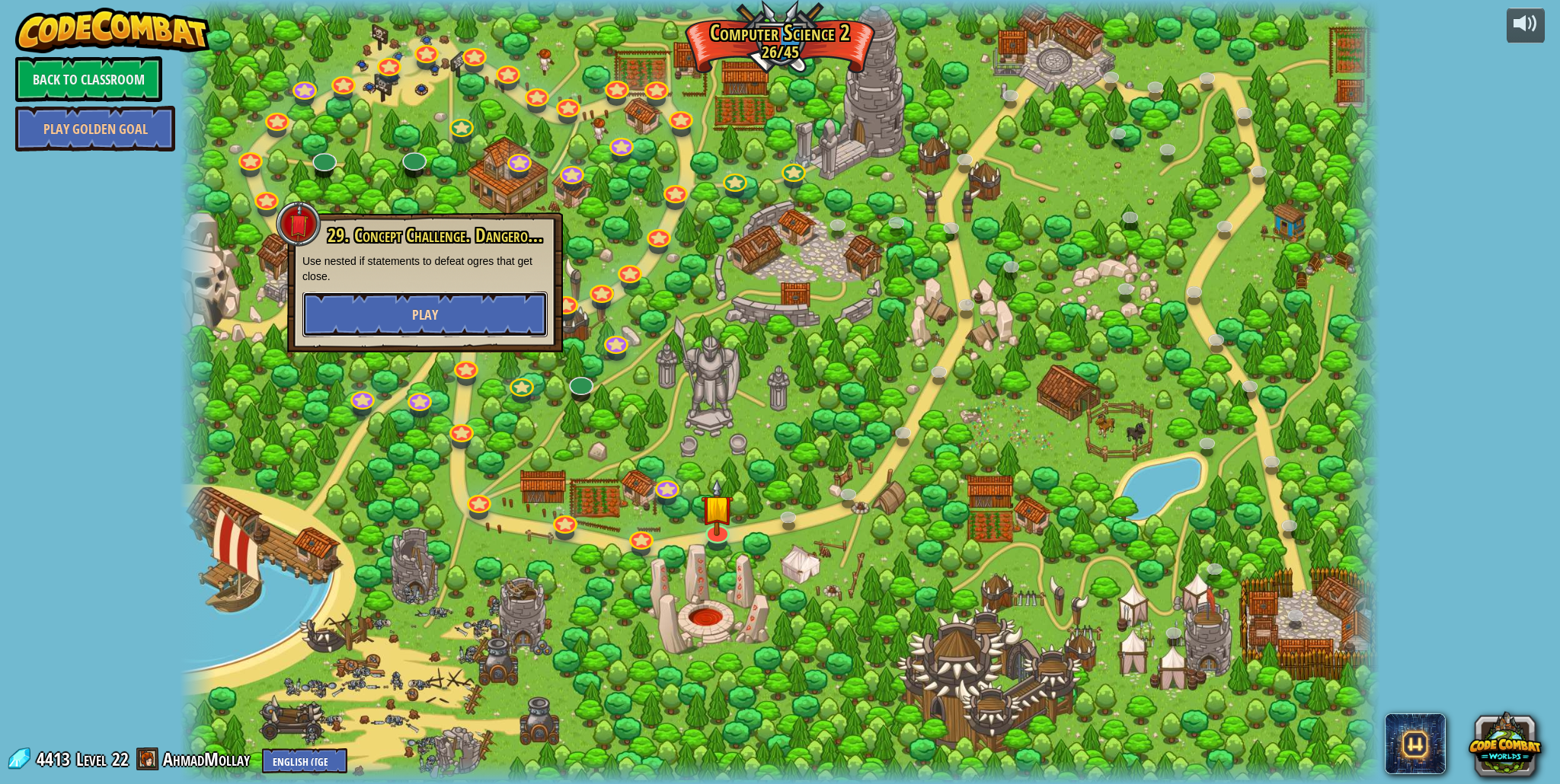
click at [463, 317] on button "Play" at bounding box center [425, 314] width 245 height 45
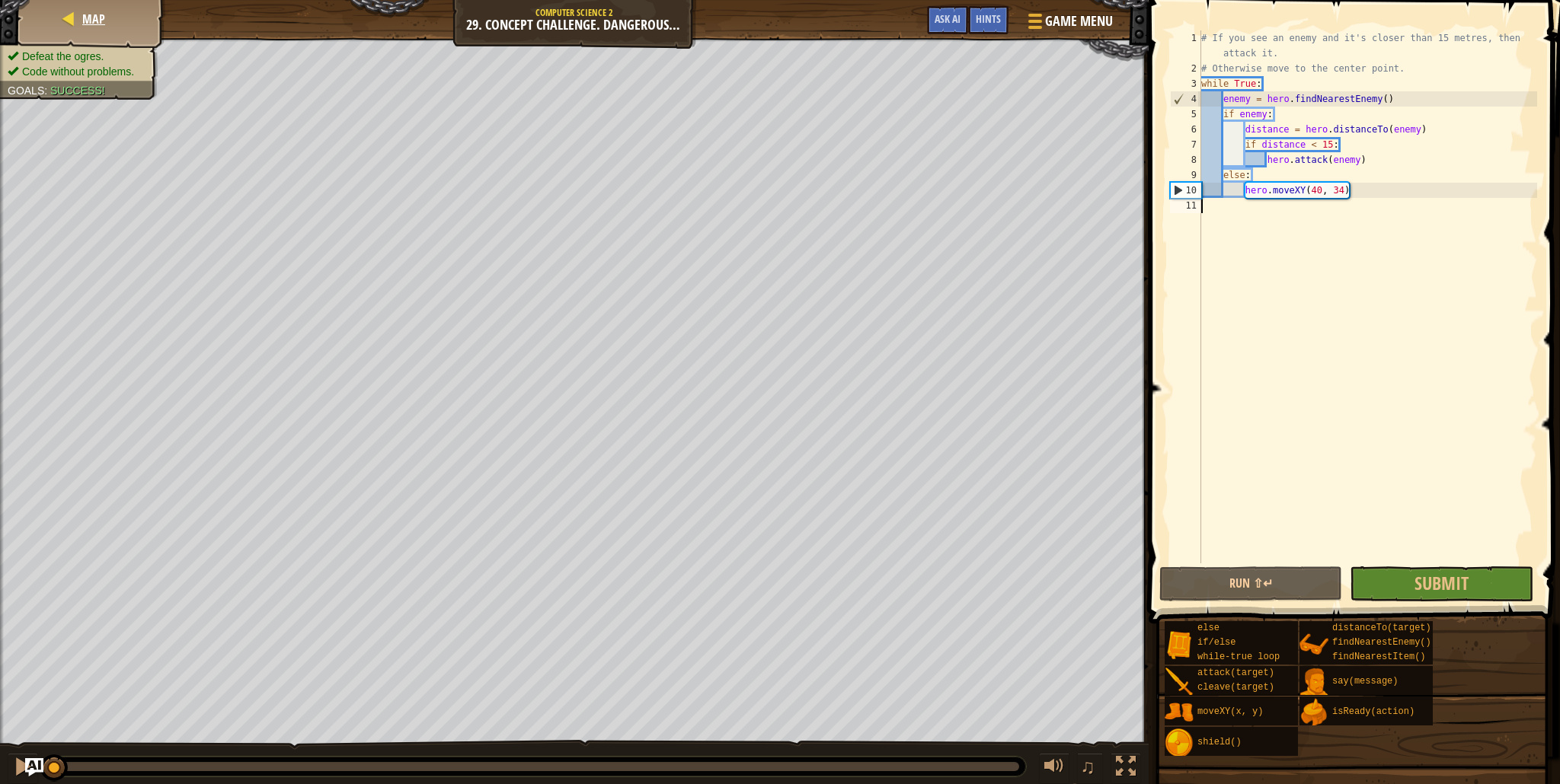
click at [134, 27] on div "Map" at bounding box center [92, 19] width 122 height 38
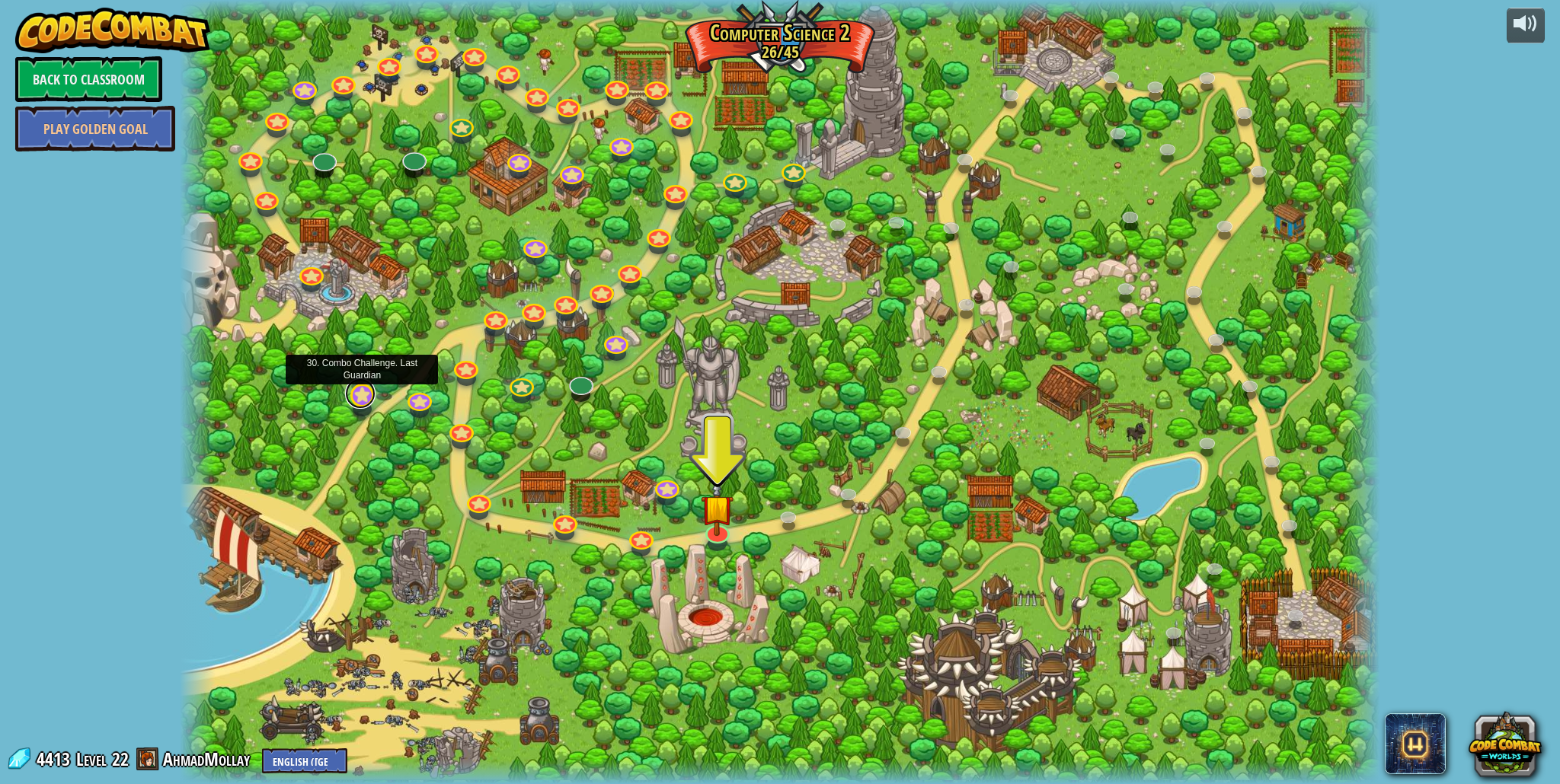
click at [369, 394] on link at bounding box center [360, 393] width 31 height 31
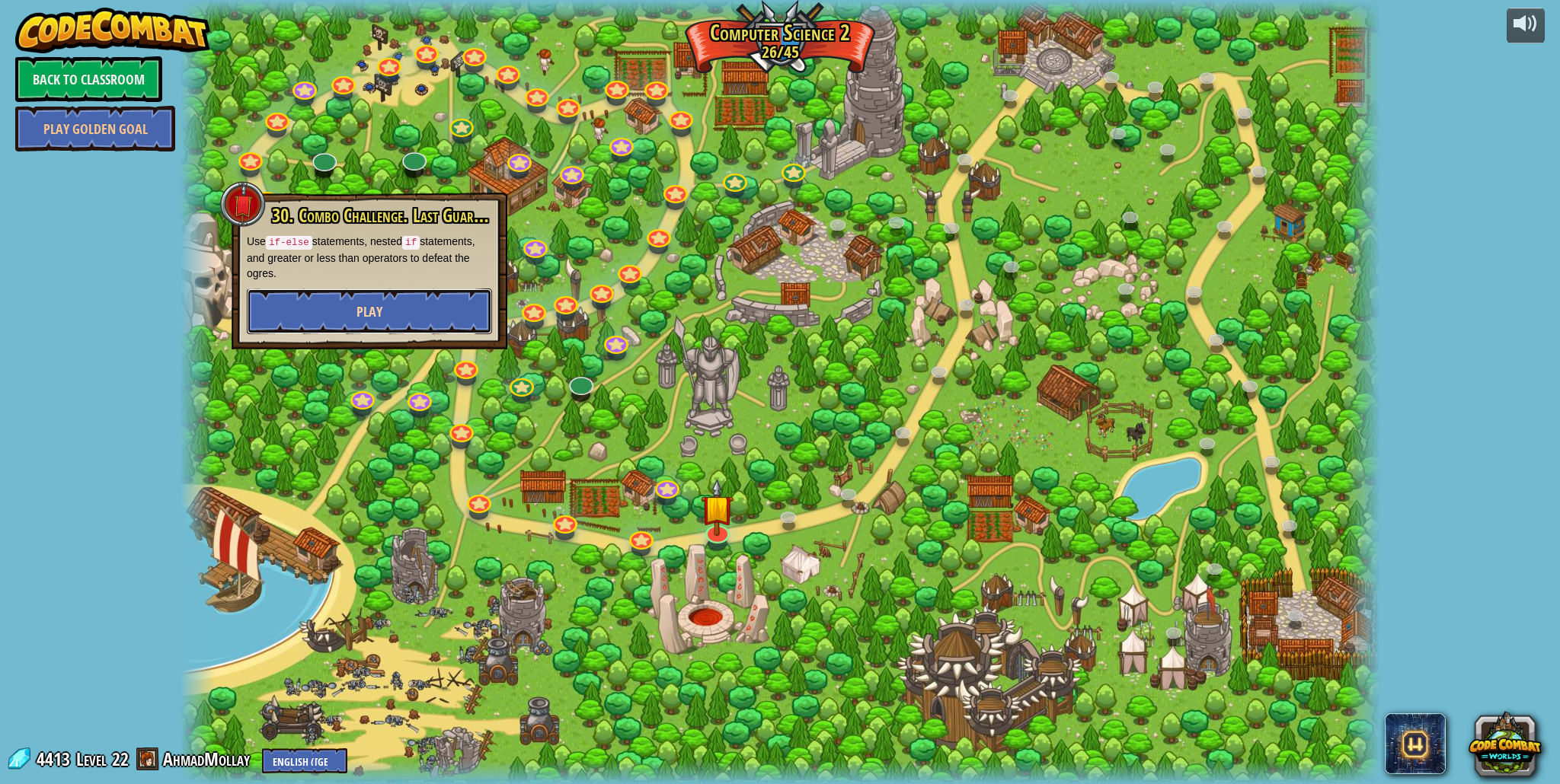
click at [413, 293] on button "Play" at bounding box center [369, 311] width 245 height 45
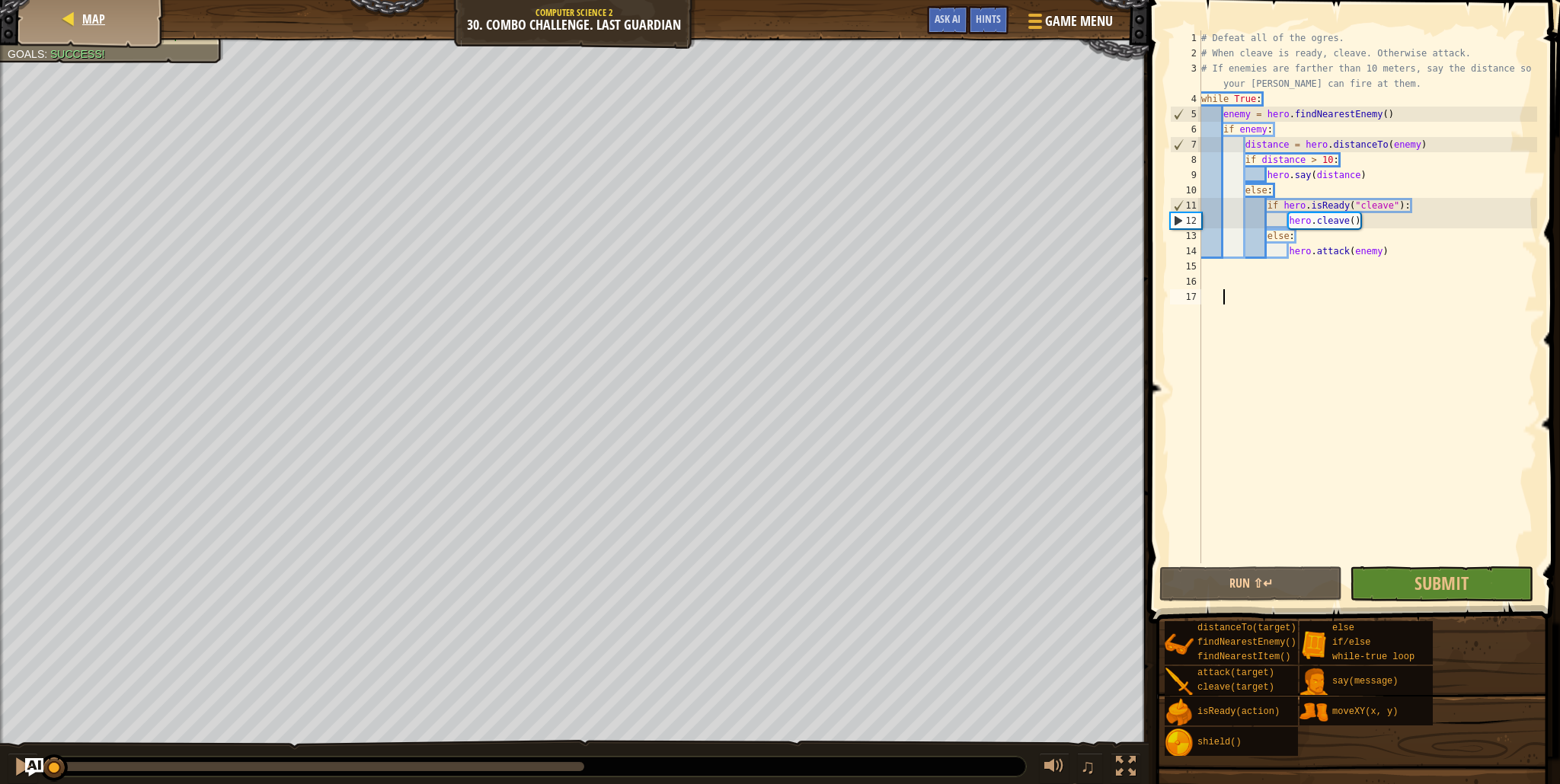
click at [60, 28] on div "Map" at bounding box center [92, 19] width 122 height 38
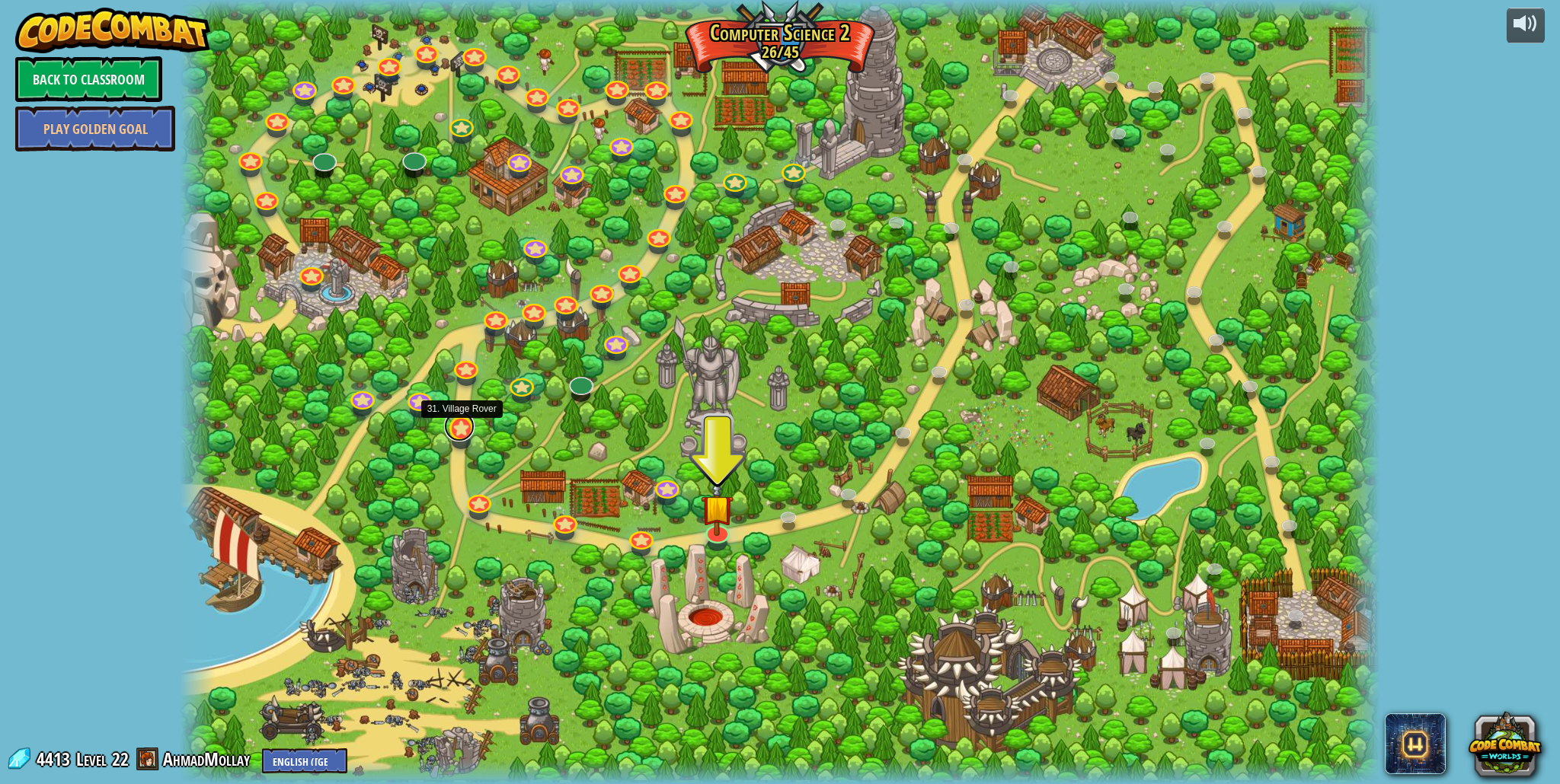
click at [453, 433] on link at bounding box center [459, 426] width 31 height 31
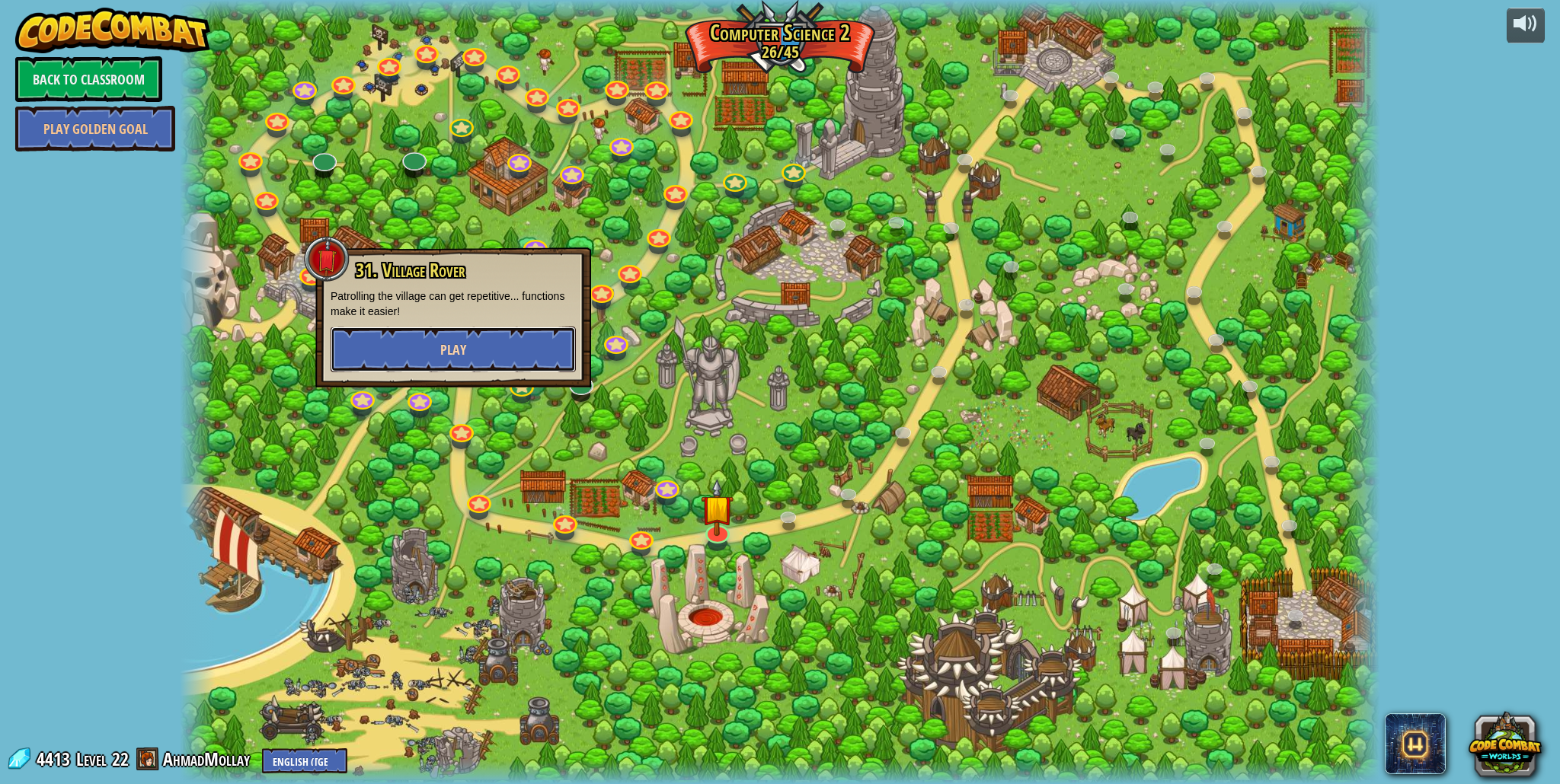
click at [526, 360] on button "Play" at bounding box center [452, 349] width 245 height 45
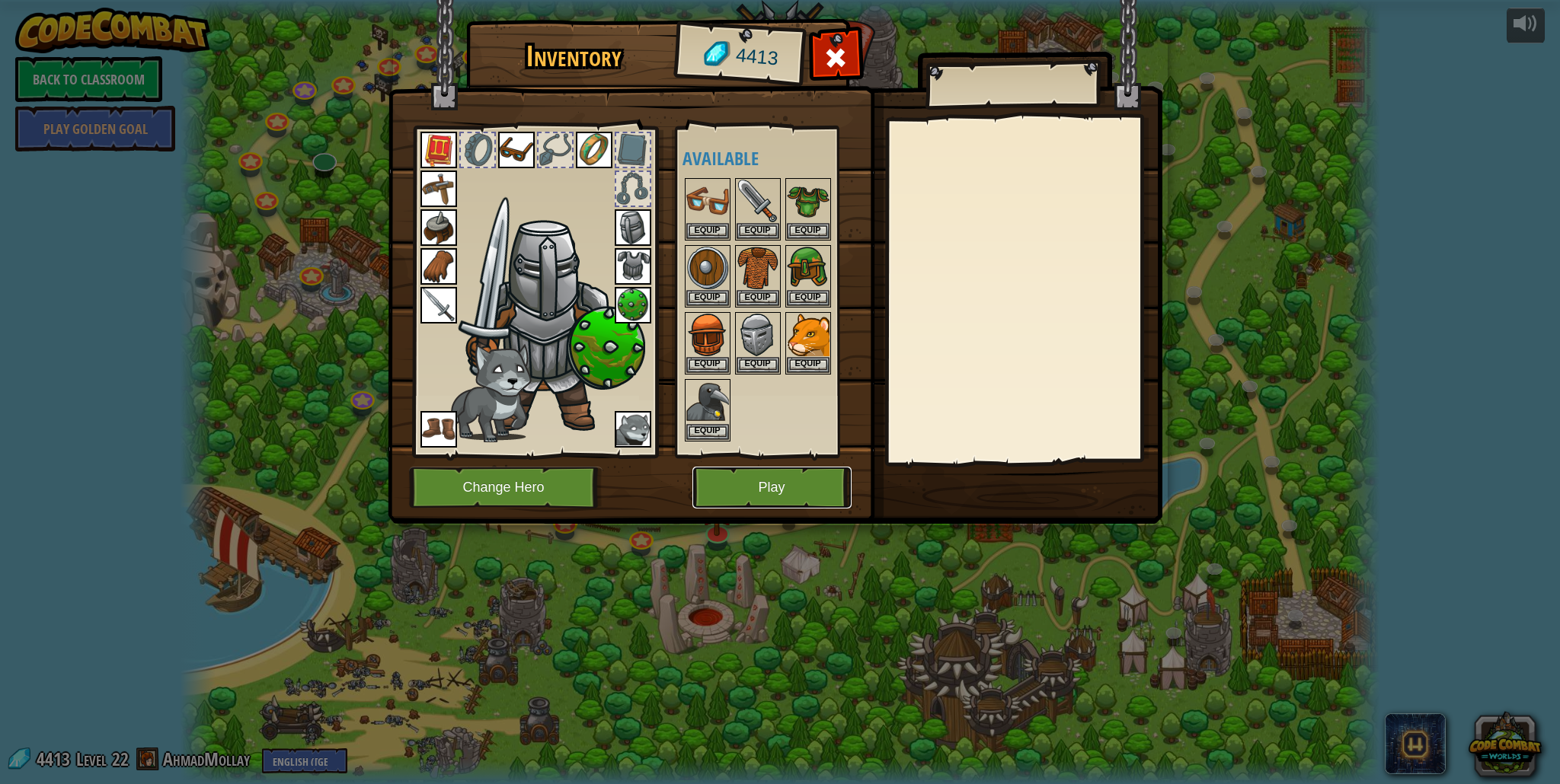
click at [757, 485] on button "Play" at bounding box center [772, 488] width 159 height 42
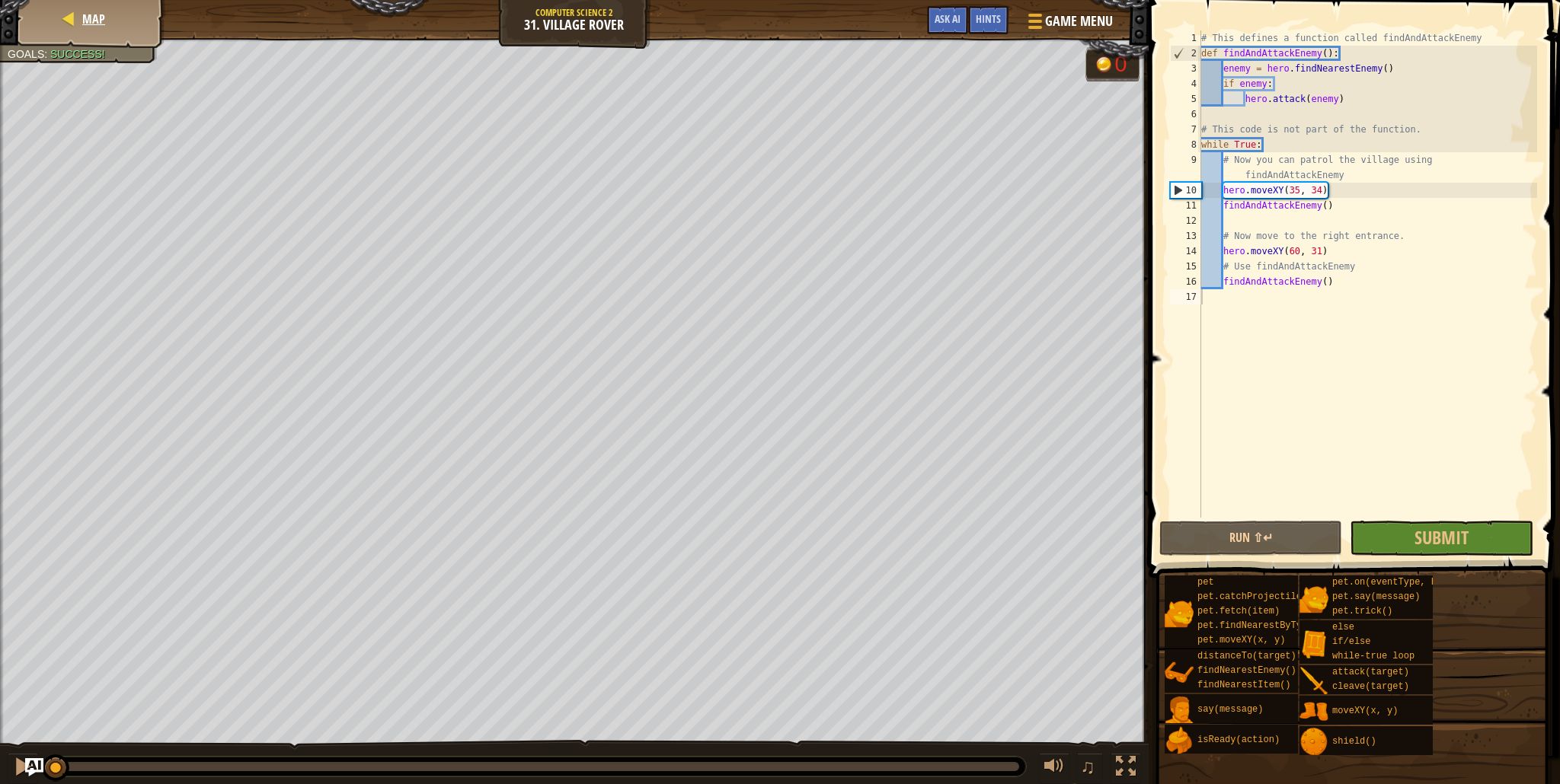
click at [36, 25] on div "Map" at bounding box center [92, 19] width 122 height 38
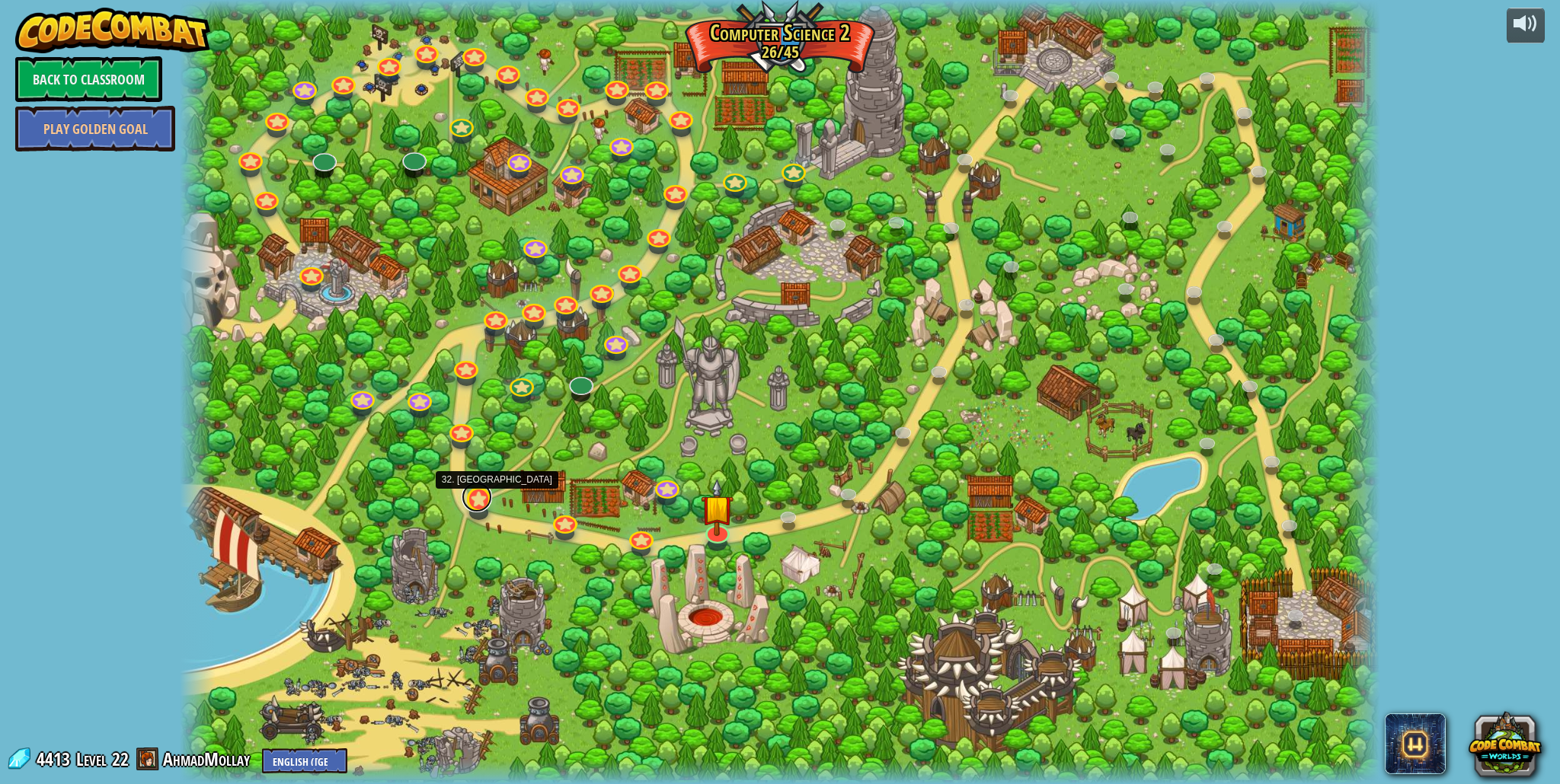
click at [474, 497] on link at bounding box center [476, 497] width 31 height 31
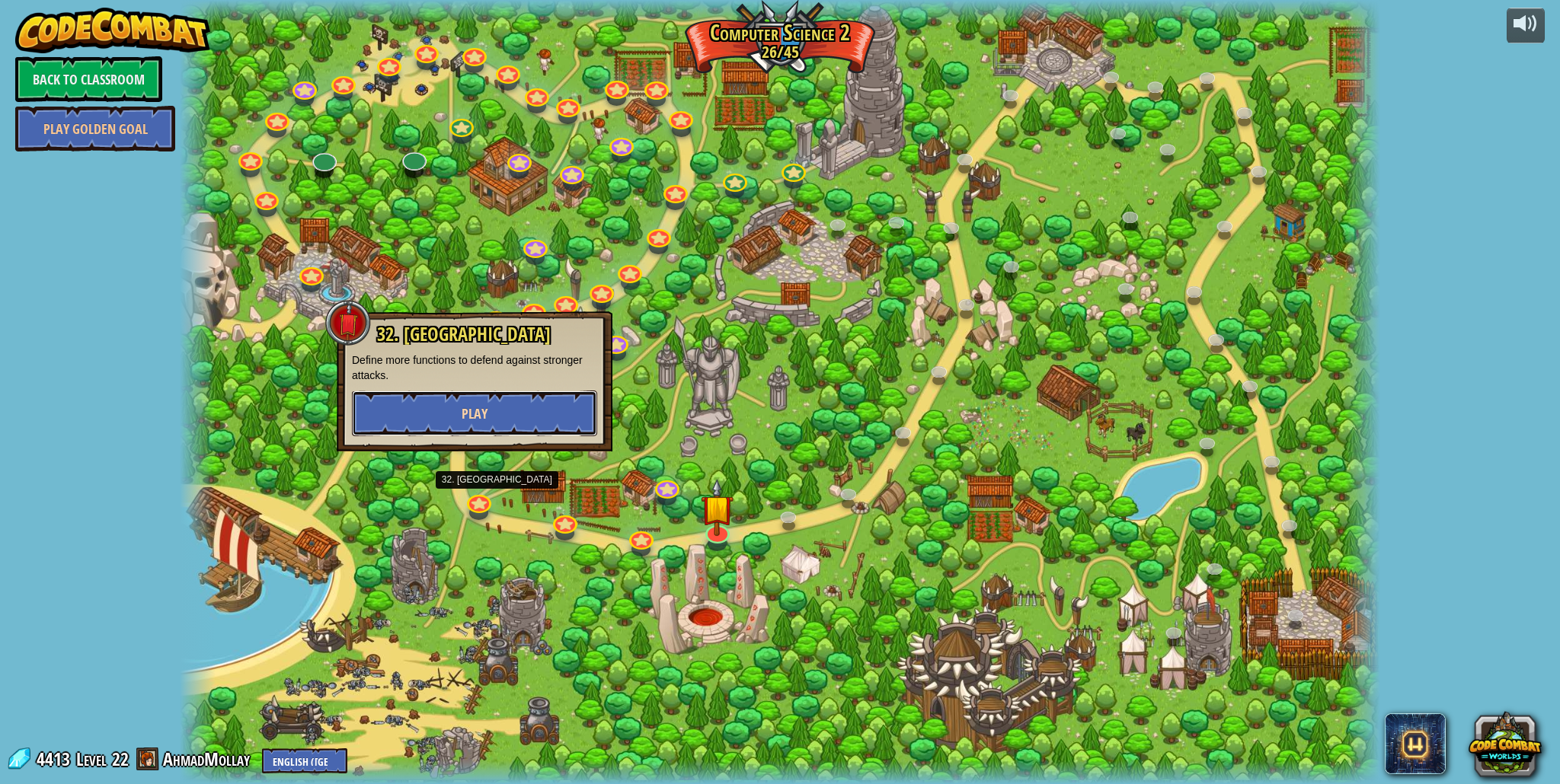
click at [556, 402] on button "Play" at bounding box center [474, 413] width 245 height 45
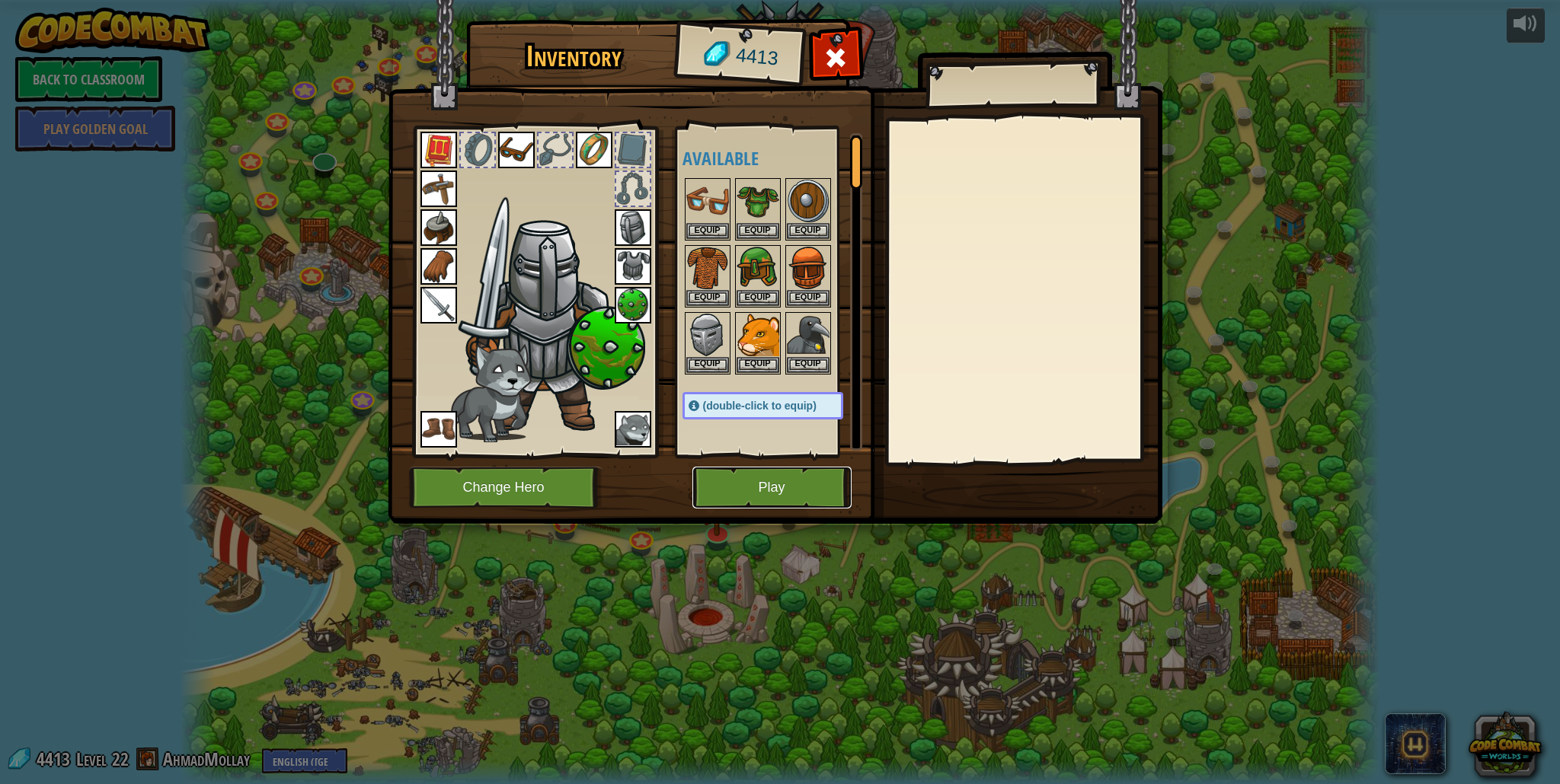
click at [825, 502] on button "Play" at bounding box center [772, 488] width 159 height 42
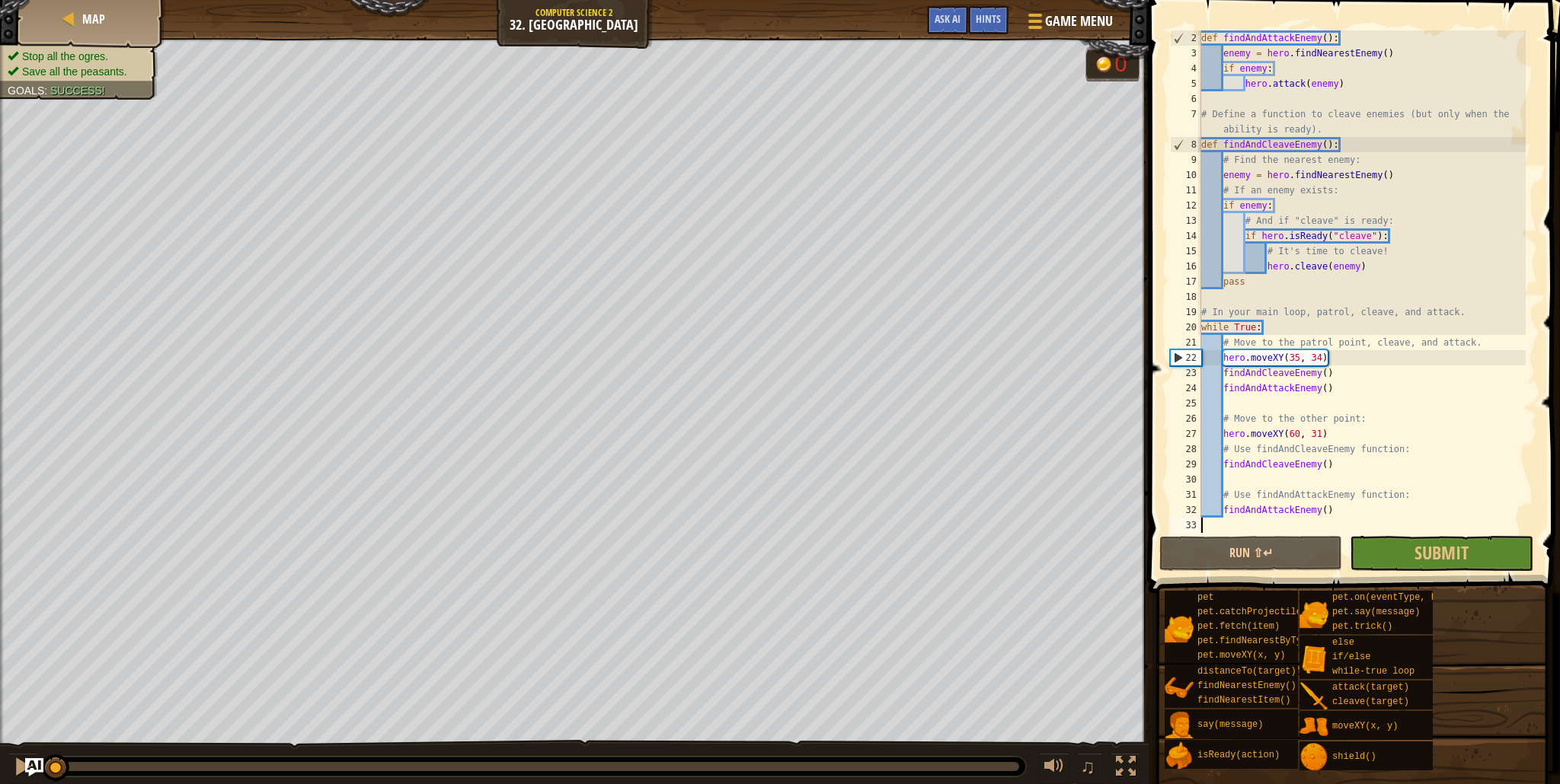
scroll to position [15, 0]
click at [59, 14] on div "Map" at bounding box center [92, 19] width 122 height 38
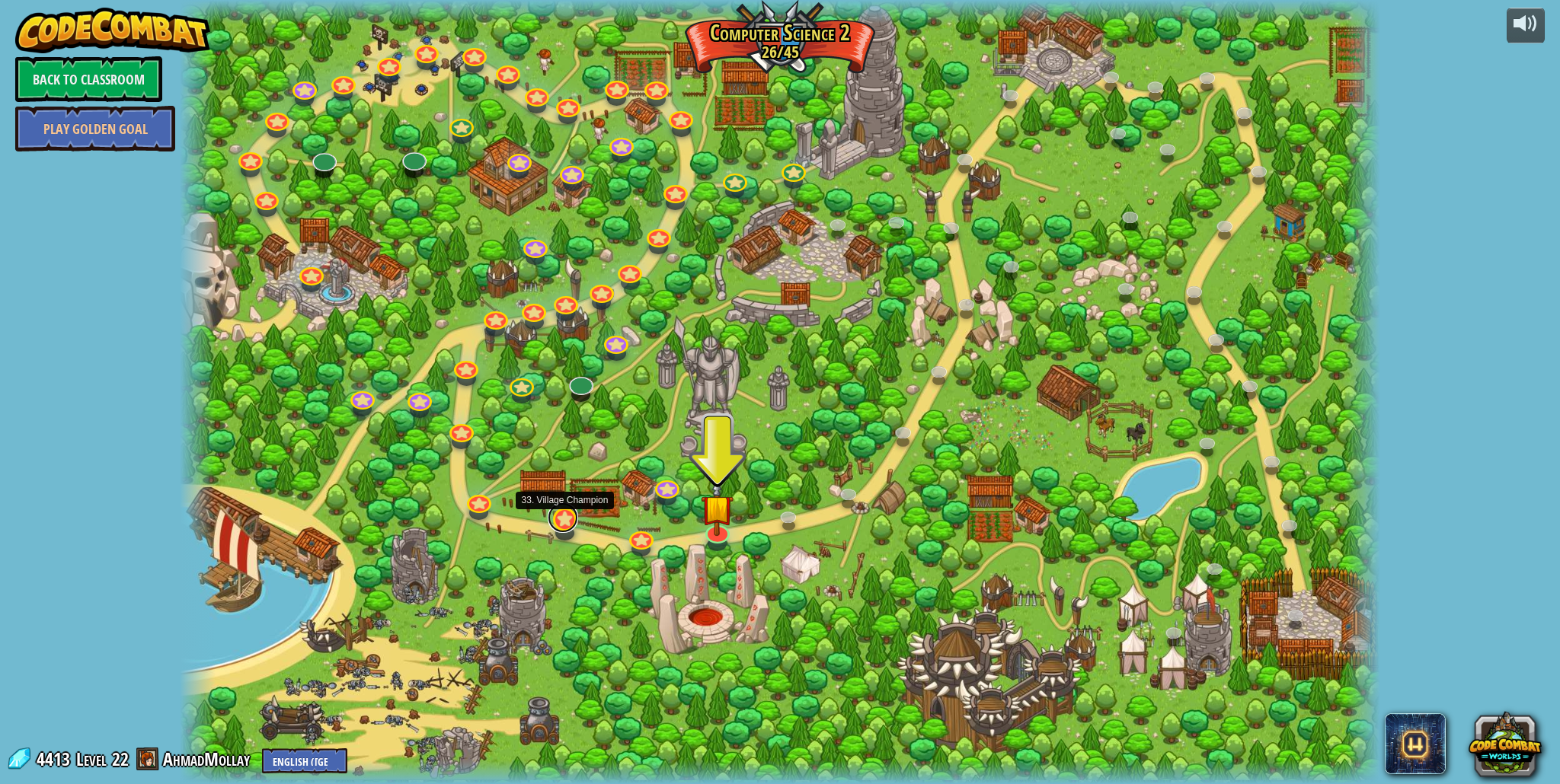
click at [564, 510] on link at bounding box center [563, 518] width 31 height 31
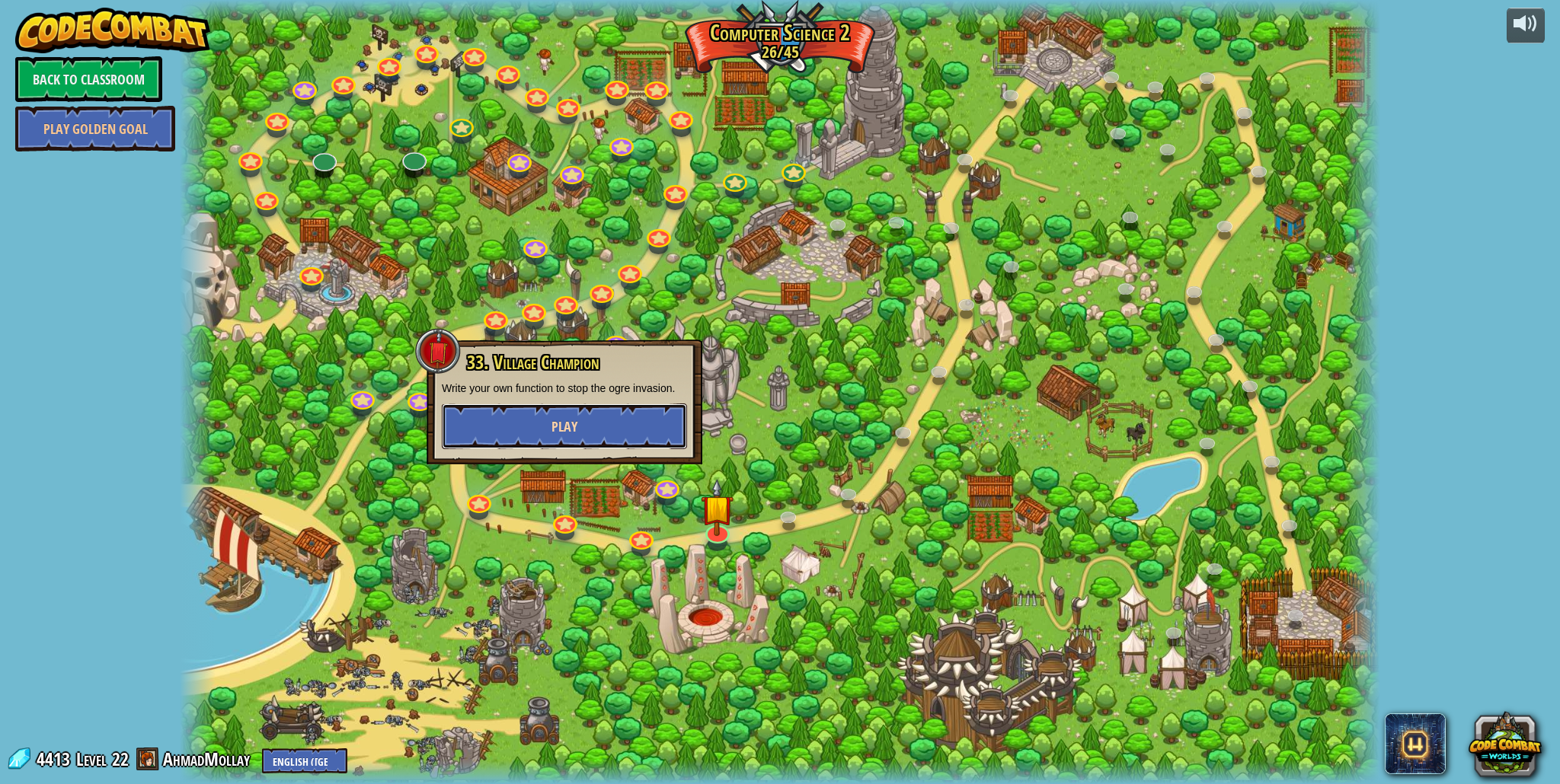
click at [608, 412] on button "Play" at bounding box center [564, 426] width 245 height 45
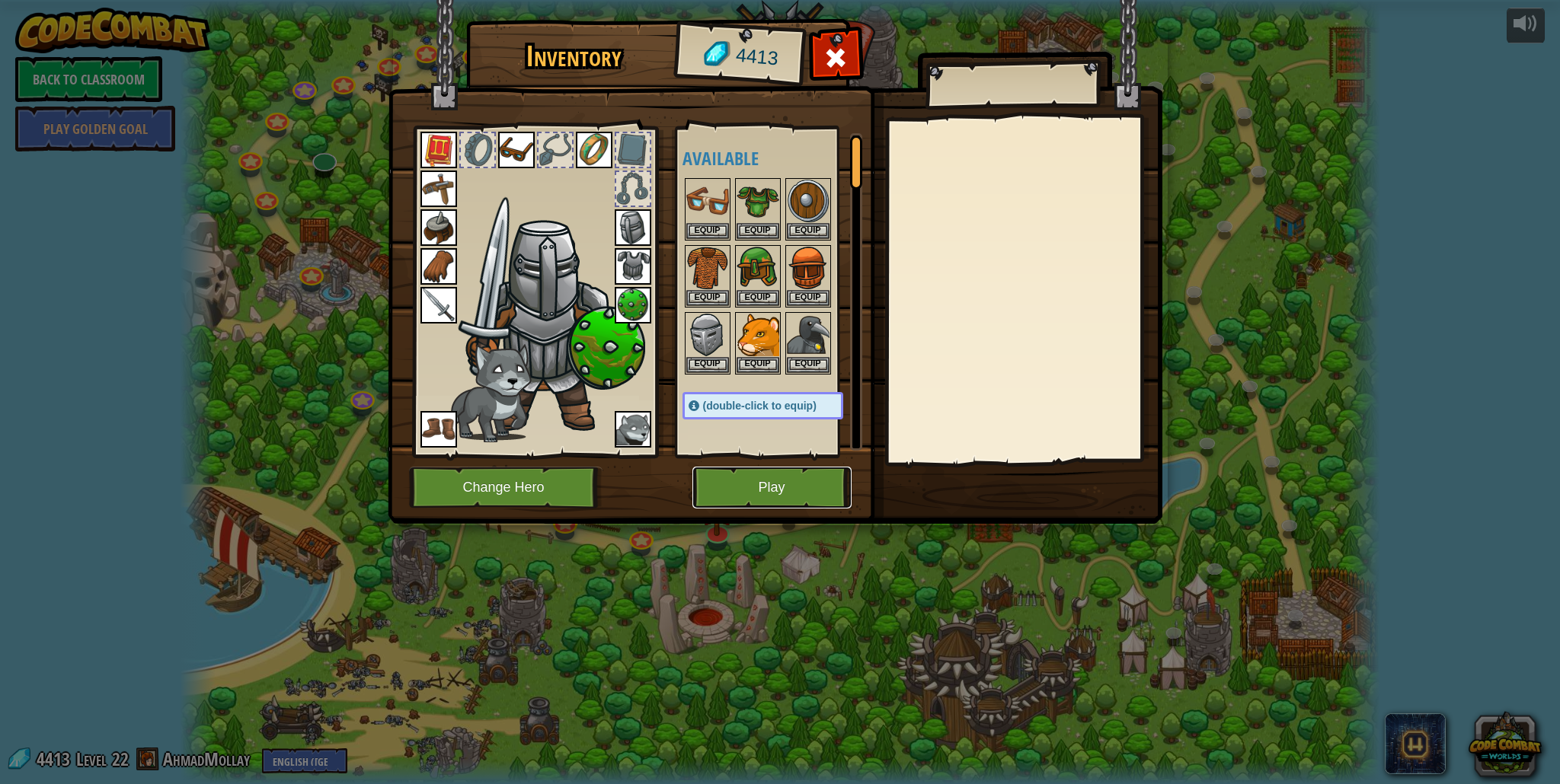
click at [756, 493] on button "Play" at bounding box center [772, 488] width 159 height 42
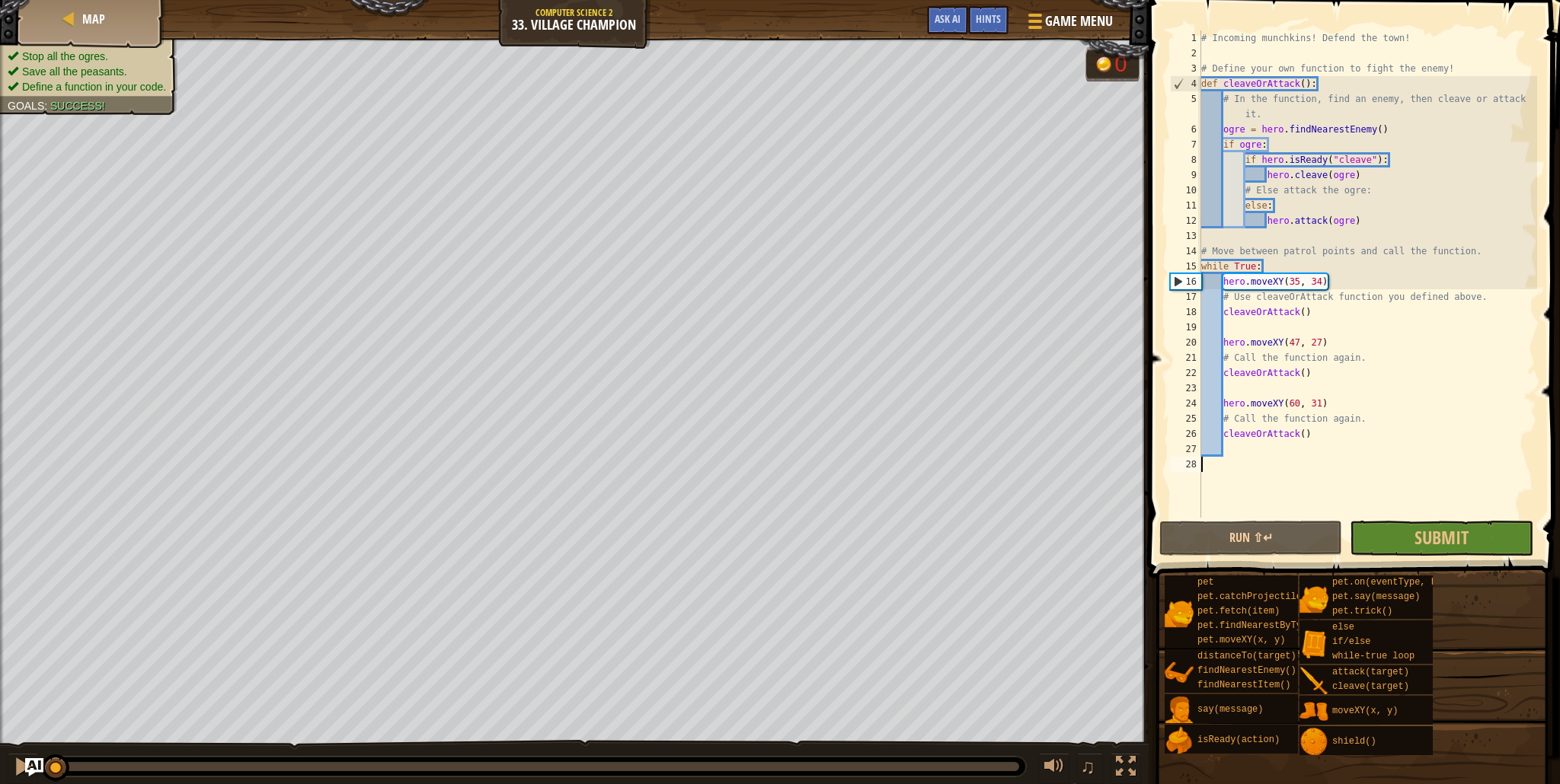
click at [93, 42] on div "Stop all the ogres. Save all the peasants. Define a function in your code. Goal…" at bounding box center [79, 71] width 195 height 86
click at [93, 31] on div "Map" at bounding box center [92, 19] width 122 height 38
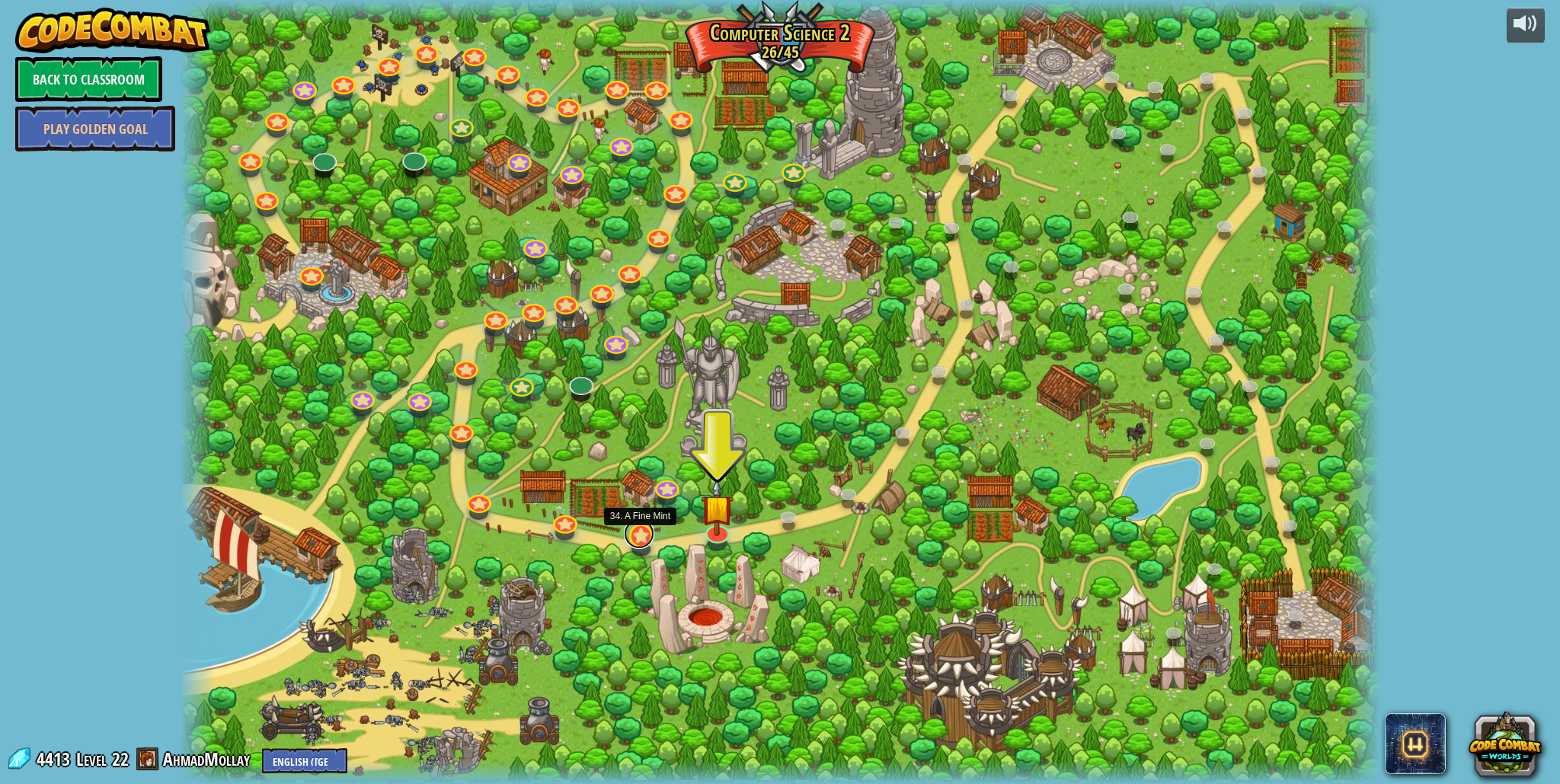
click at [645, 542] on link at bounding box center [638, 533] width 31 height 31
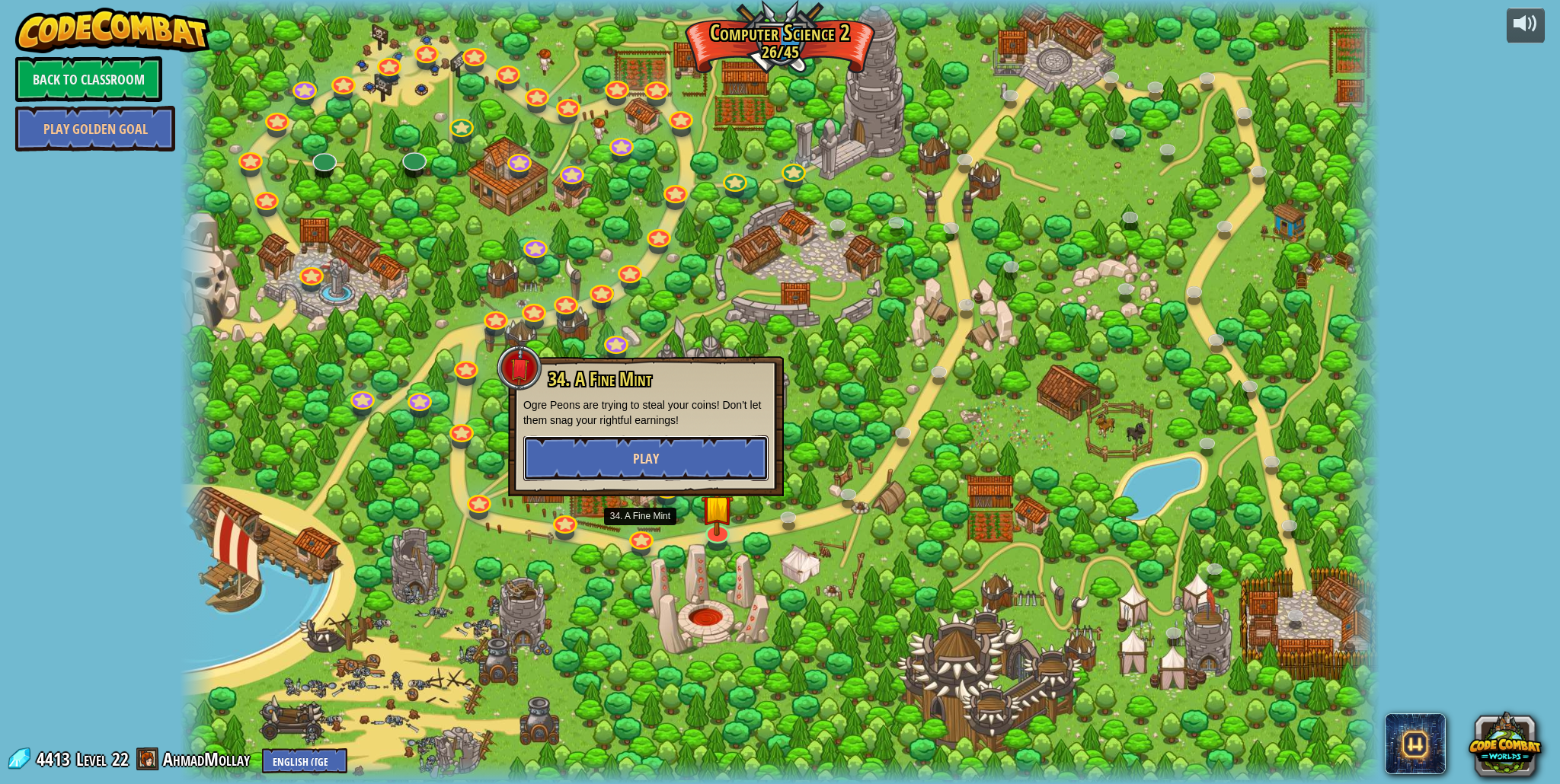
click at [679, 474] on button "Play" at bounding box center [645, 458] width 245 height 45
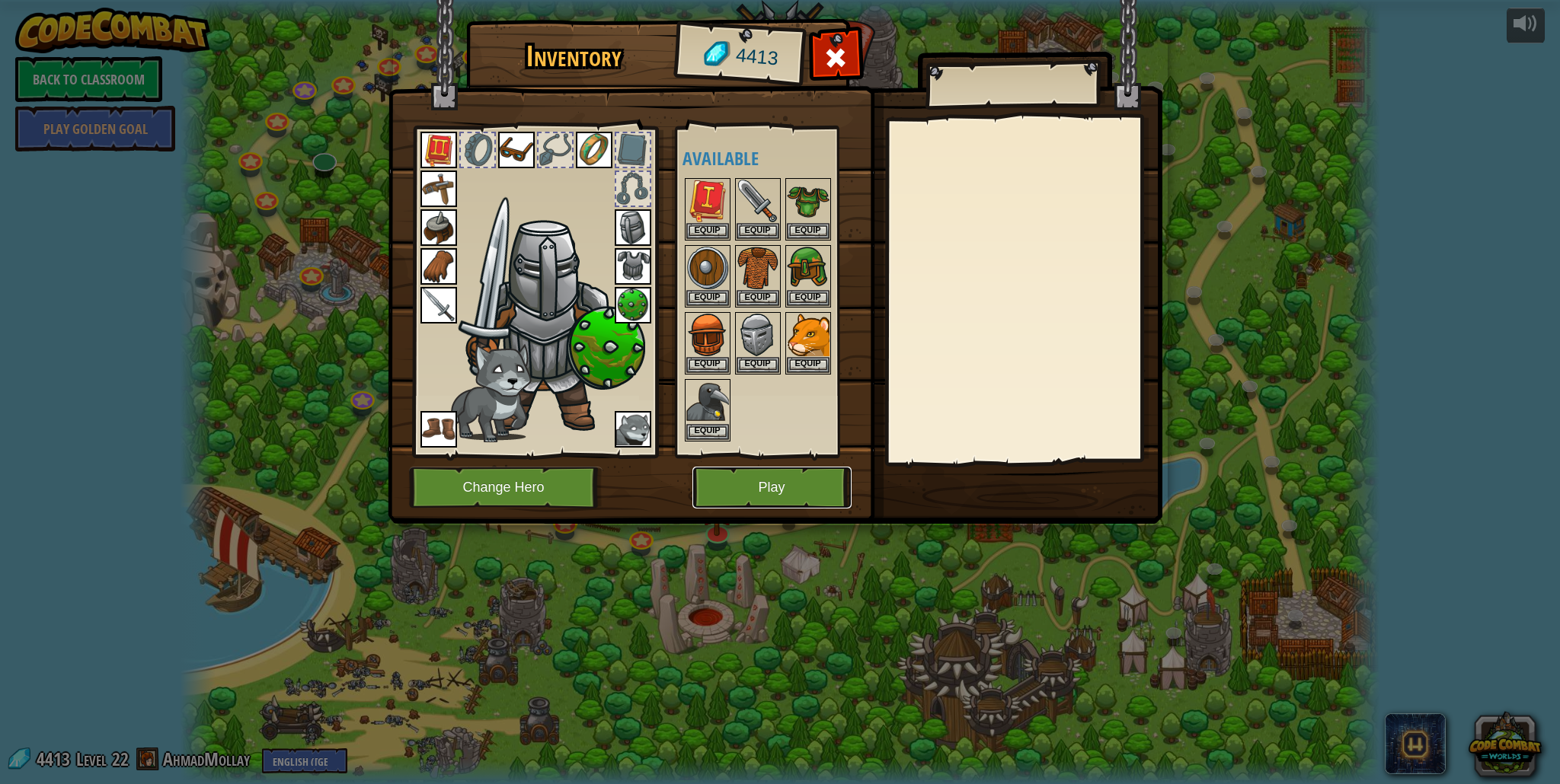
click at [714, 479] on button "Play" at bounding box center [772, 488] width 159 height 42
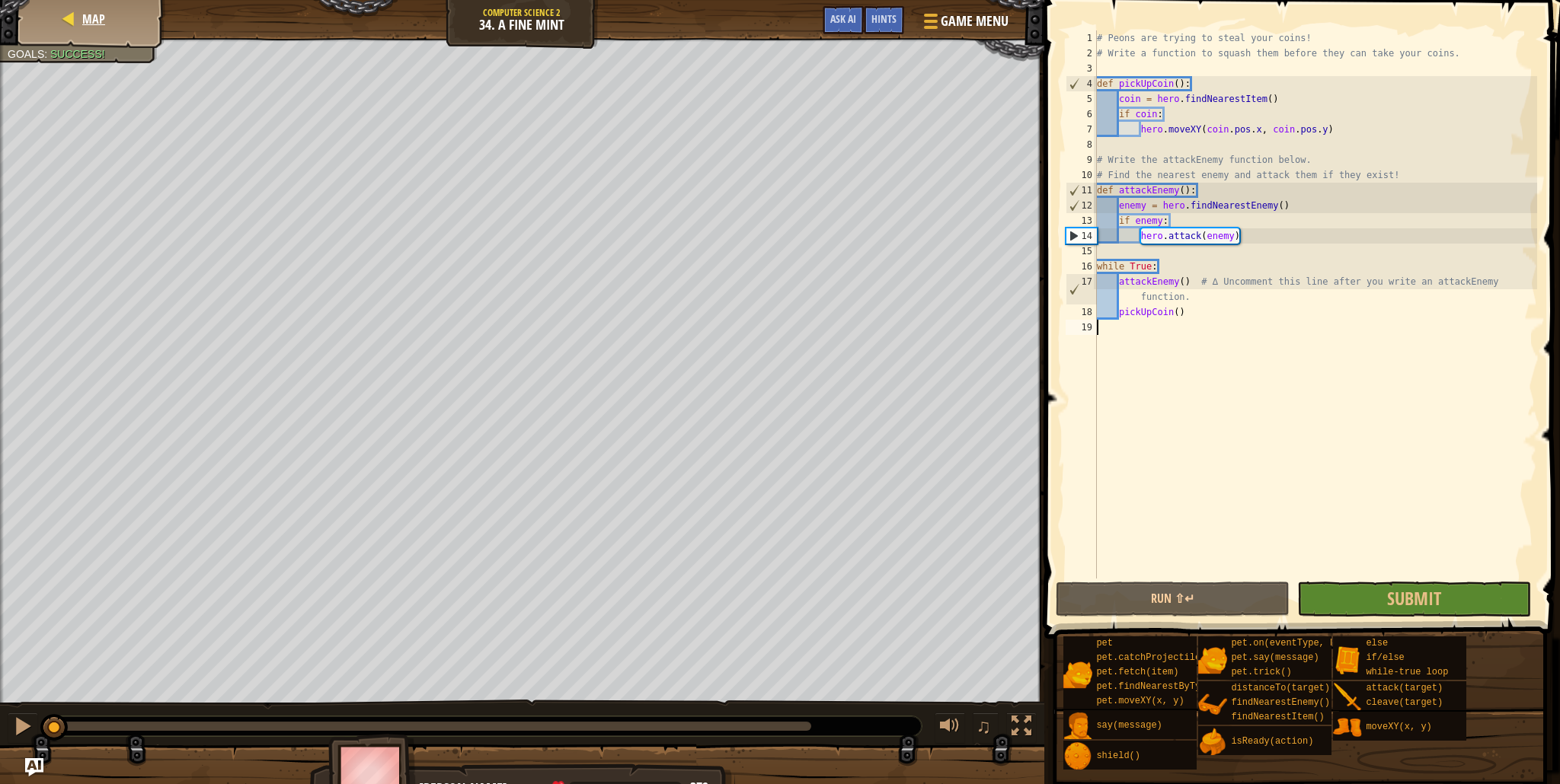
click at [117, 21] on div "Map" at bounding box center [92, 19] width 122 height 38
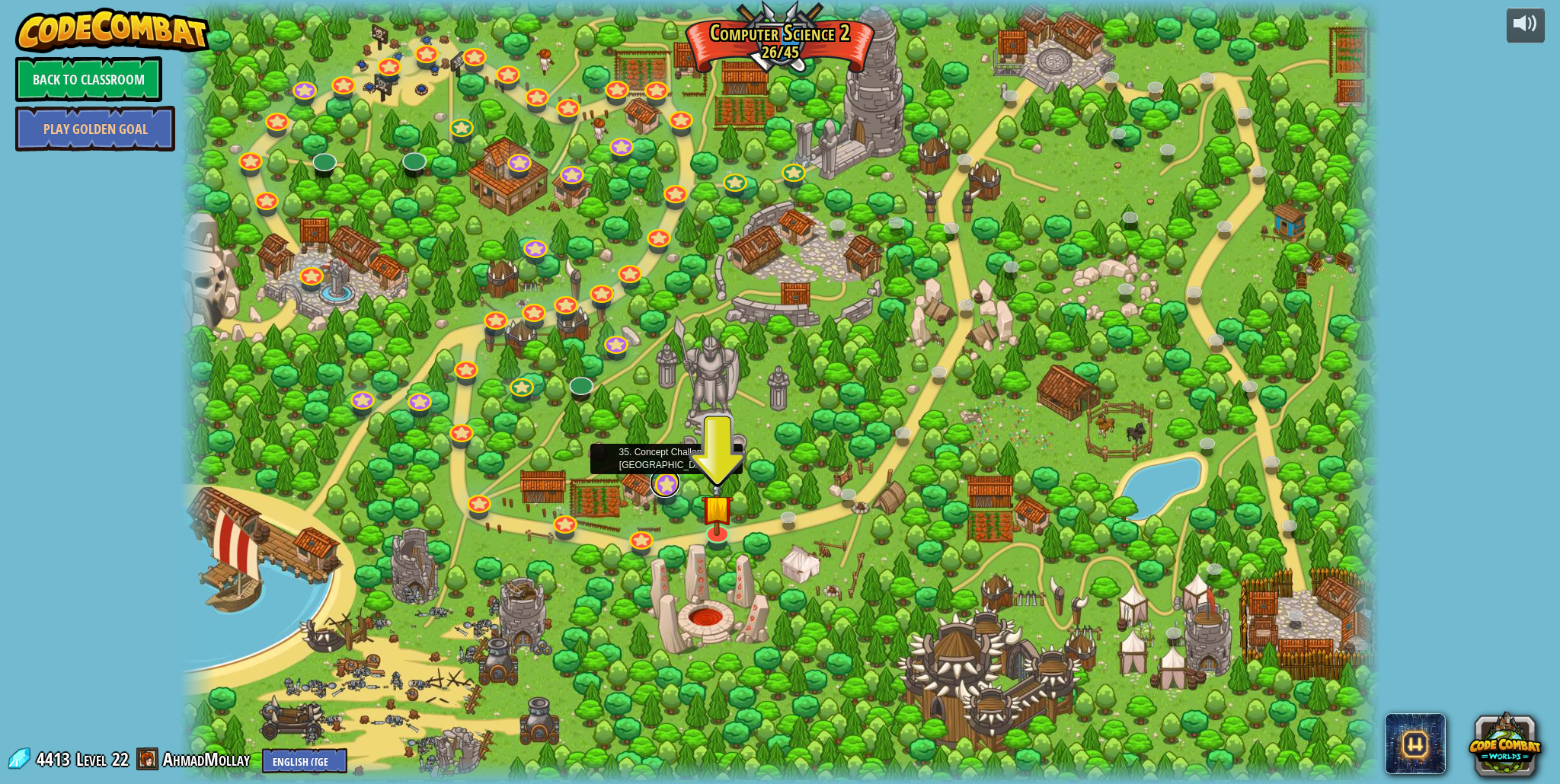
click at [668, 471] on link at bounding box center [665, 482] width 31 height 31
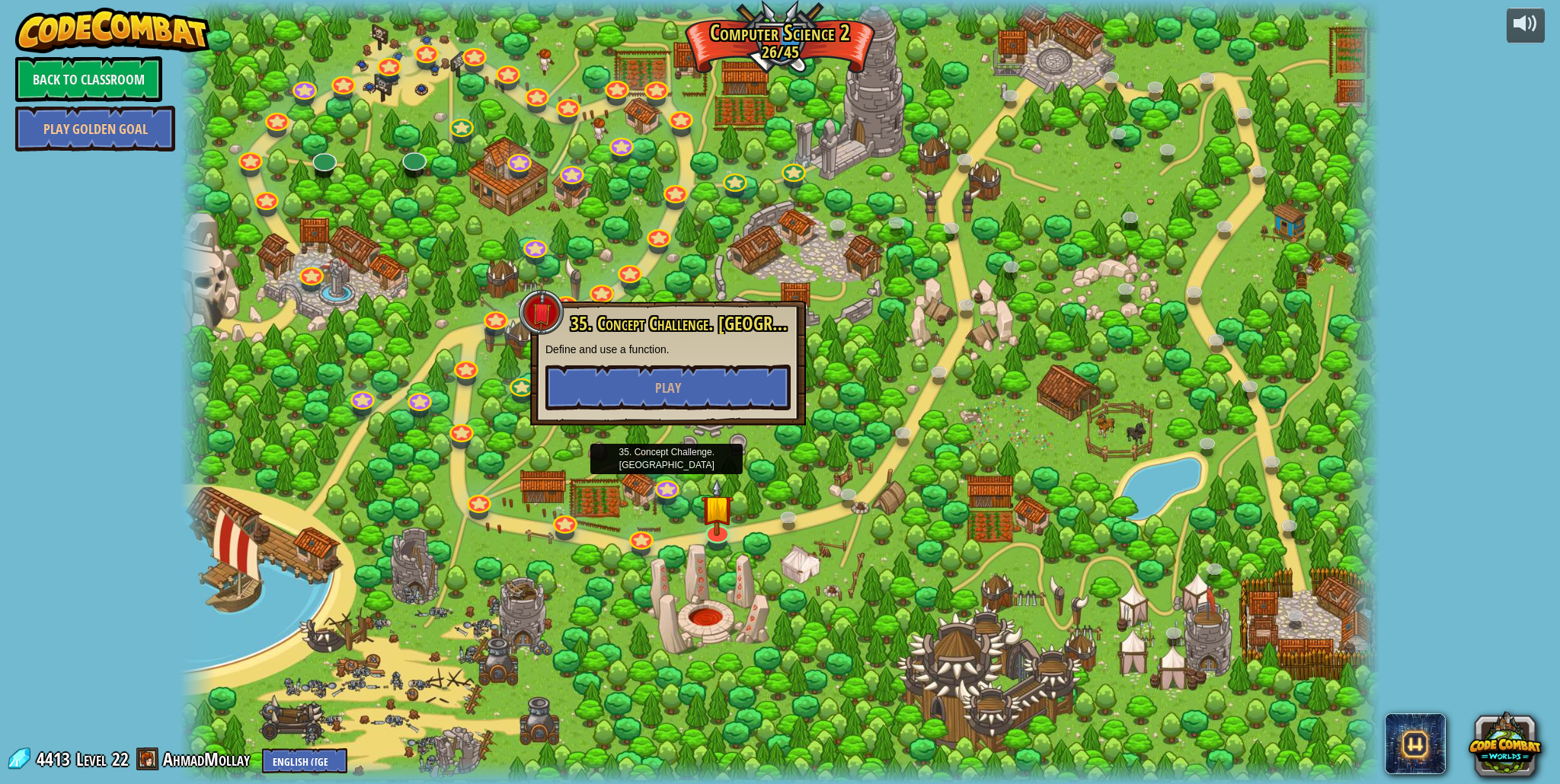
click at [677, 353] on p "Define and use a function." at bounding box center [667, 349] width 245 height 15
click at [674, 370] on button "Play" at bounding box center [667, 388] width 245 height 45
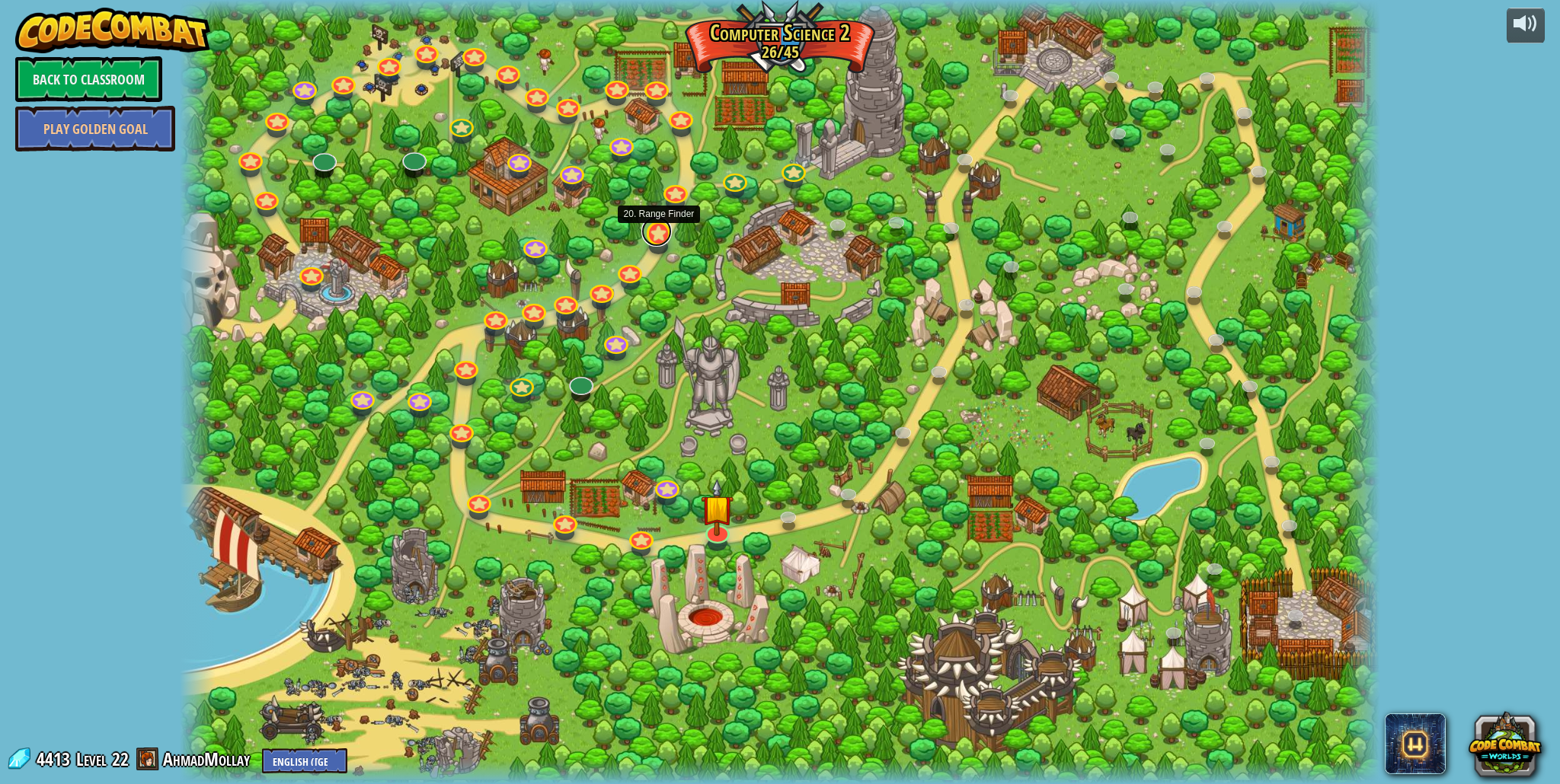
click at [654, 242] on link at bounding box center [656, 231] width 31 height 31
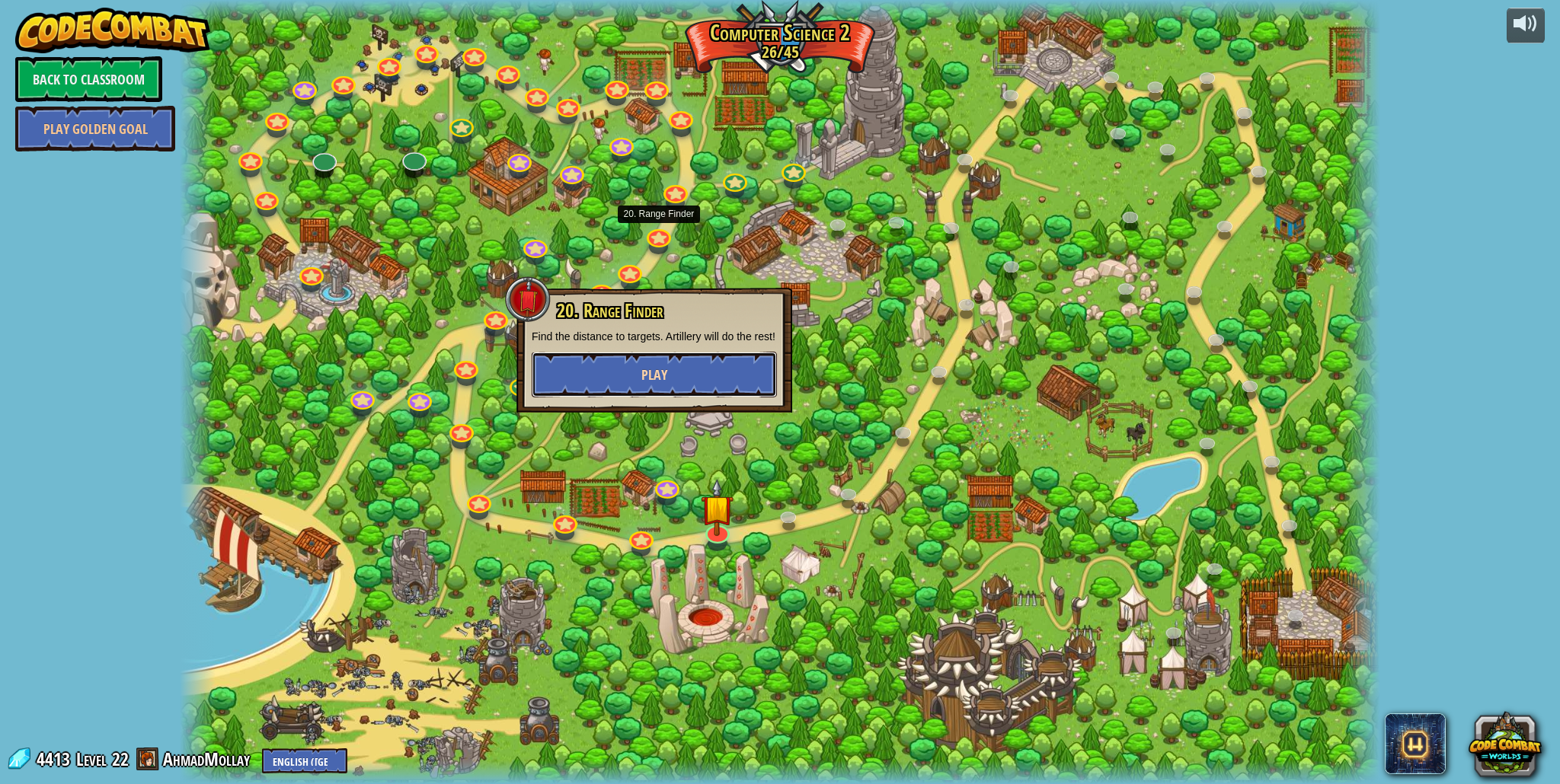
click at [604, 384] on button "Play" at bounding box center [654, 375] width 245 height 45
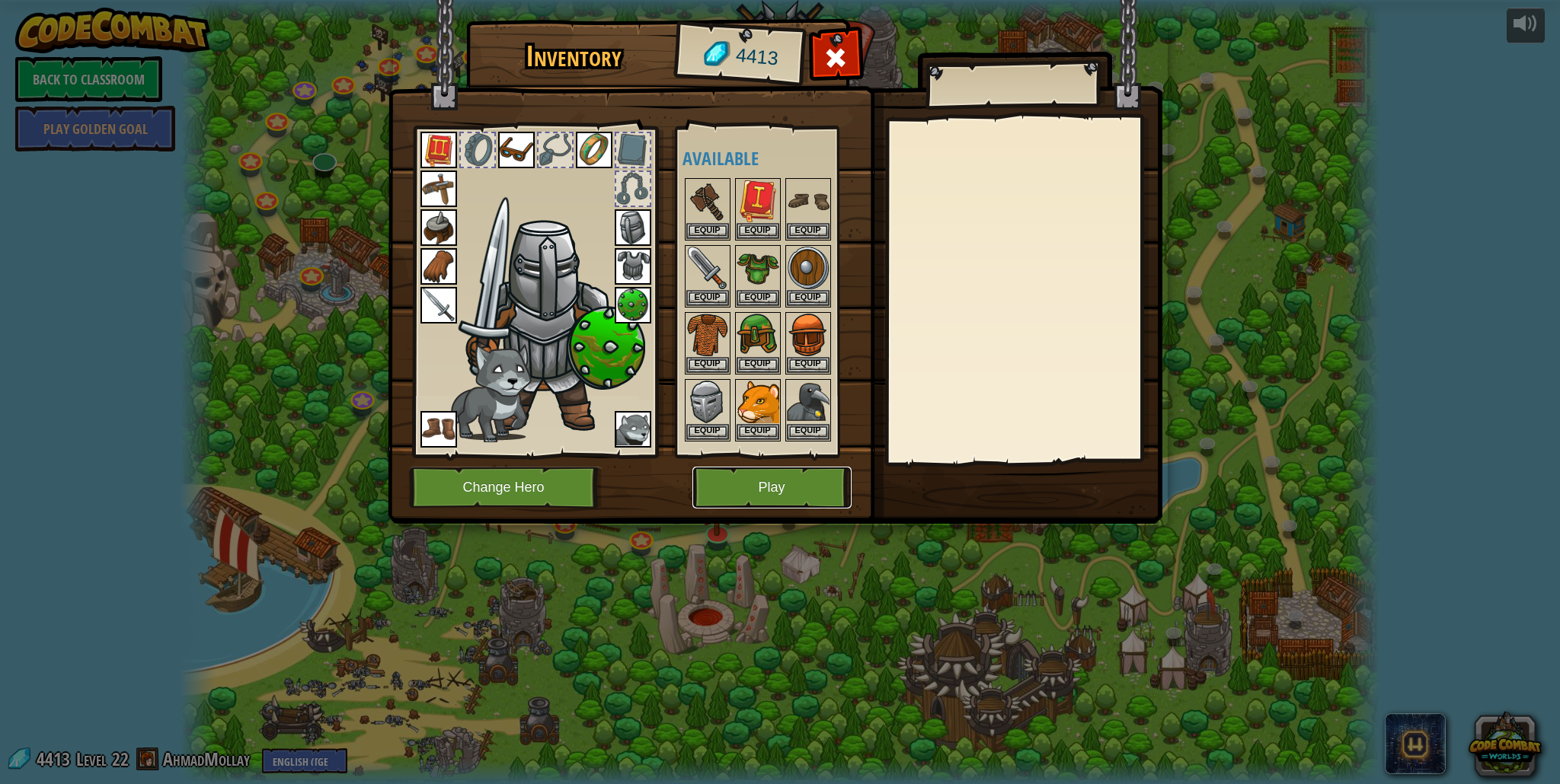
click at [751, 484] on button "Play" at bounding box center [772, 488] width 159 height 42
